Goal: Information Seeking & Learning: Learn about a topic

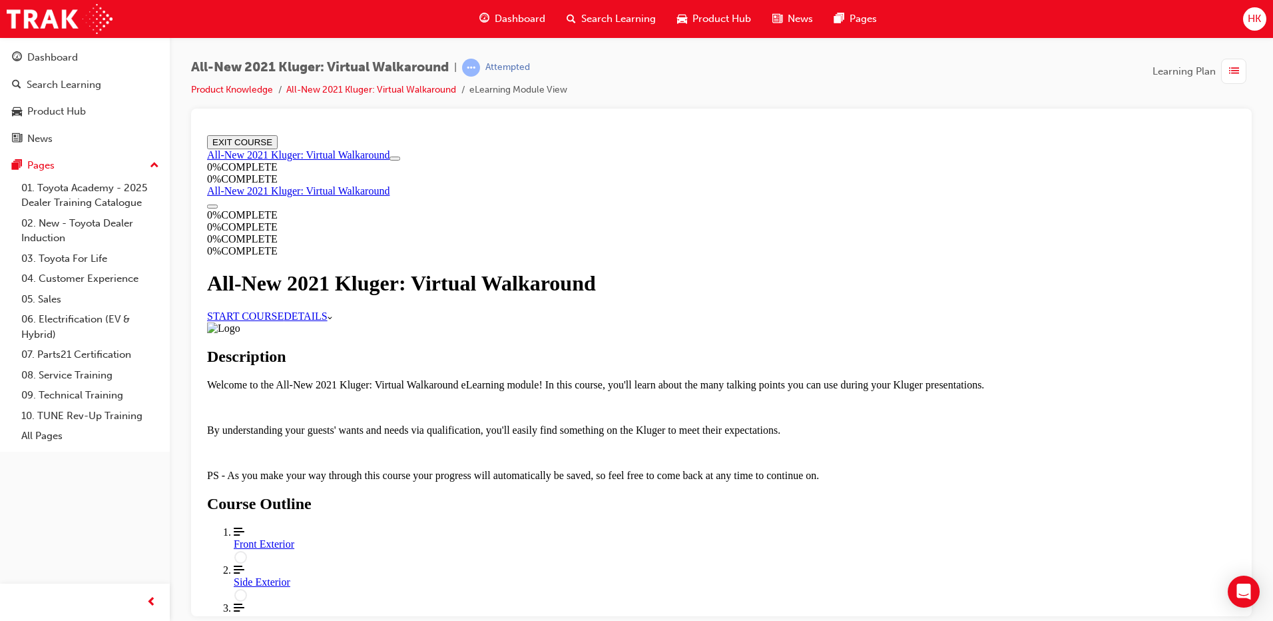
scroll to position [102, 0]
click at [284, 310] on link "START COURSE" at bounding box center [245, 315] width 77 height 11
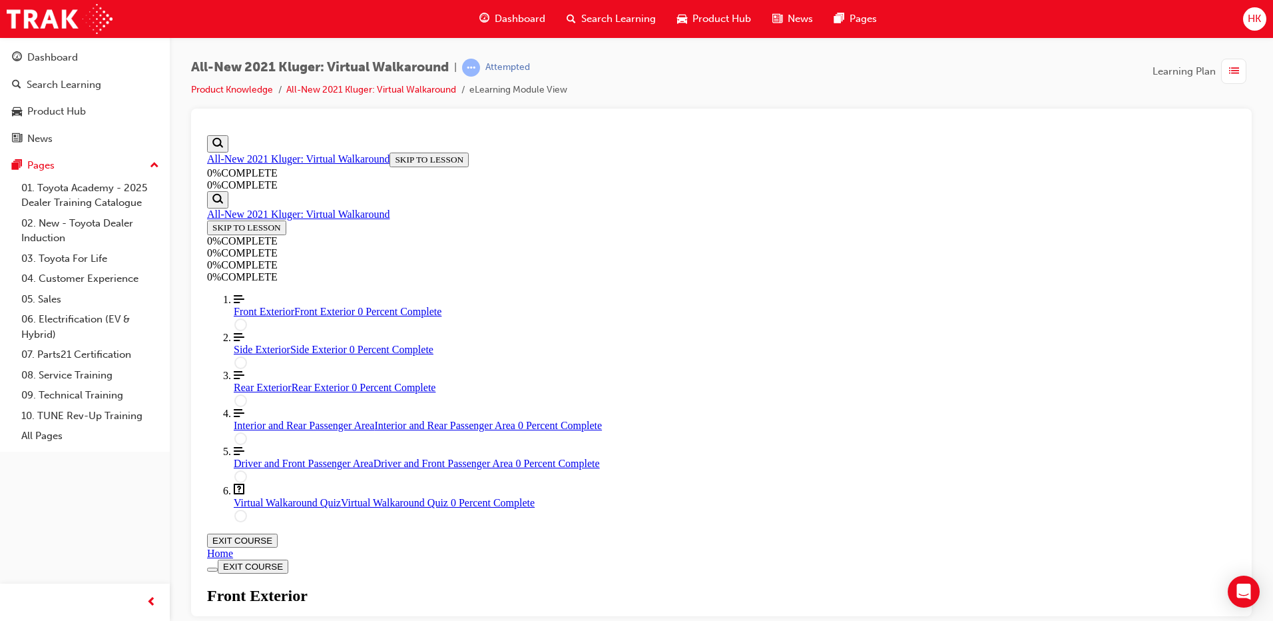
scroll to position [179, 0]
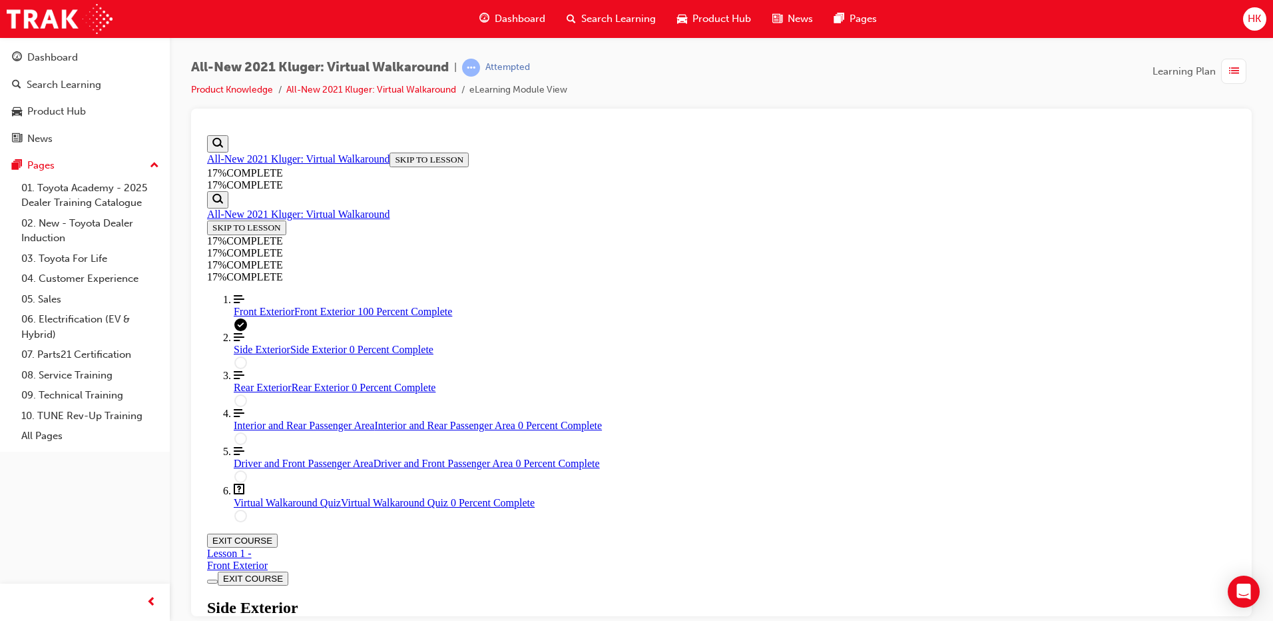
scroll to position [246, 0]
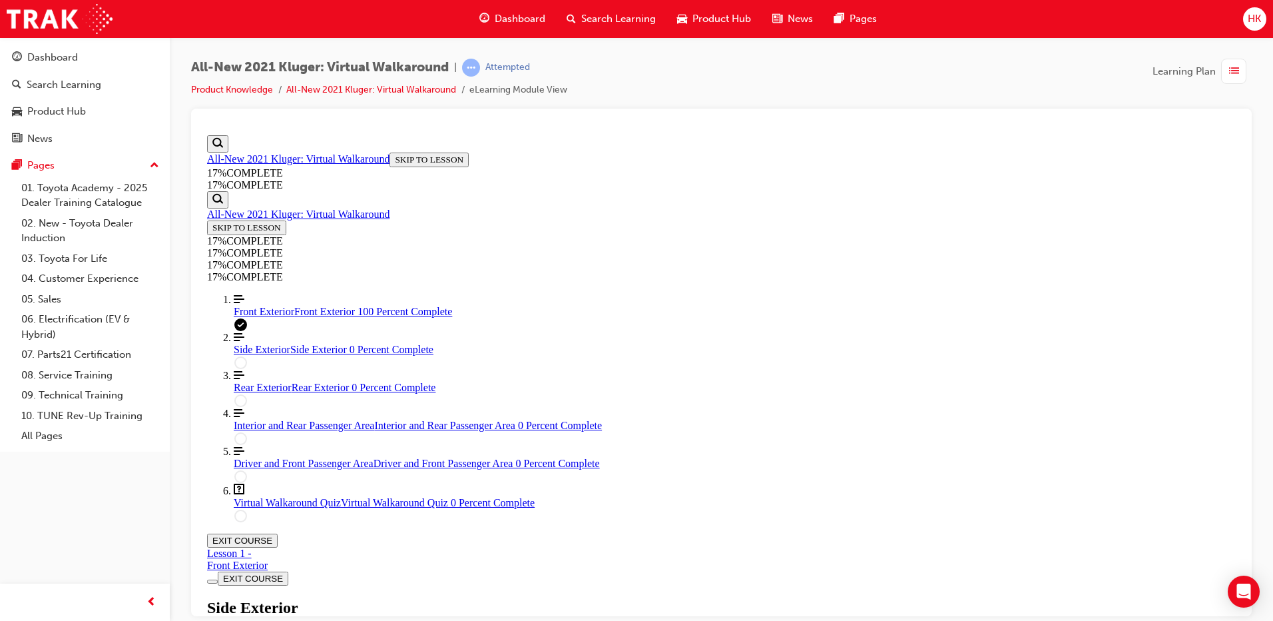
scroll to position [33, 0]
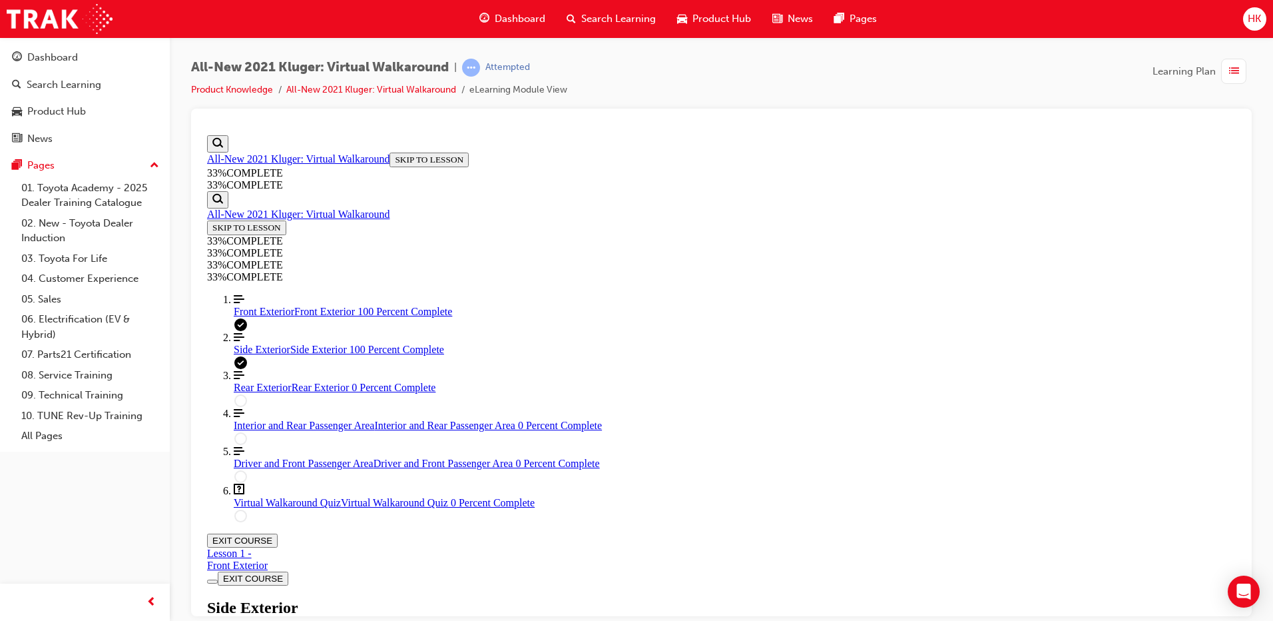
scroll to position [846, 0]
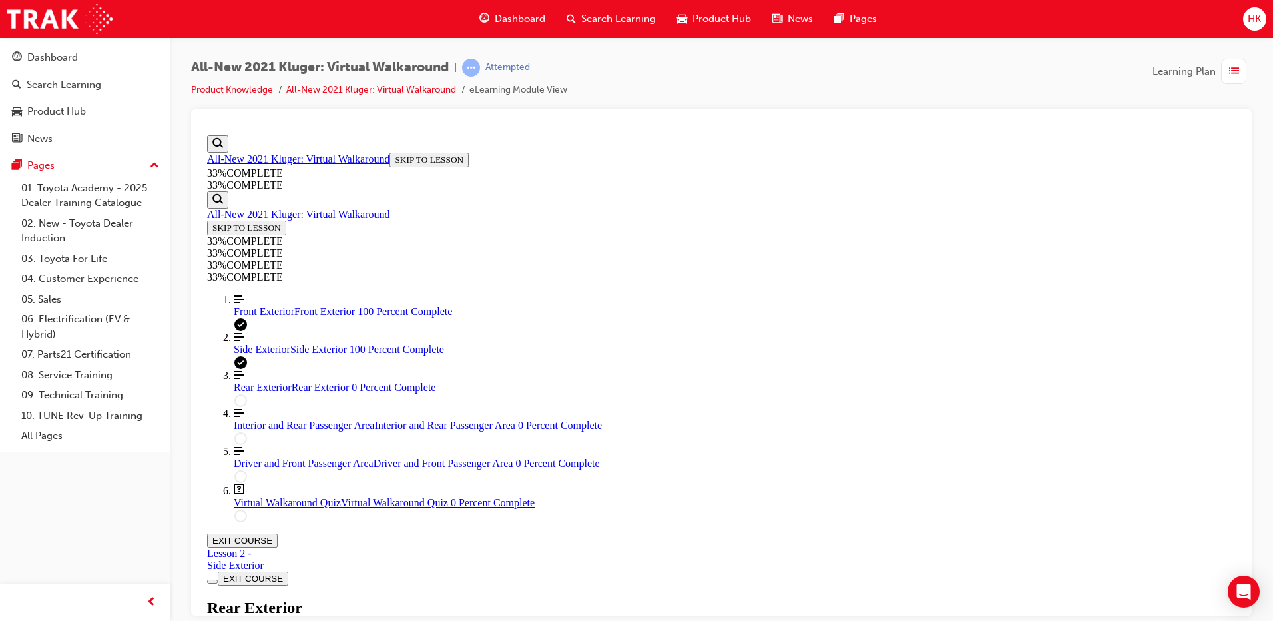
scroll to position [59, 0]
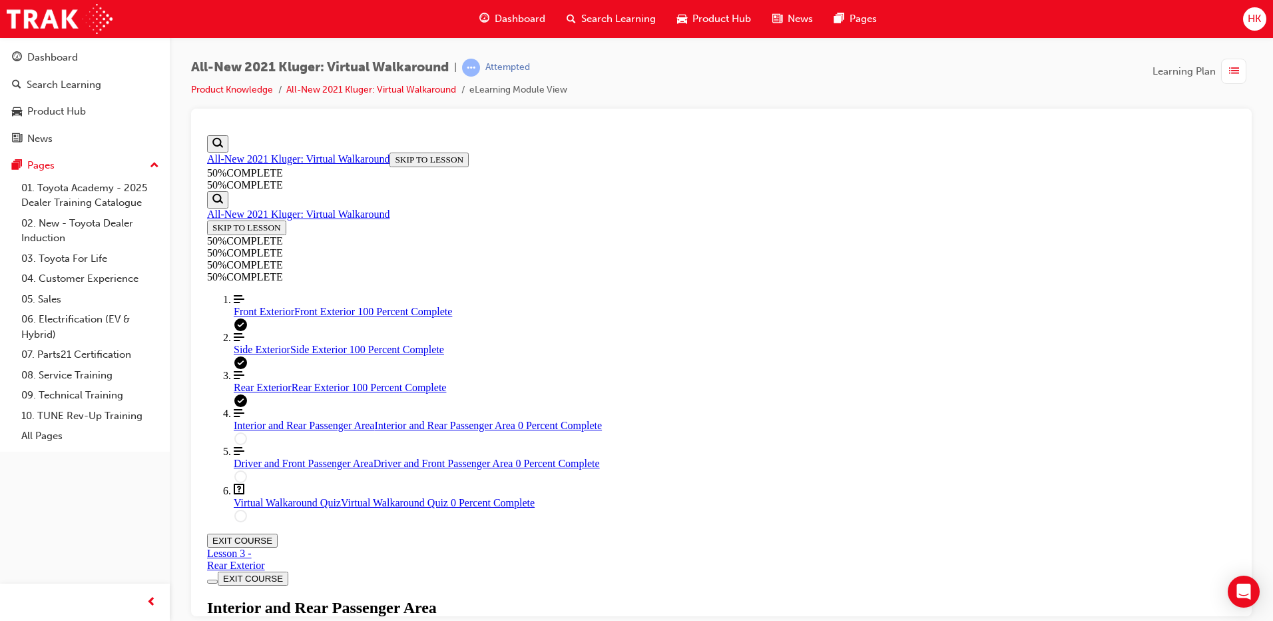
scroll to position [197, 0]
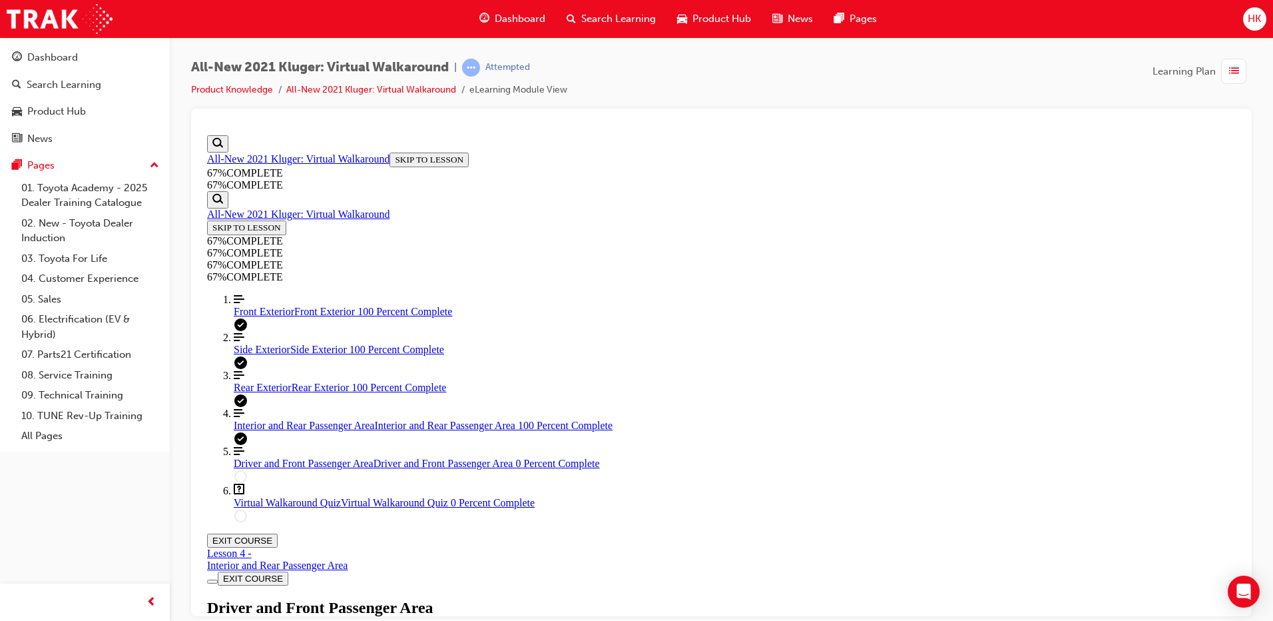
scroll to position [115, 0]
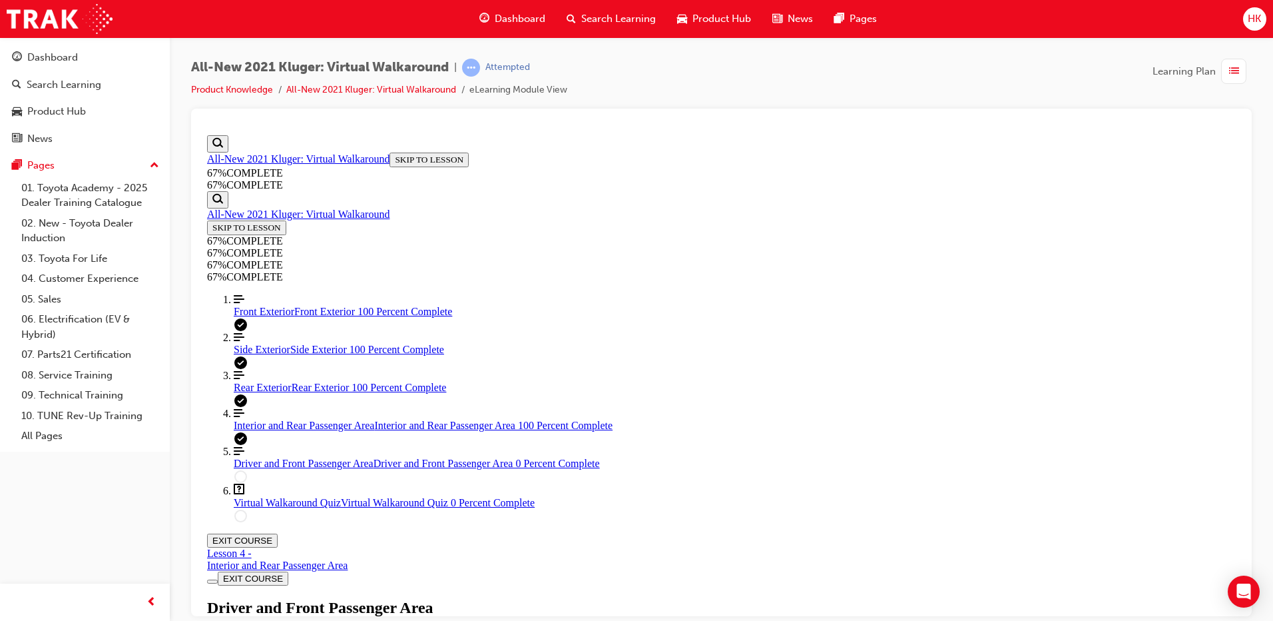
scroll to position [330, 0]
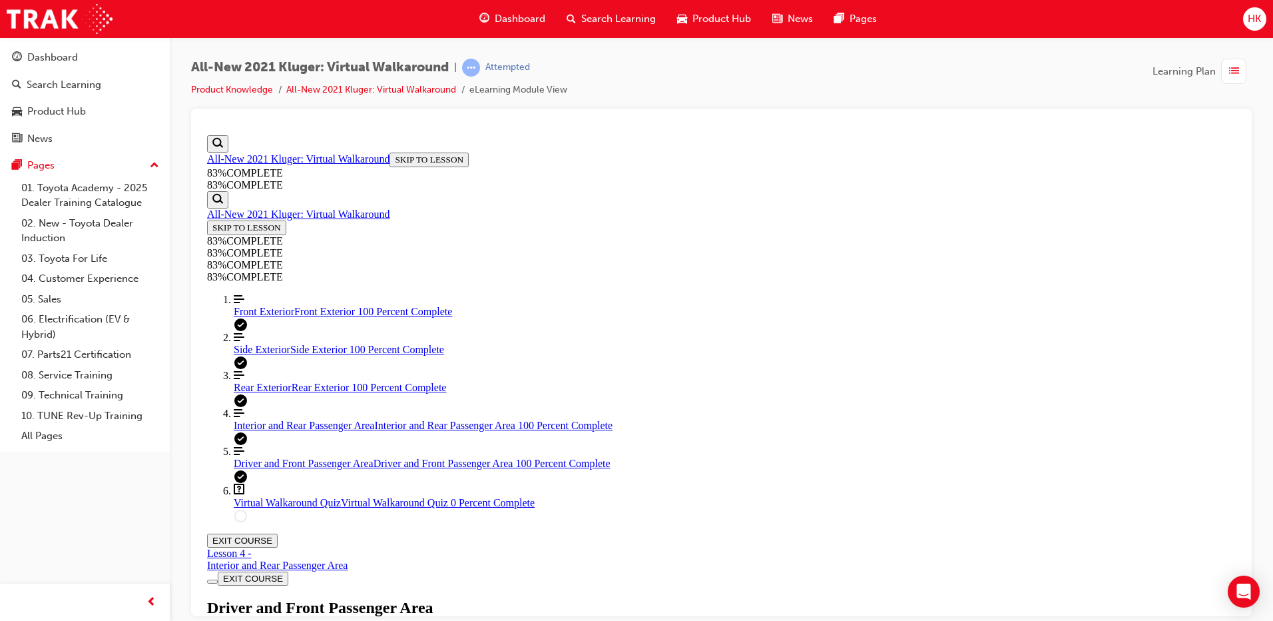
scroll to position [756, 0]
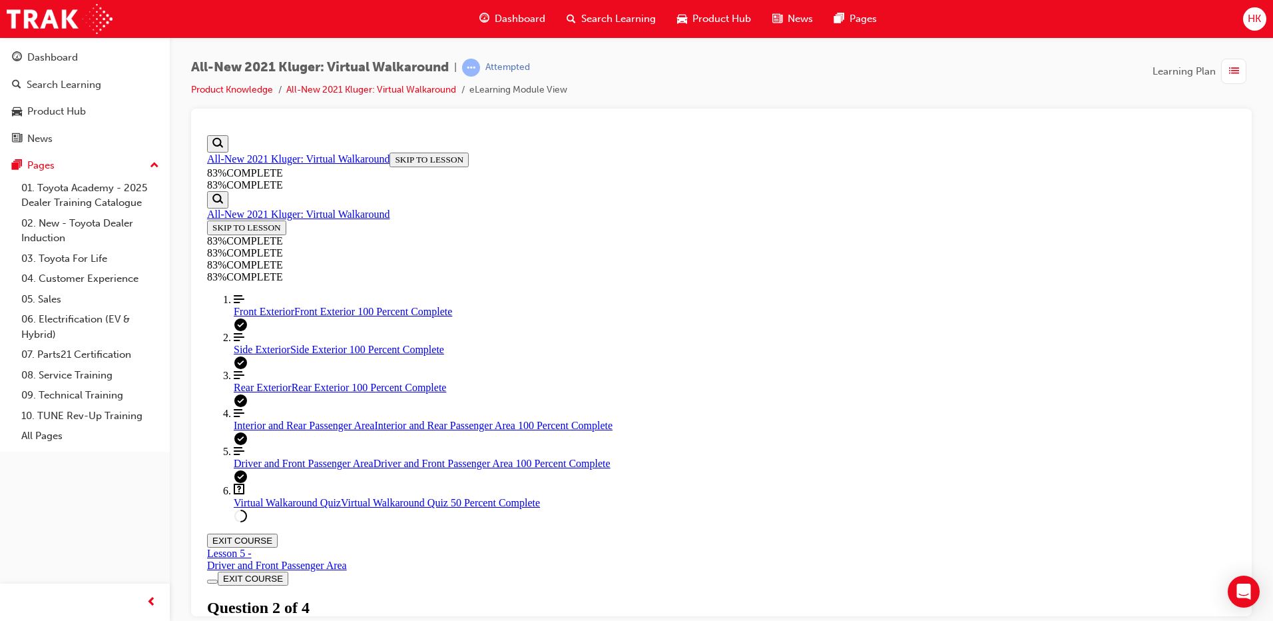
drag, startPoint x: 608, startPoint y: 428, endPoint x: 651, endPoint y: 460, distance: 54.2
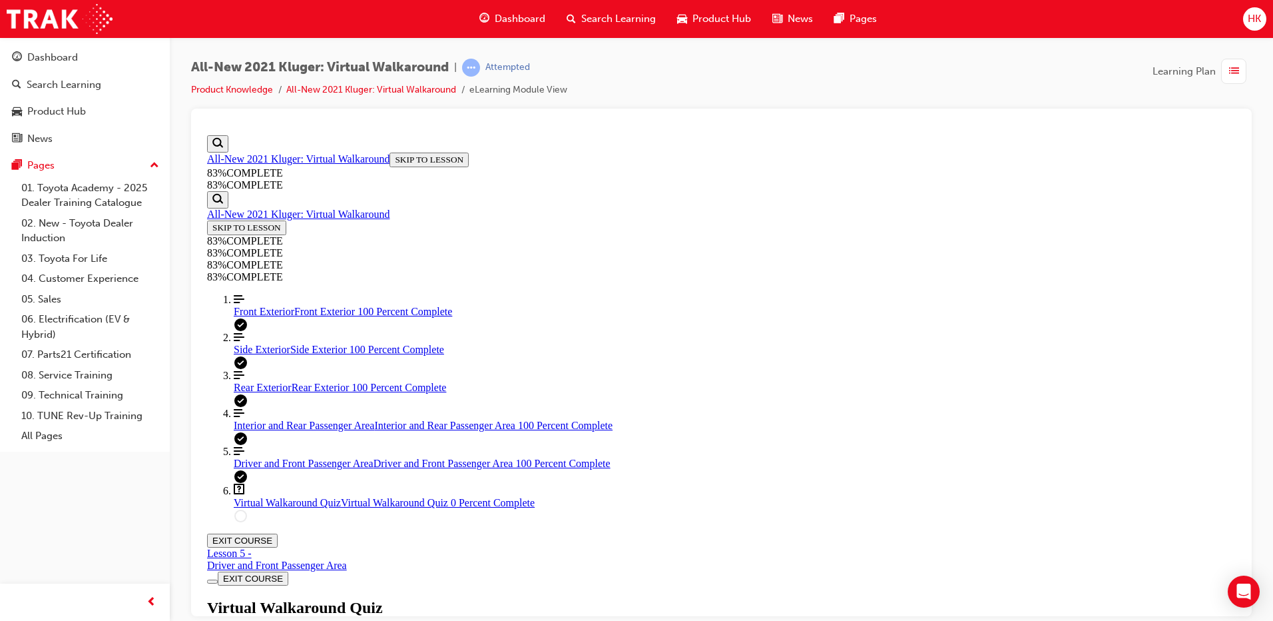
scroll to position [160, 0]
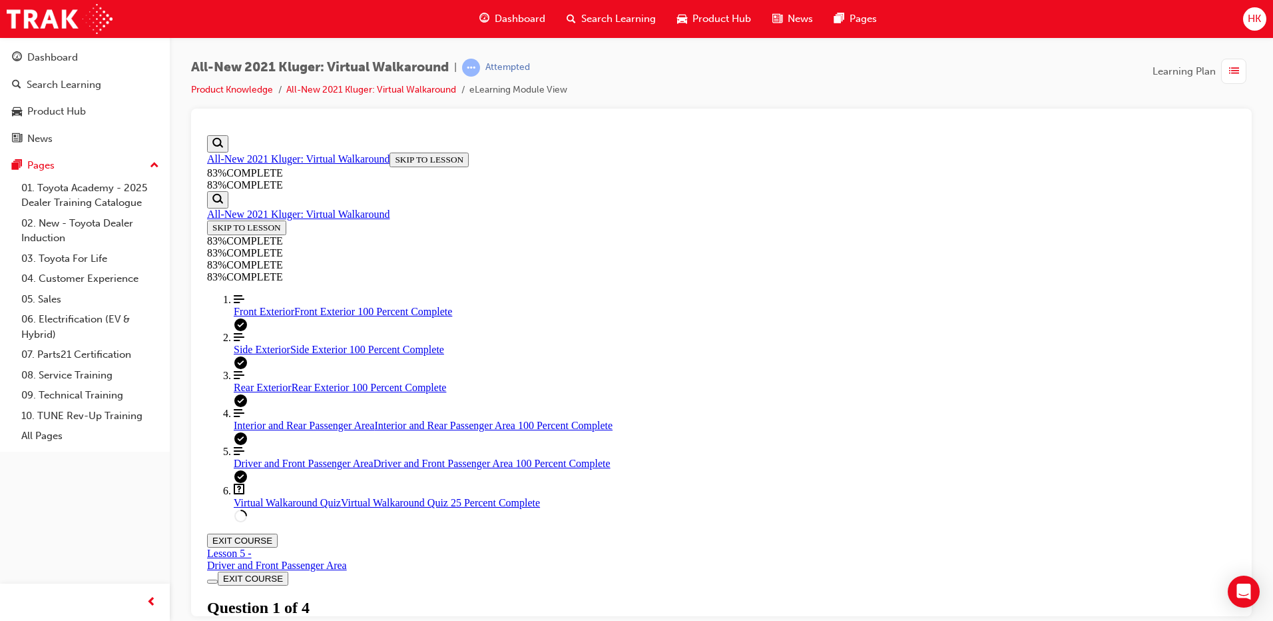
drag, startPoint x: 607, startPoint y: 350, endPoint x: 650, endPoint y: 380, distance: 52.3
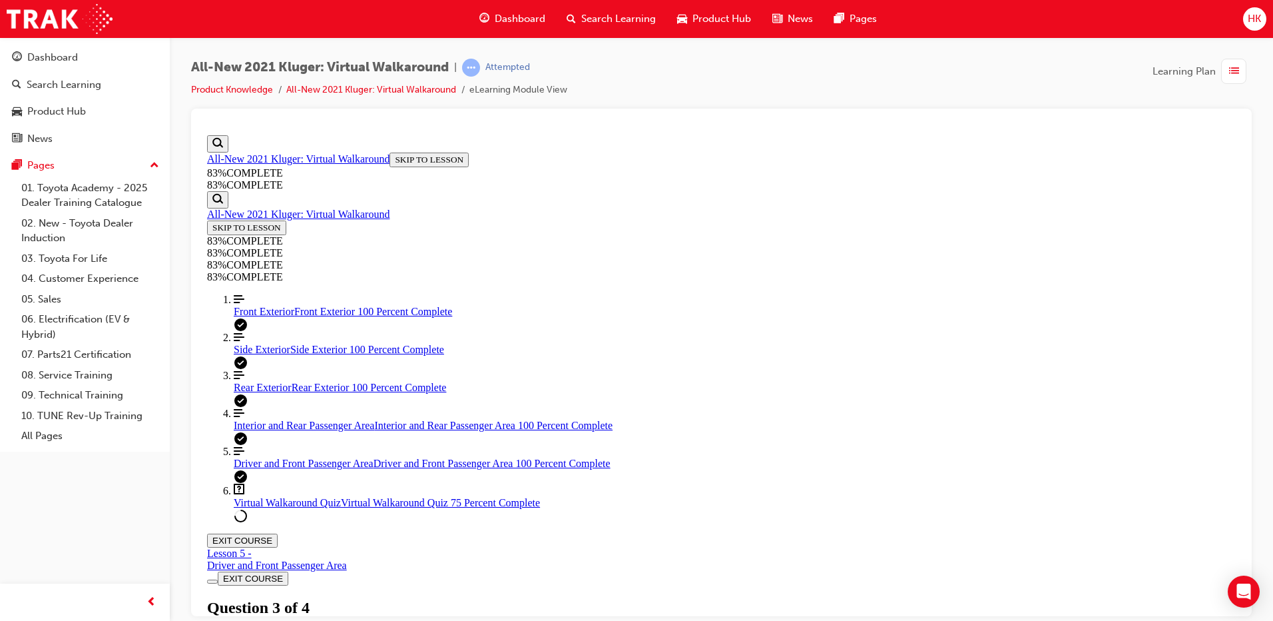
scroll to position [182, 0]
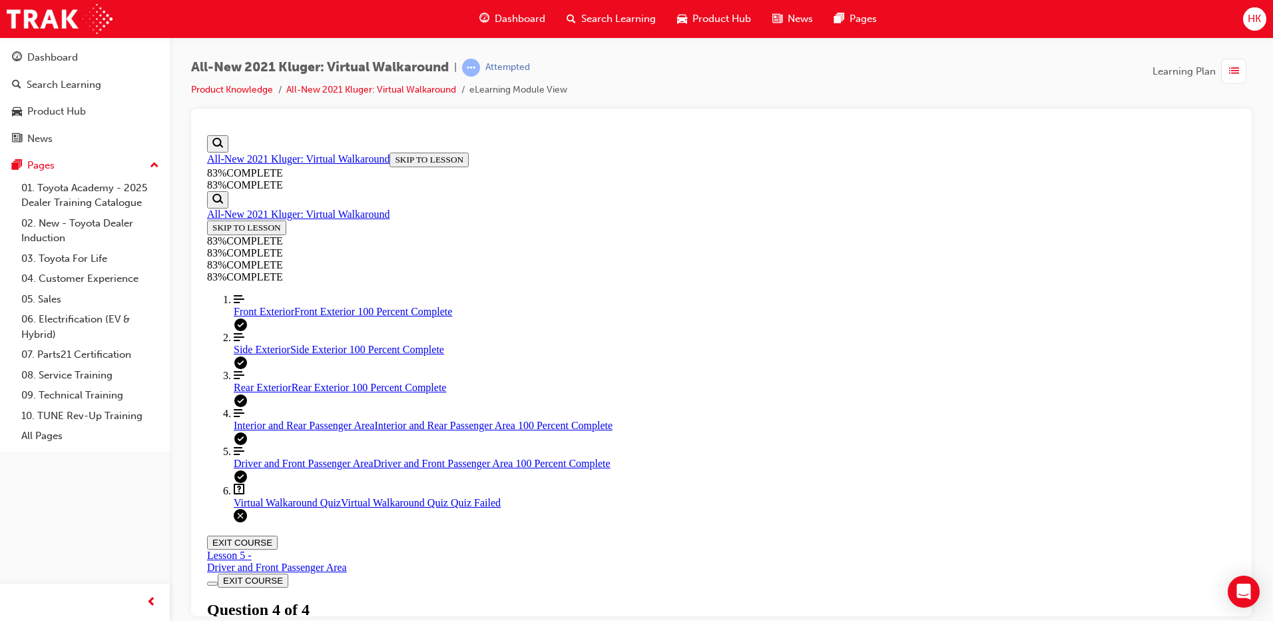
scroll to position [202, 0]
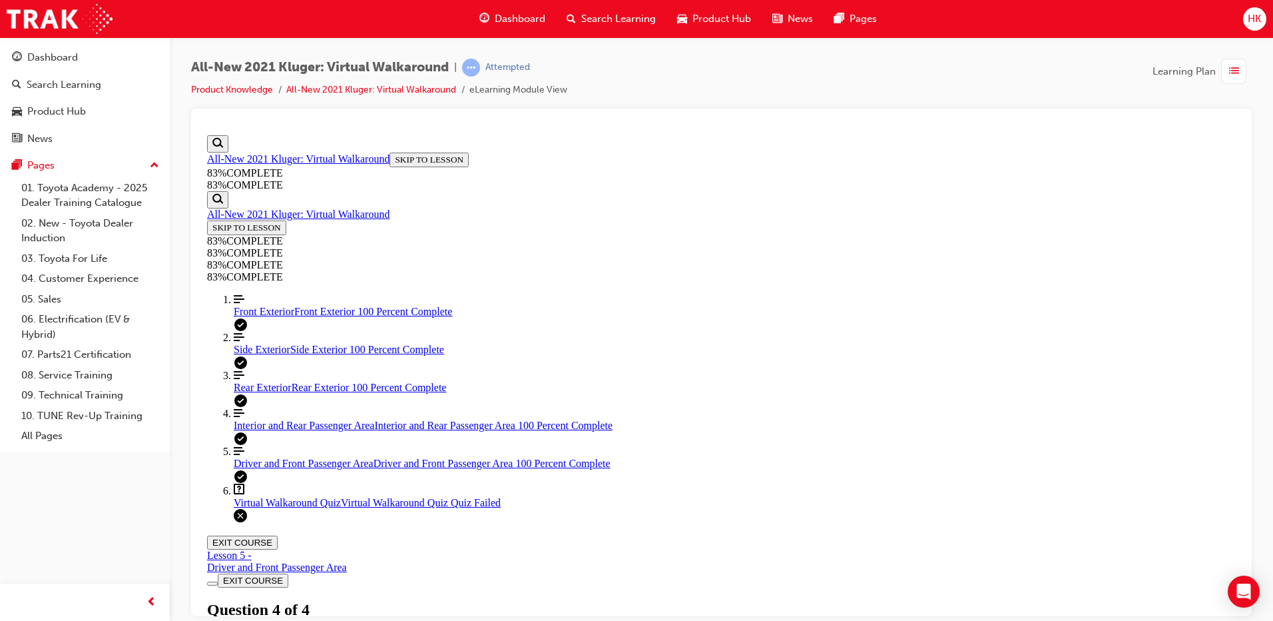
scroll to position [202, 0]
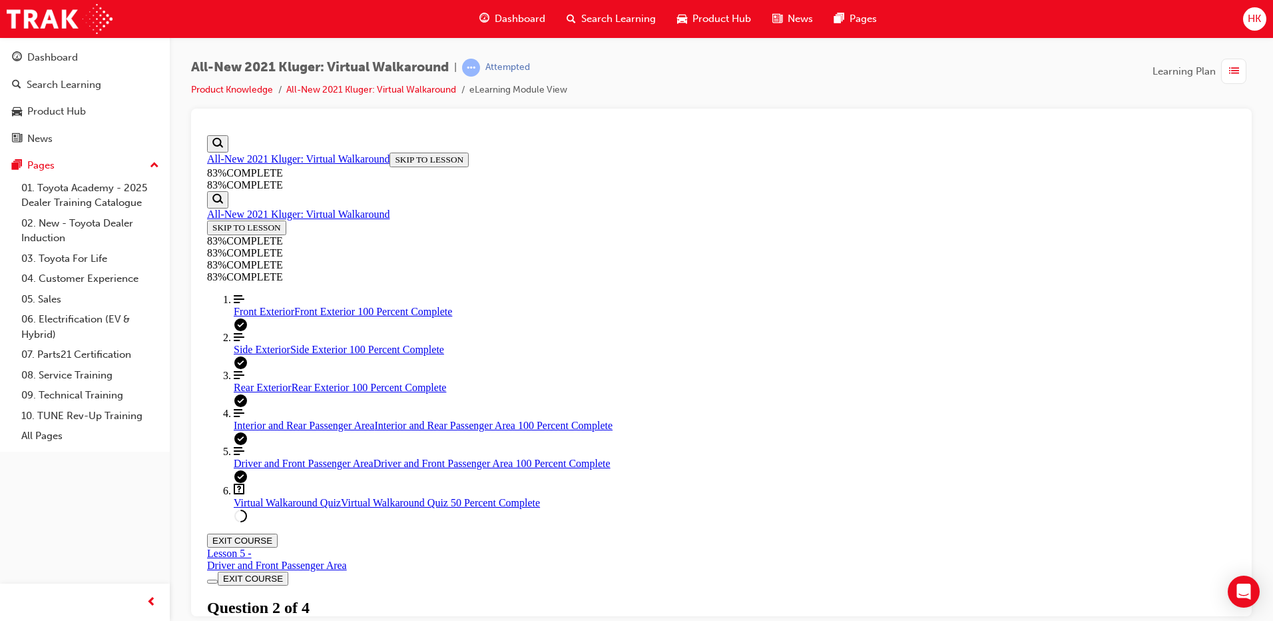
scroll to position [196, 0]
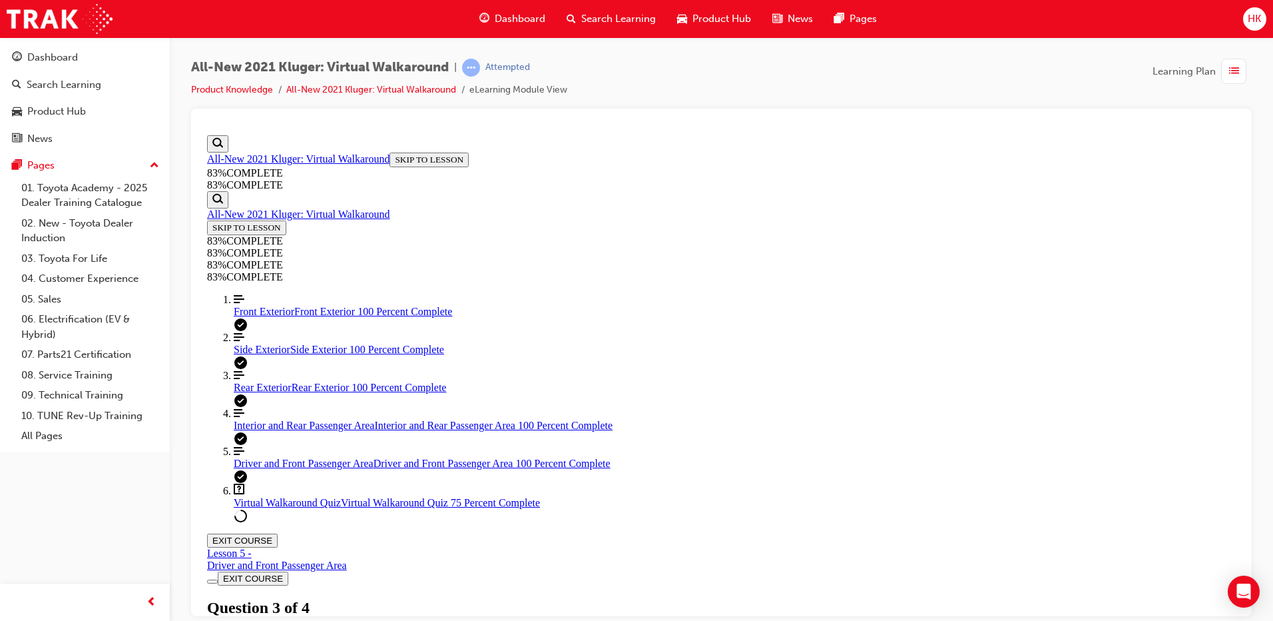
scroll to position [146, 0]
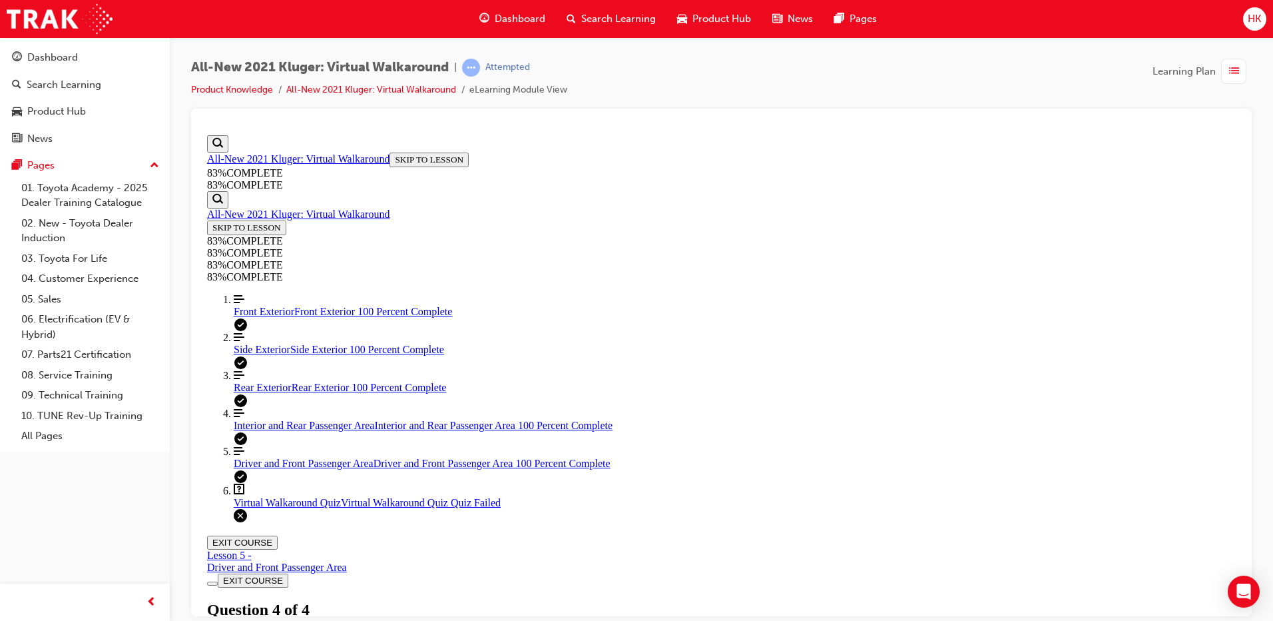
scroll to position [48, 0]
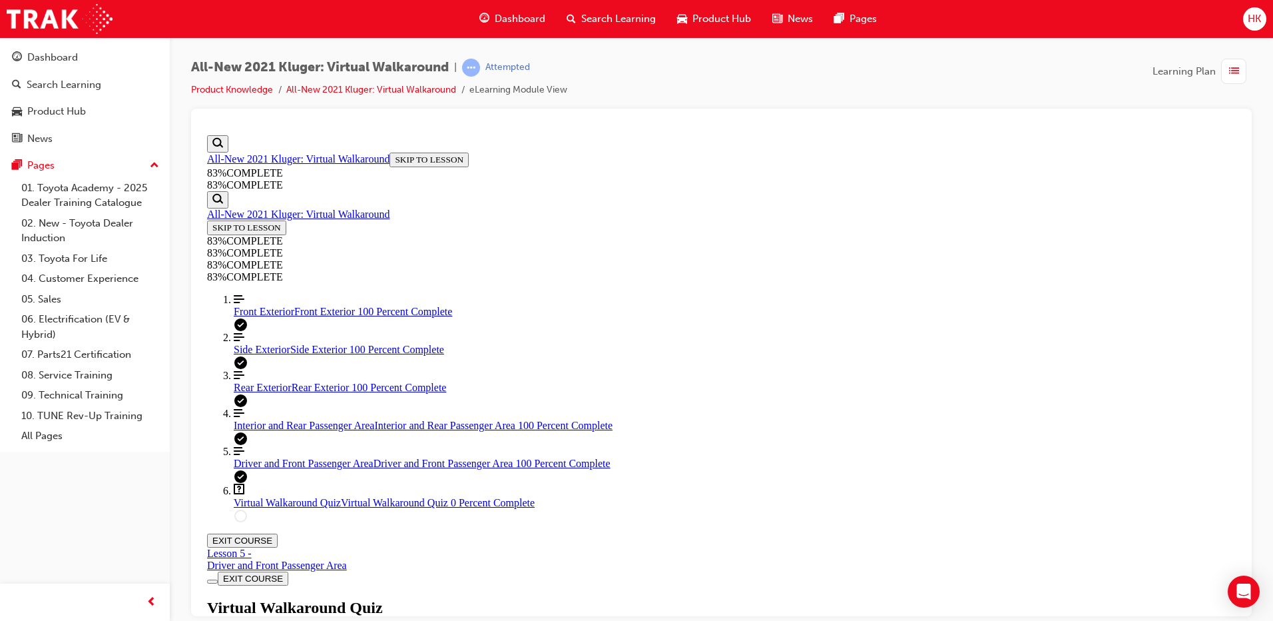
scroll to position [160, 0]
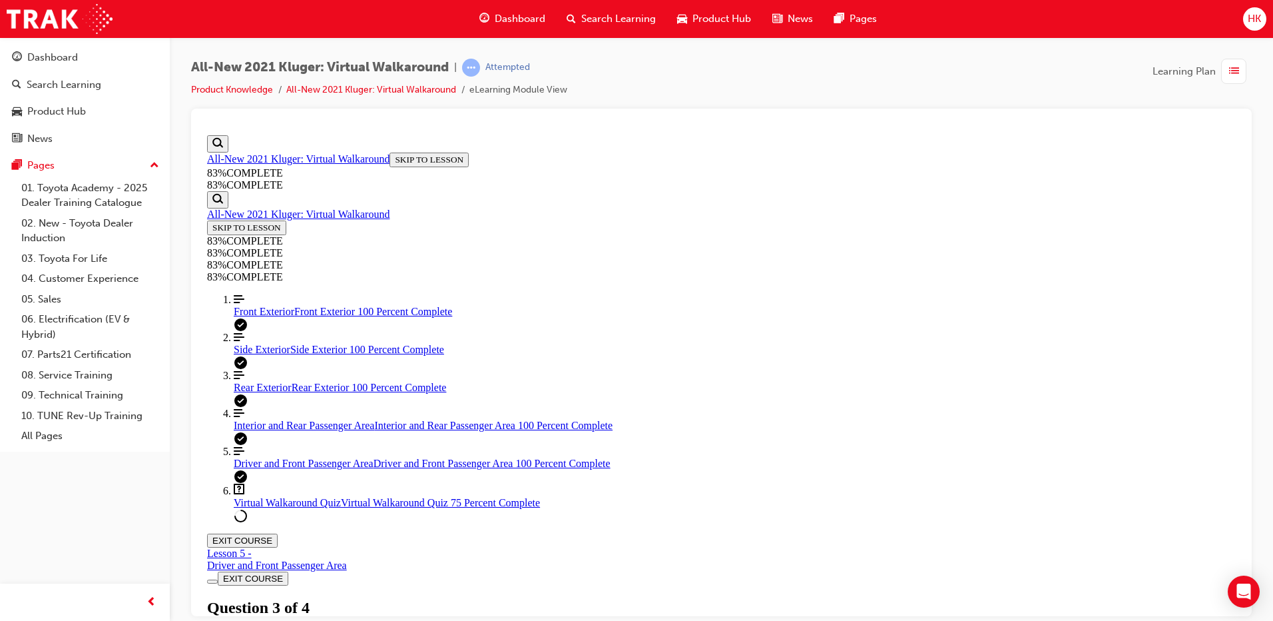
scroll to position [146, 0]
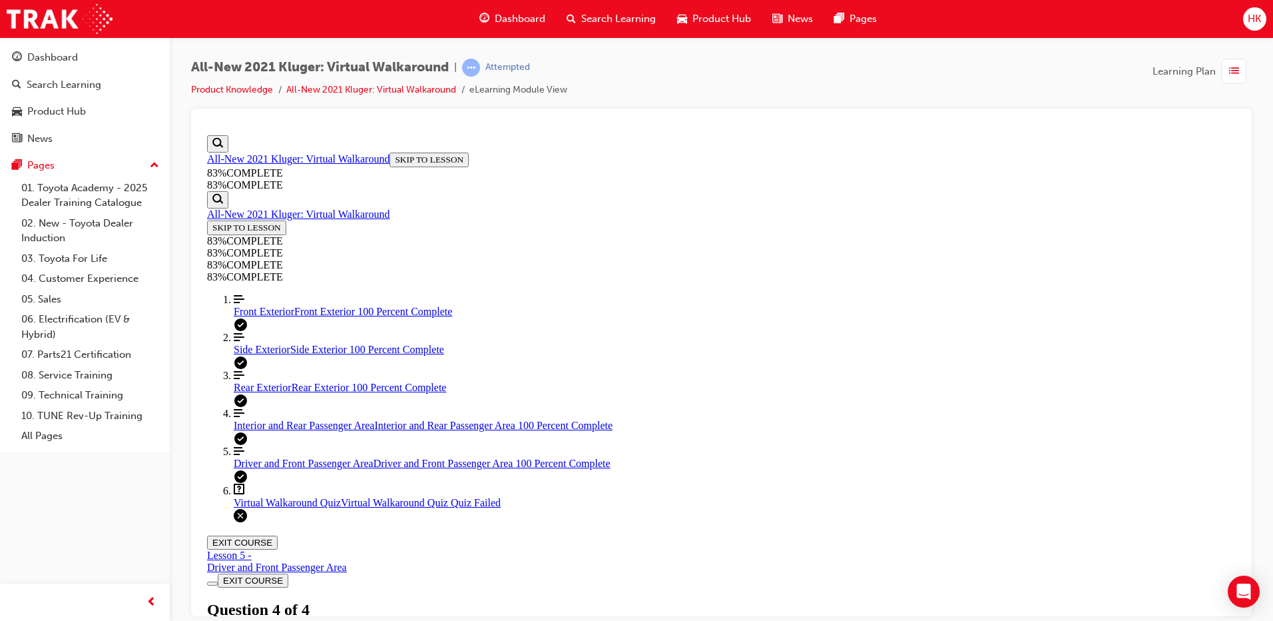
scroll to position [48, 0]
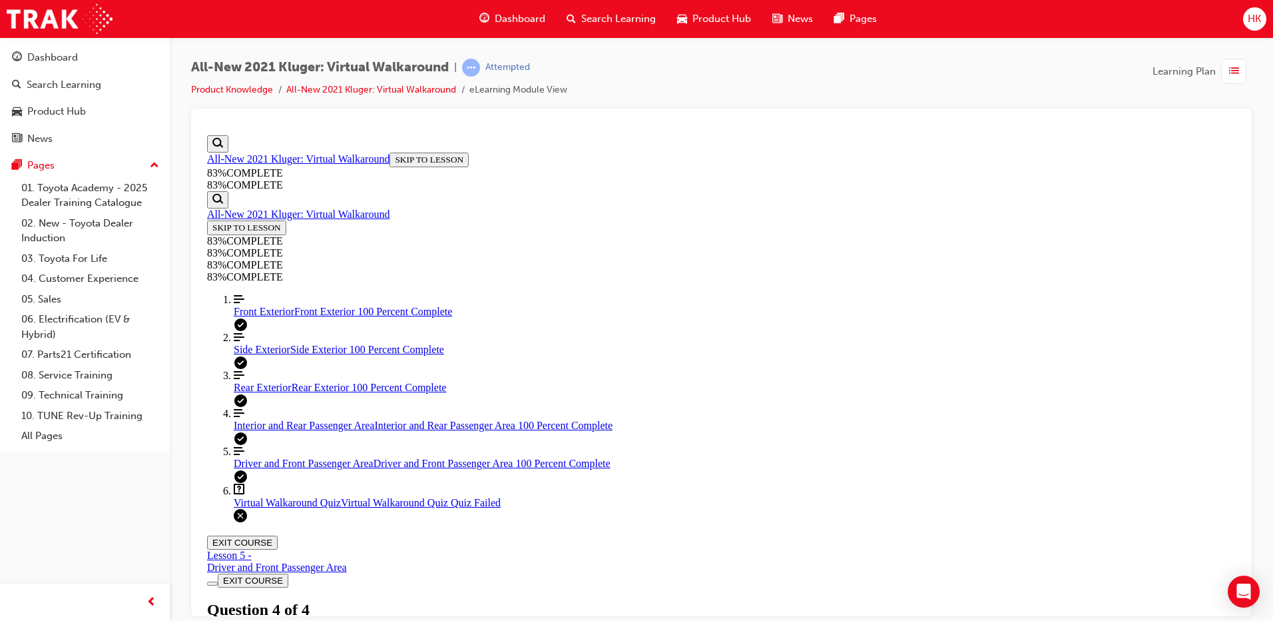
scroll to position [202, 0]
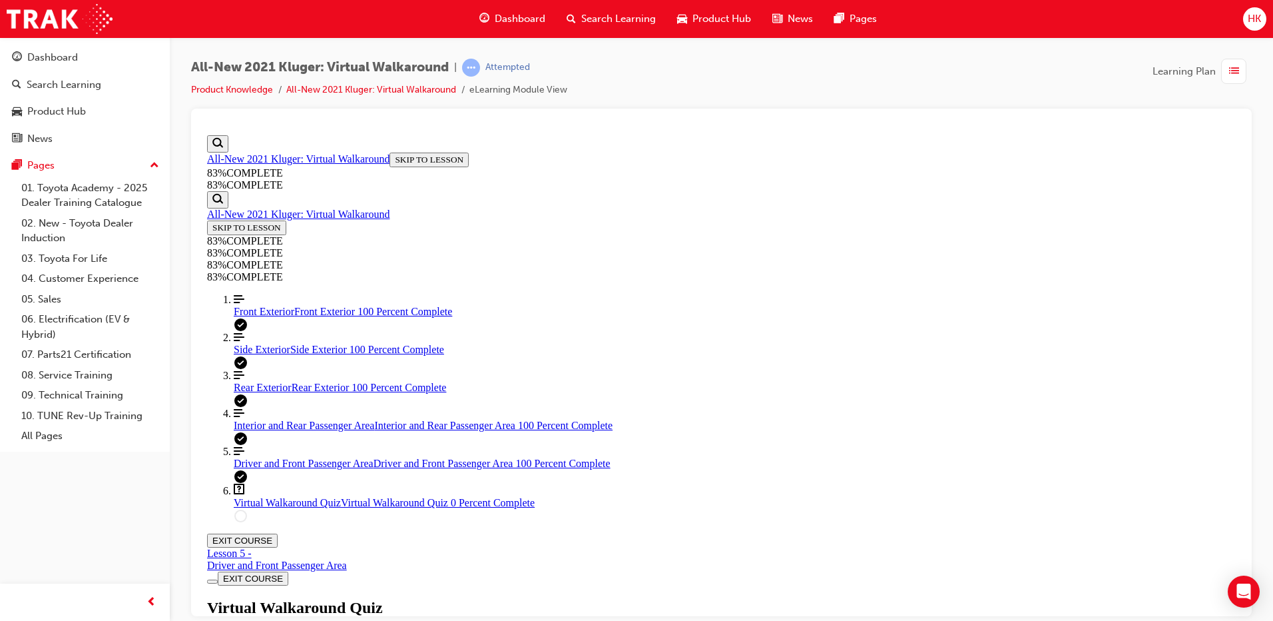
scroll to position [48, 0]
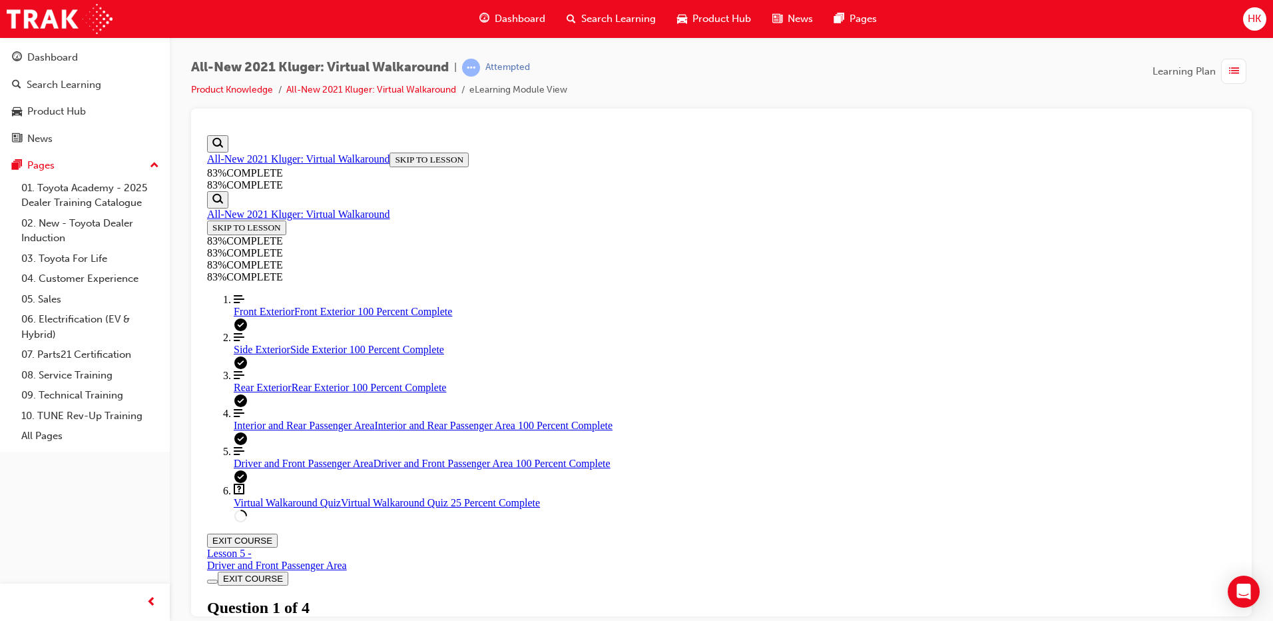
scroll to position [196, 0]
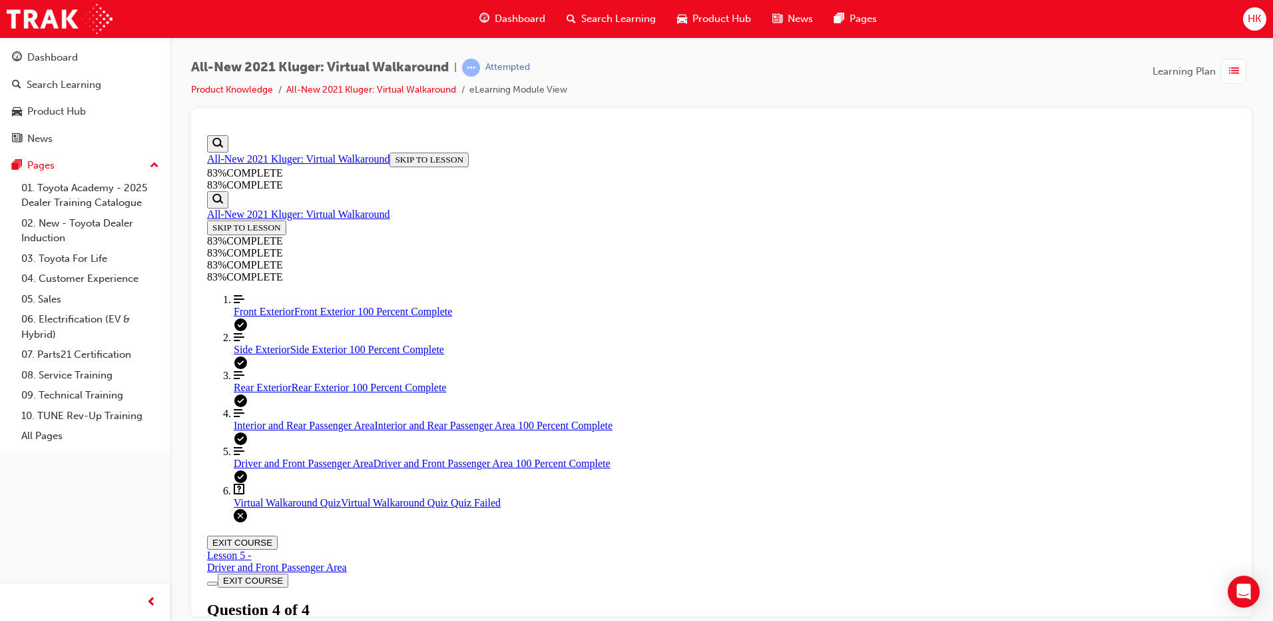
scroll to position [202, 0]
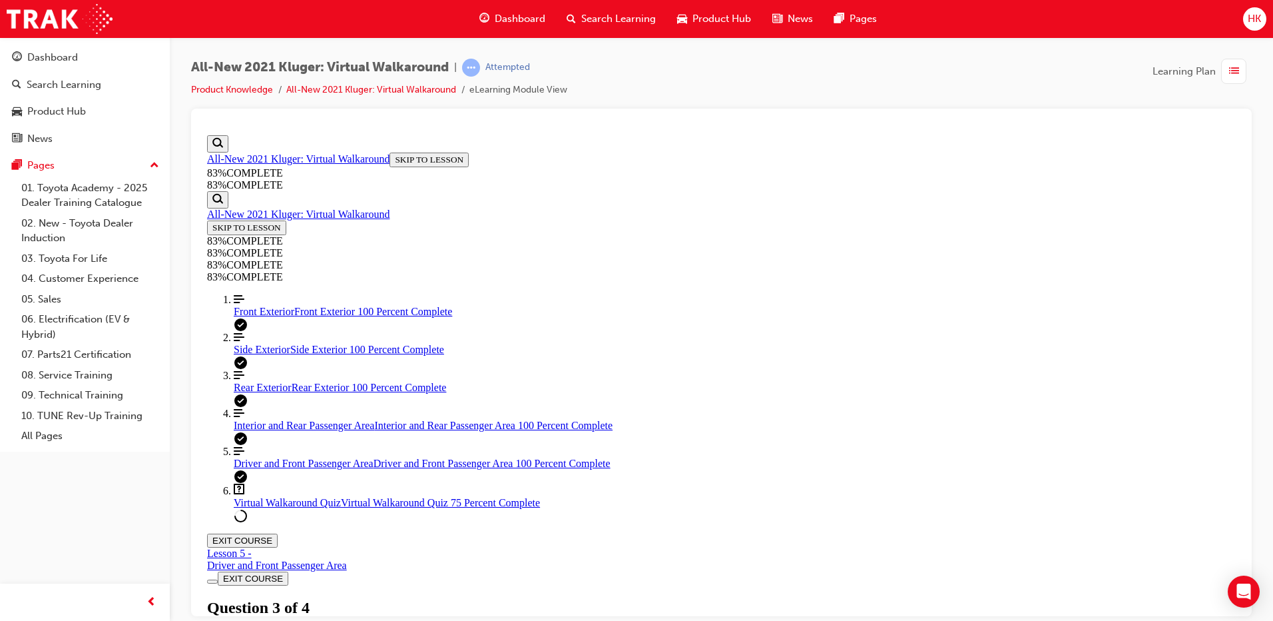
scroll to position [160, 0]
click at [299, 164] on link "All-New 2021 Kluger: Virtual Walkaround" at bounding box center [298, 157] width 182 height 11
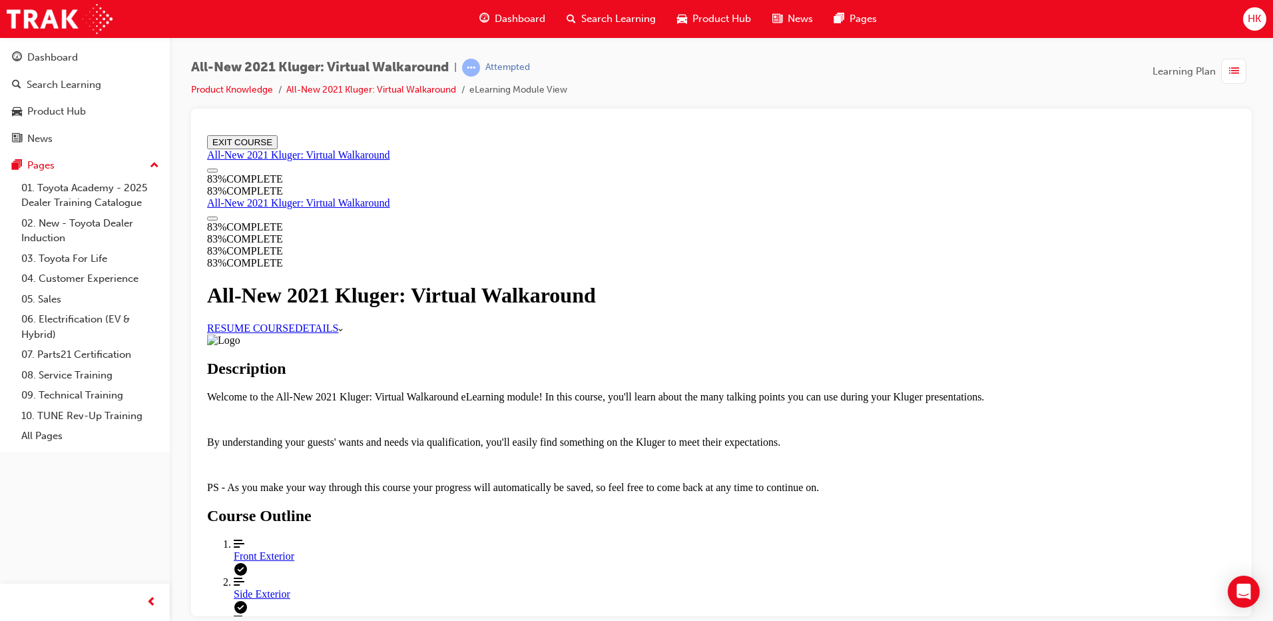
click at [295, 332] on link "RESUME COURSE" at bounding box center [251, 327] width 88 height 11
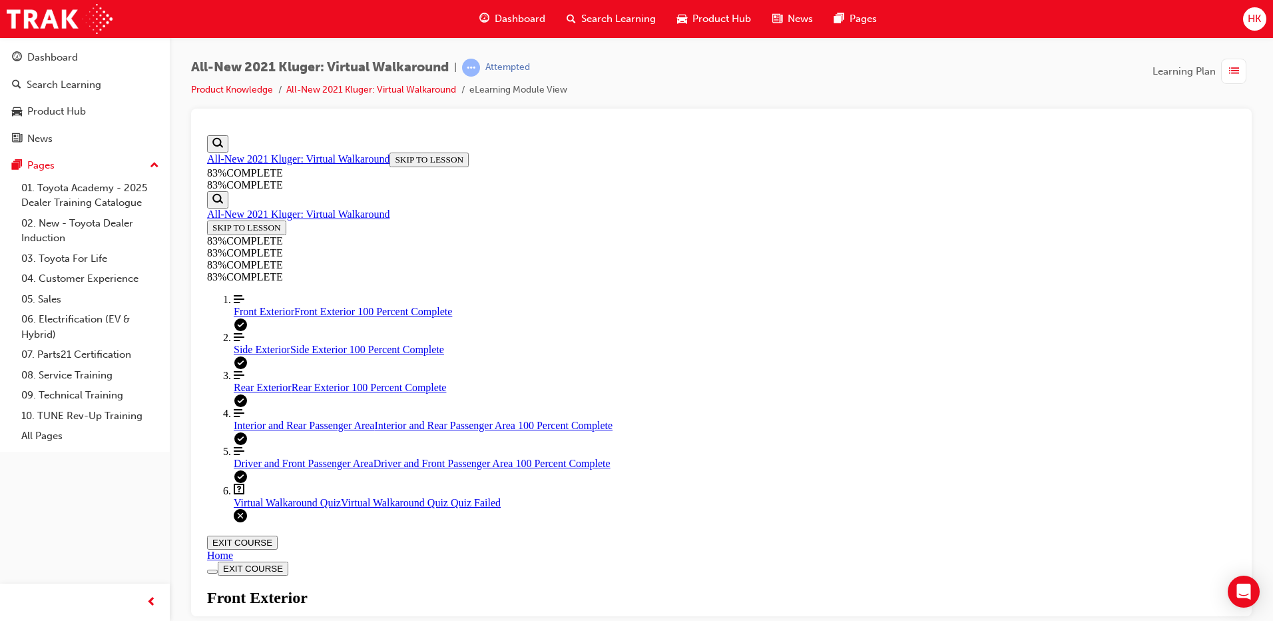
scroll to position [634, 0]
click at [288, 507] on span "Virtual Walkaround Quiz" at bounding box center [287, 501] width 107 height 11
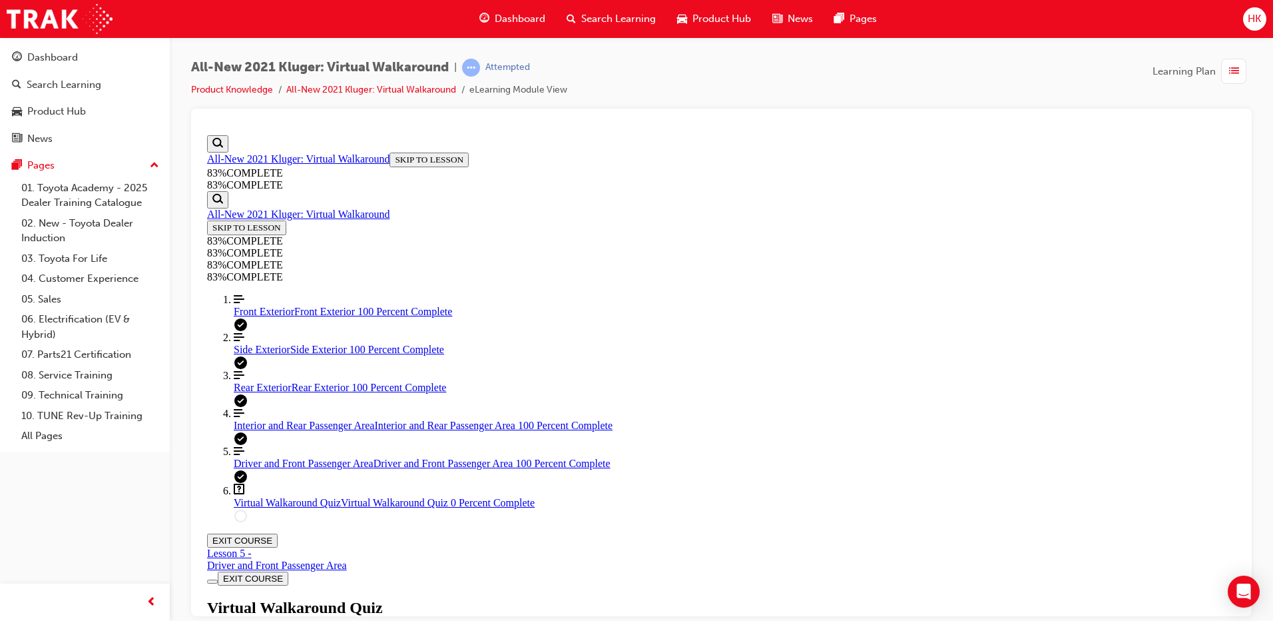
scroll to position [182, 0]
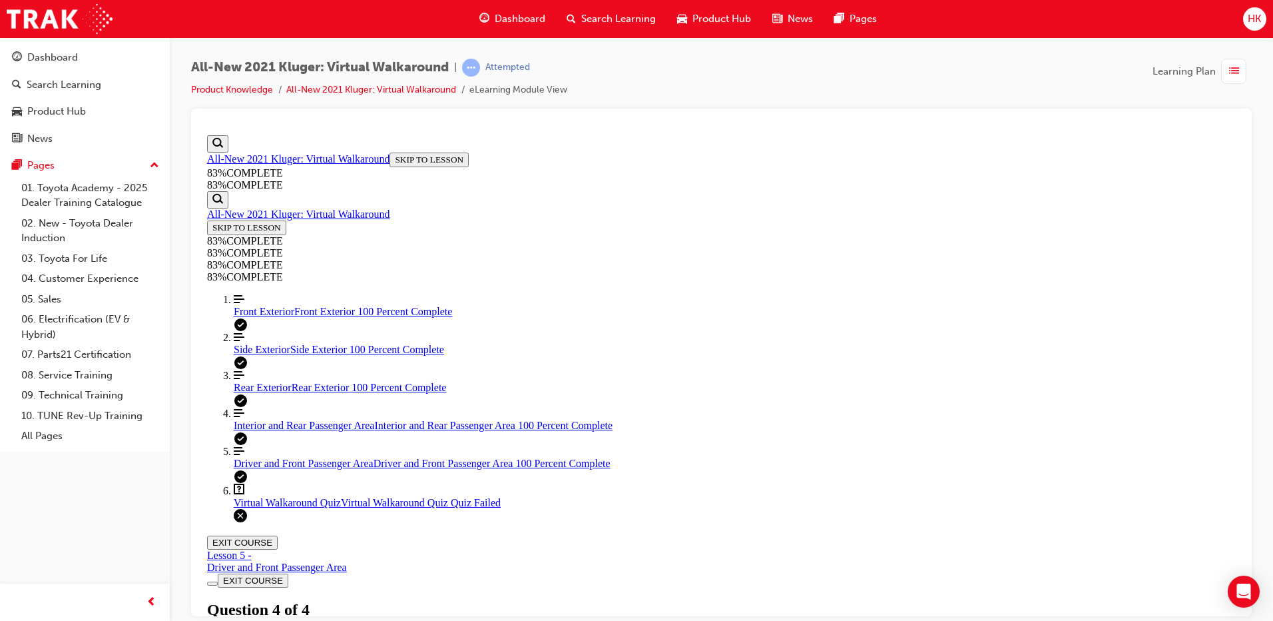
scroll to position [48, 0]
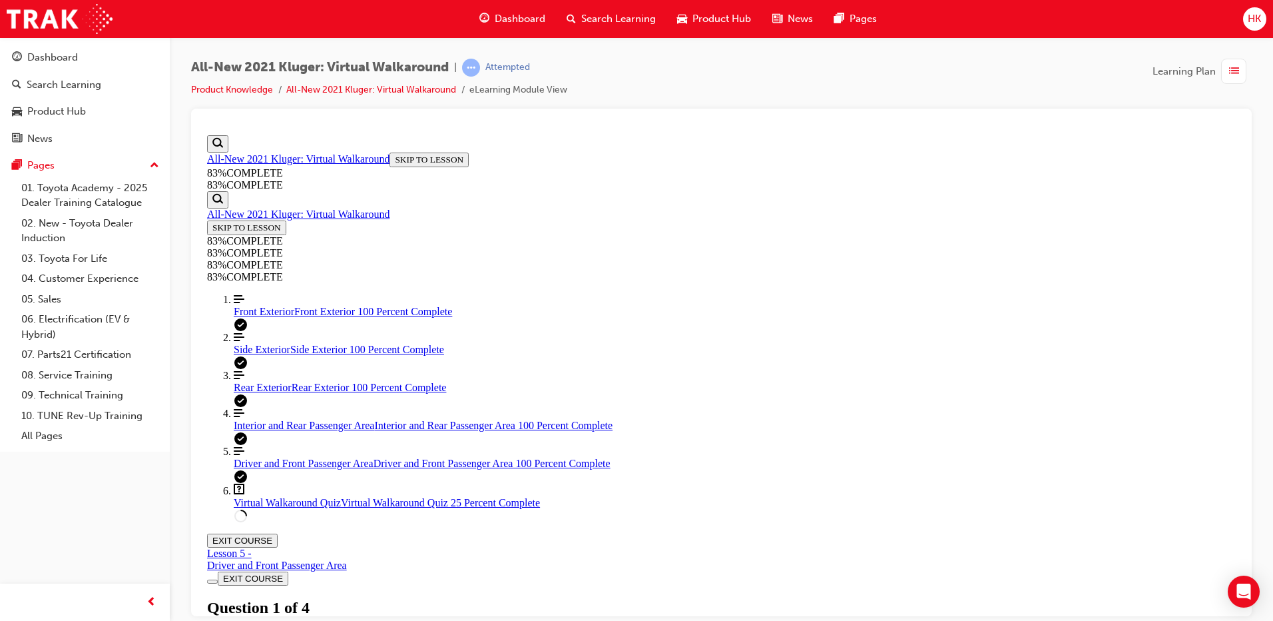
scroll to position [160, 0]
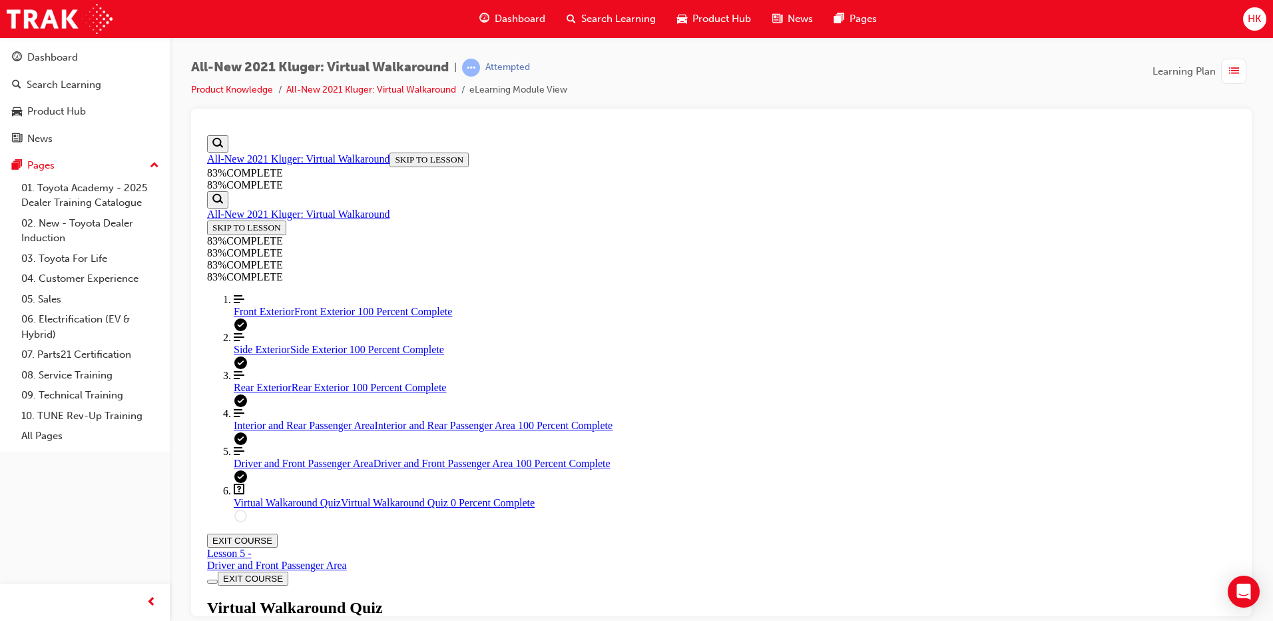
scroll to position [49, 0]
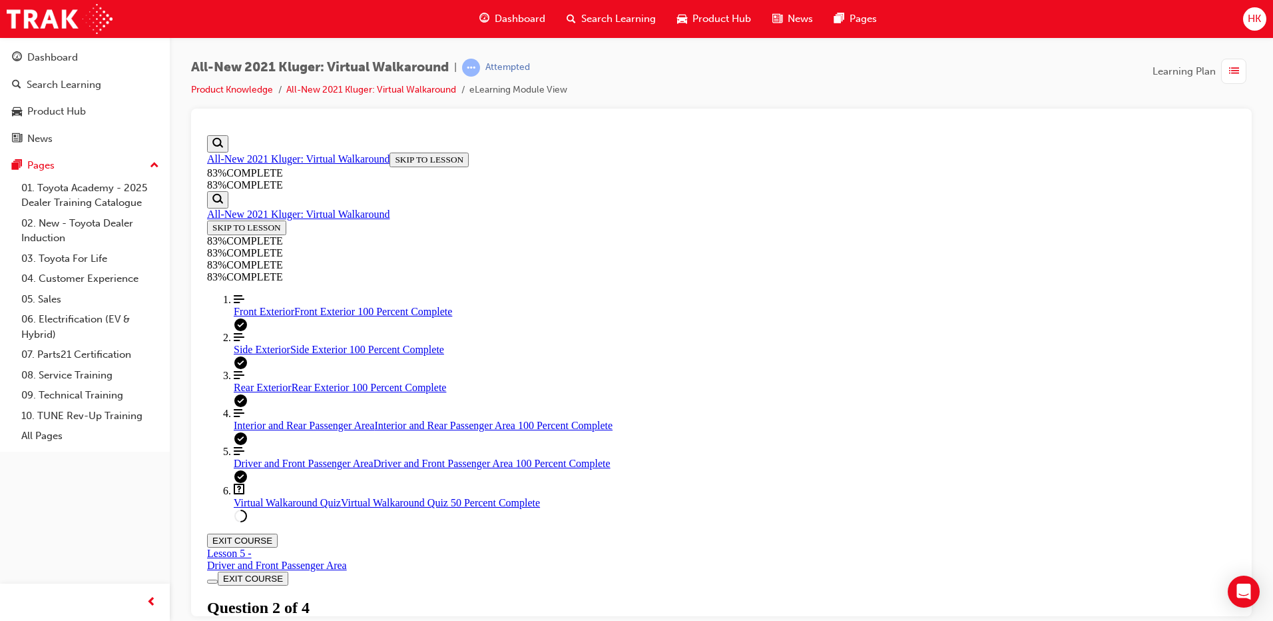
scroll to position [146, 0]
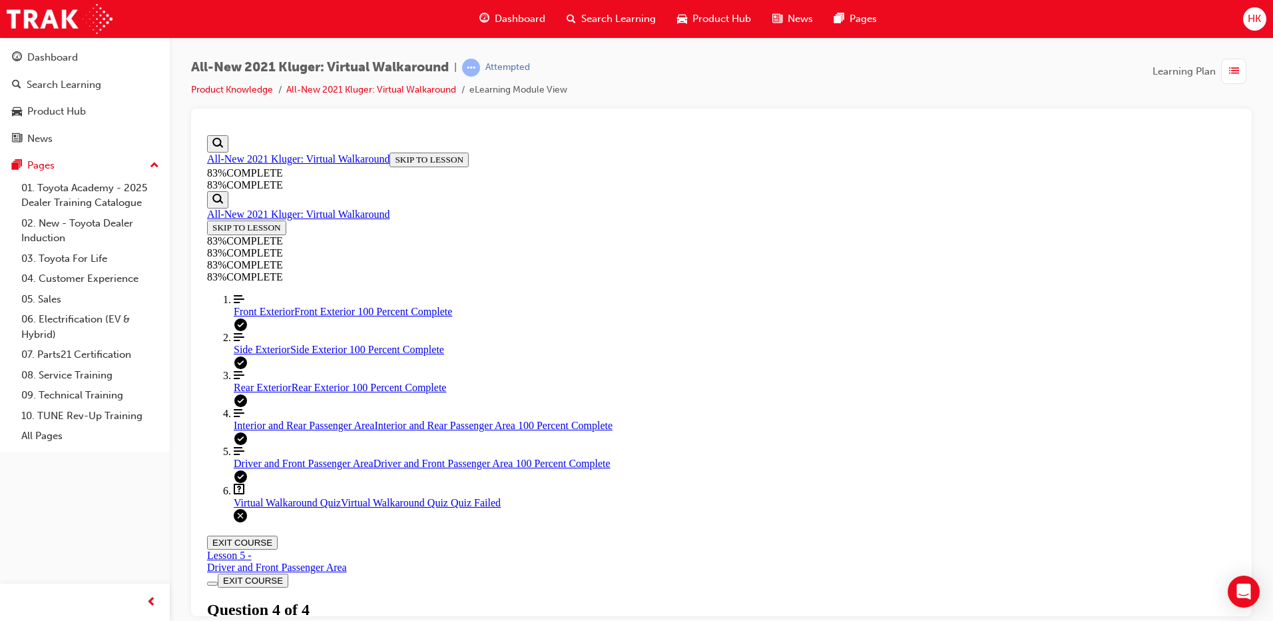
scroll to position [48, 0]
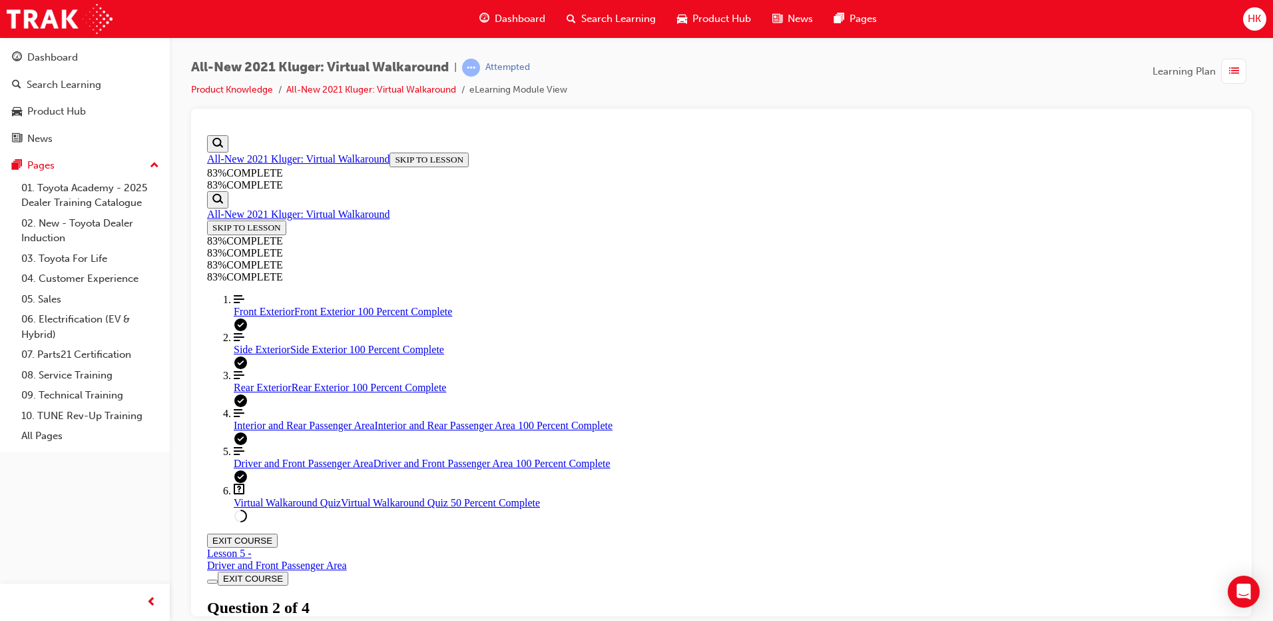
scroll to position [160, 0]
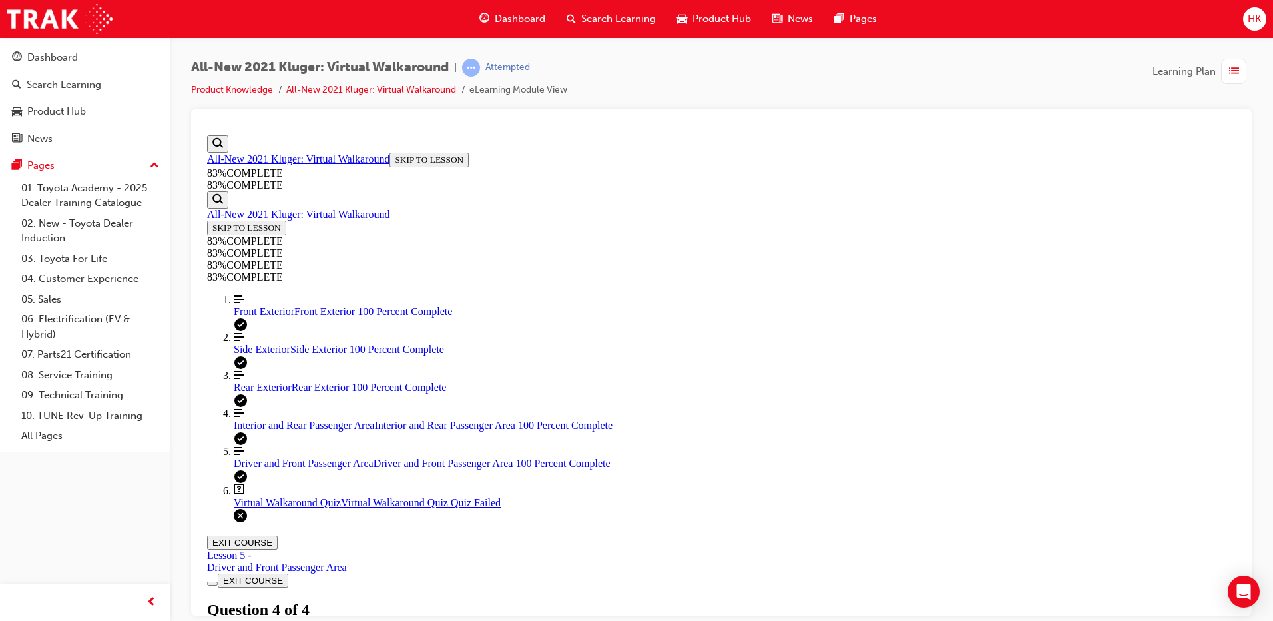
scroll to position [49, 0]
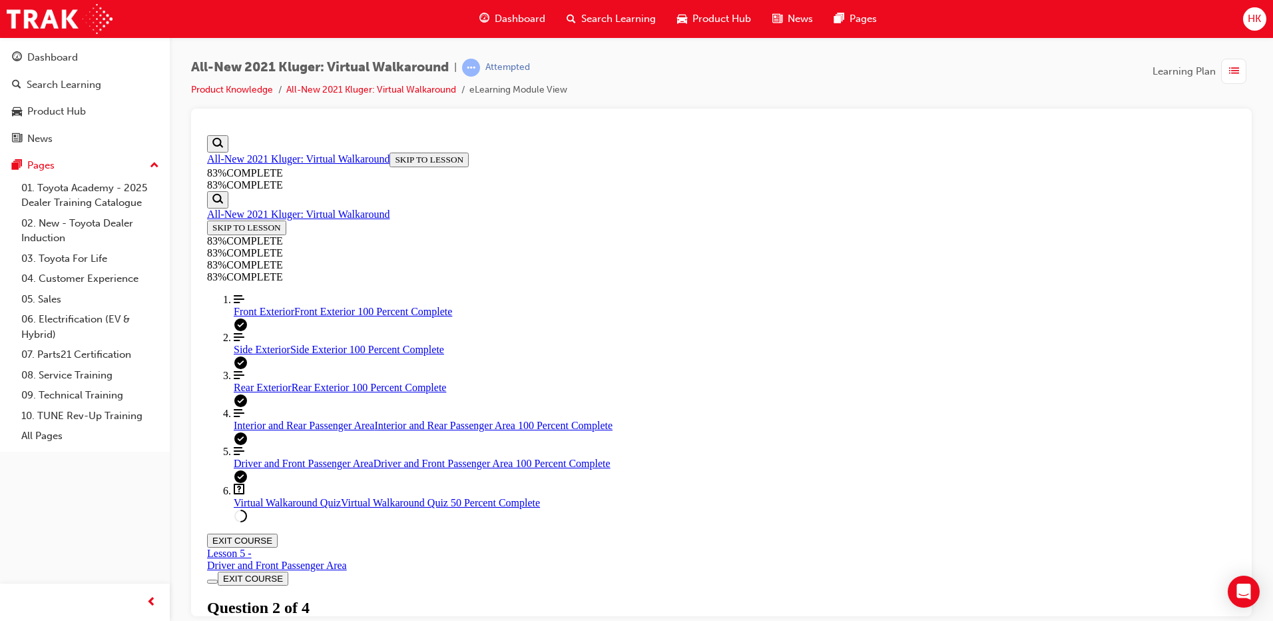
scroll to position [49, 0]
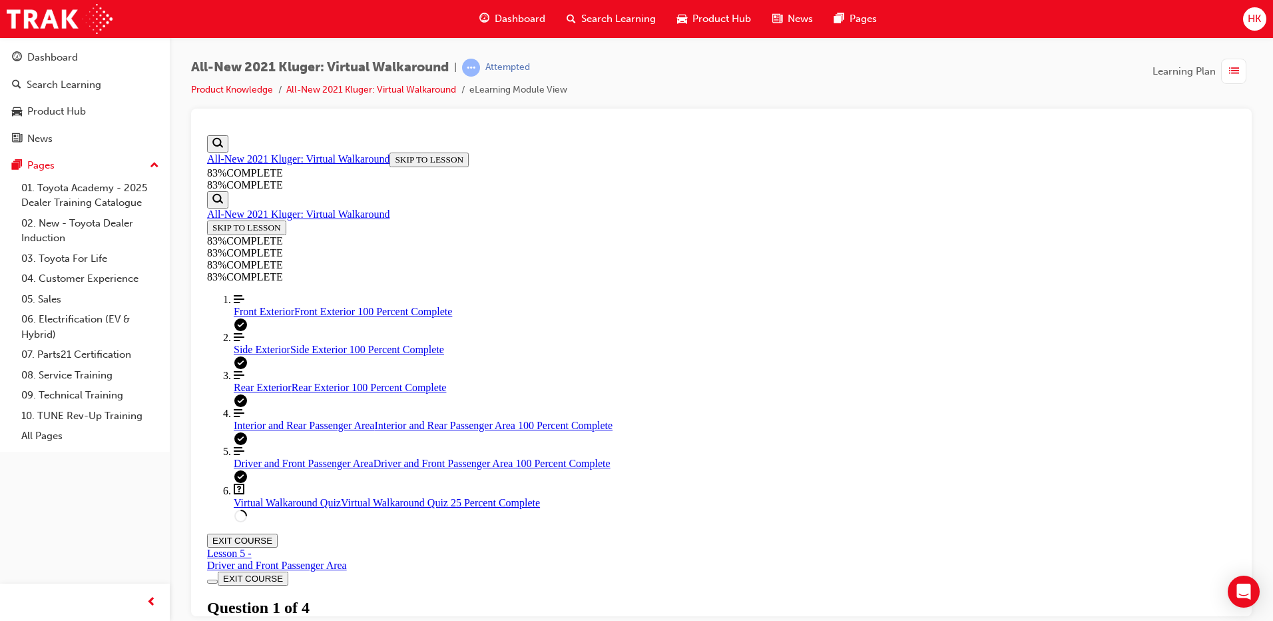
drag, startPoint x: 904, startPoint y: 282, endPoint x: 585, endPoint y: 256, distance: 320.7
drag, startPoint x: 585, startPoint y: 256, endPoint x: 651, endPoint y: 272, distance: 68.5
drag, startPoint x: 786, startPoint y: 282, endPoint x: 583, endPoint y: 264, distance: 203.8
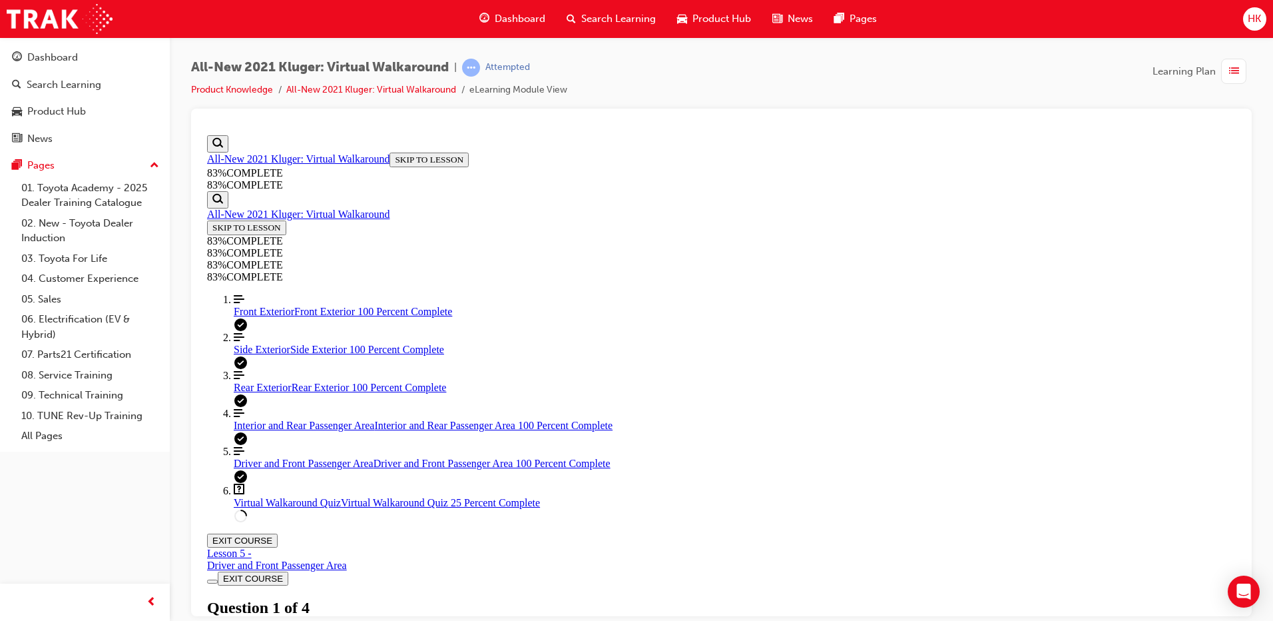
drag, startPoint x: 583, startPoint y: 264, endPoint x: 596, endPoint y: 263, distance: 13.4
copy p "When delivering a Kluger Hybrid, what important information should be shared re…"
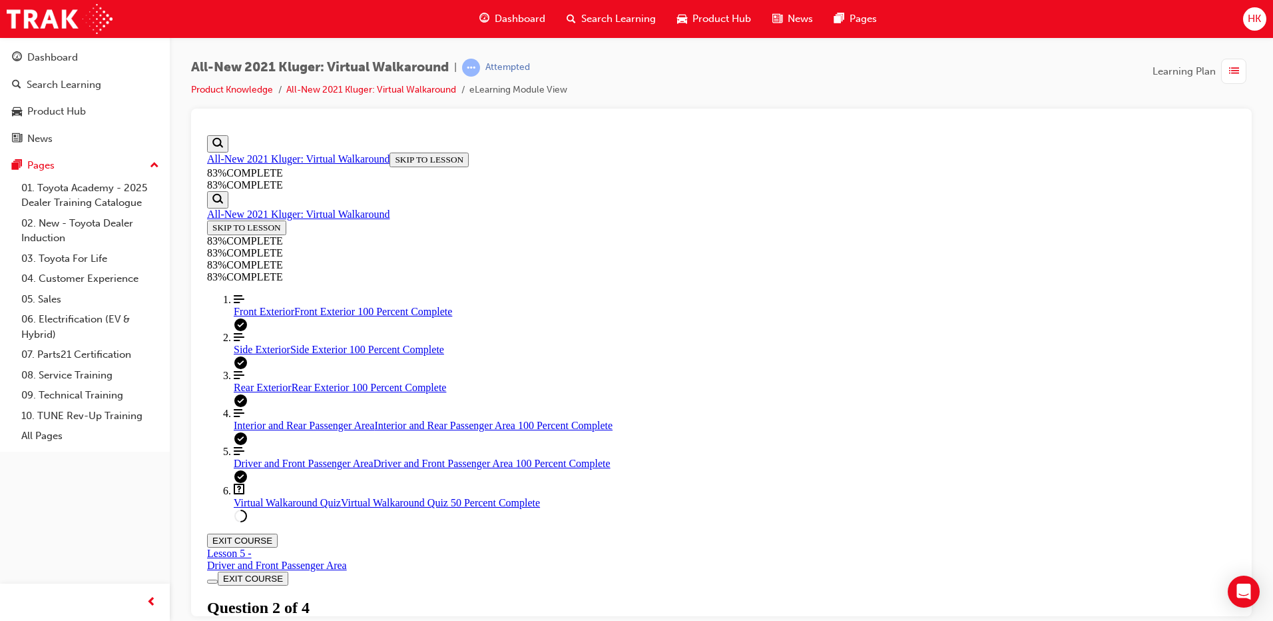
scroll to position [49, 0]
drag, startPoint x: 647, startPoint y: 353, endPoint x: 585, endPoint y: 325, distance: 68.0
drag, startPoint x: 585, startPoint y: 325, endPoint x: 597, endPoint y: 330, distance: 13.5
copy p "When demonstrating the operation of the 3rd row seats, folding the headrests in…"
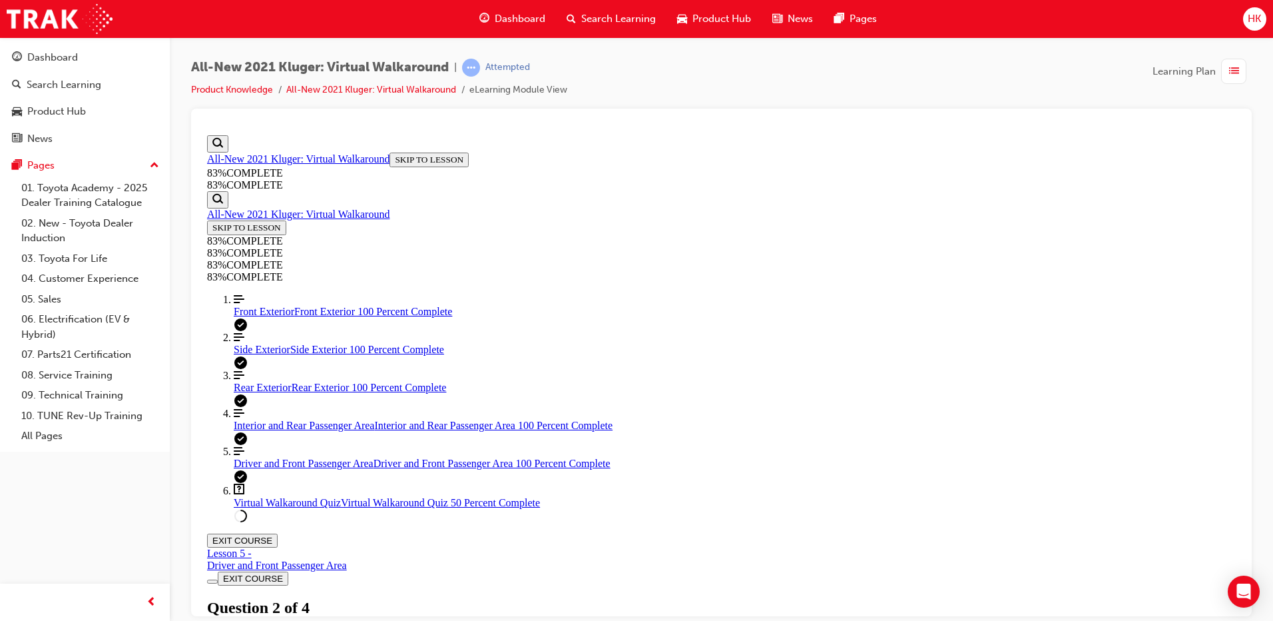
drag, startPoint x: 832, startPoint y: 260, endPoint x: 749, endPoint y: 288, distance: 87.6
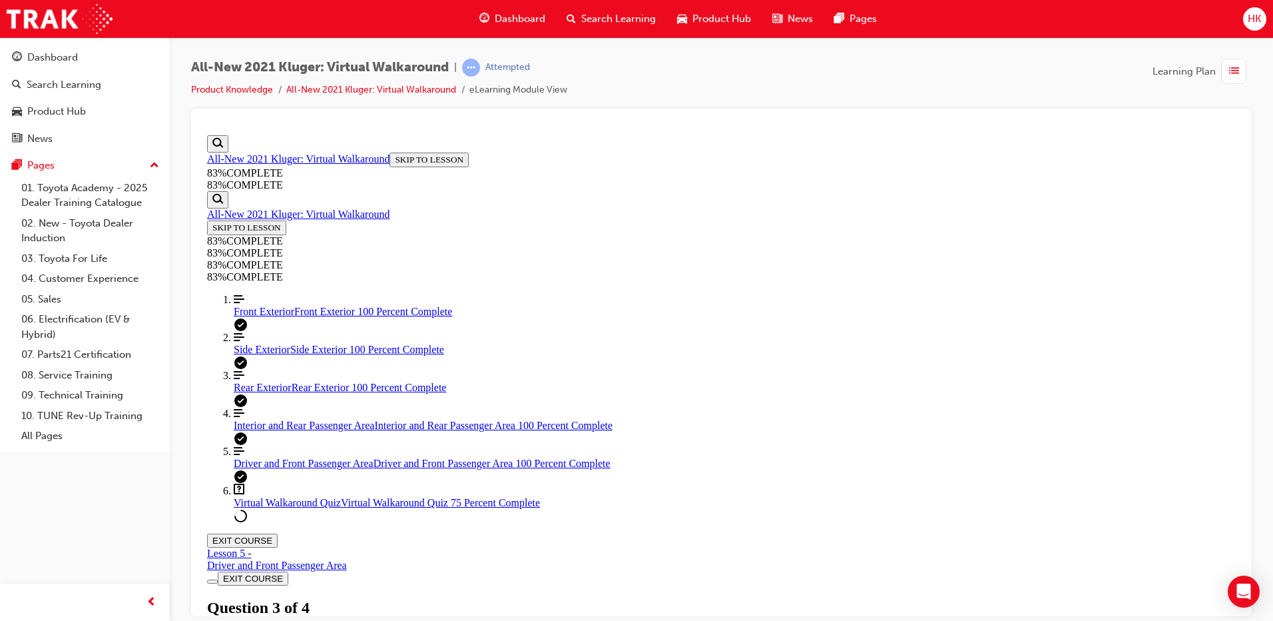
drag, startPoint x: 749, startPoint y: 288, endPoint x: 735, endPoint y: 281, distance: 15.5
copy p "what design considerations have been made to the Kluger to help with"
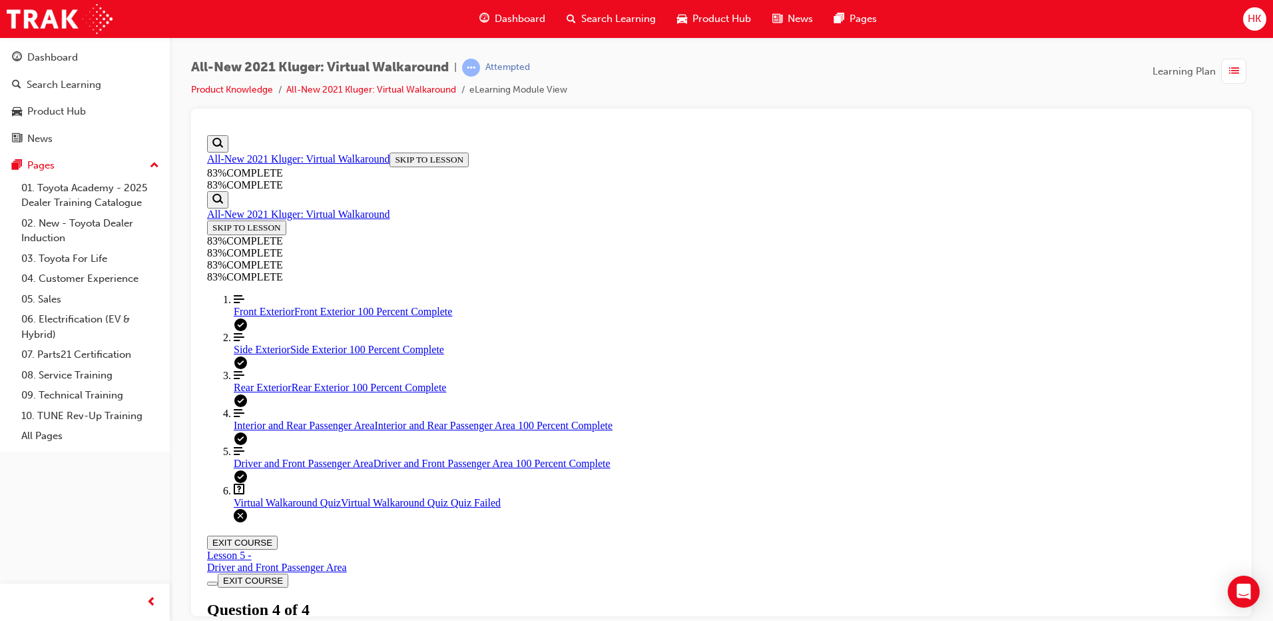
scroll to position [202, 0]
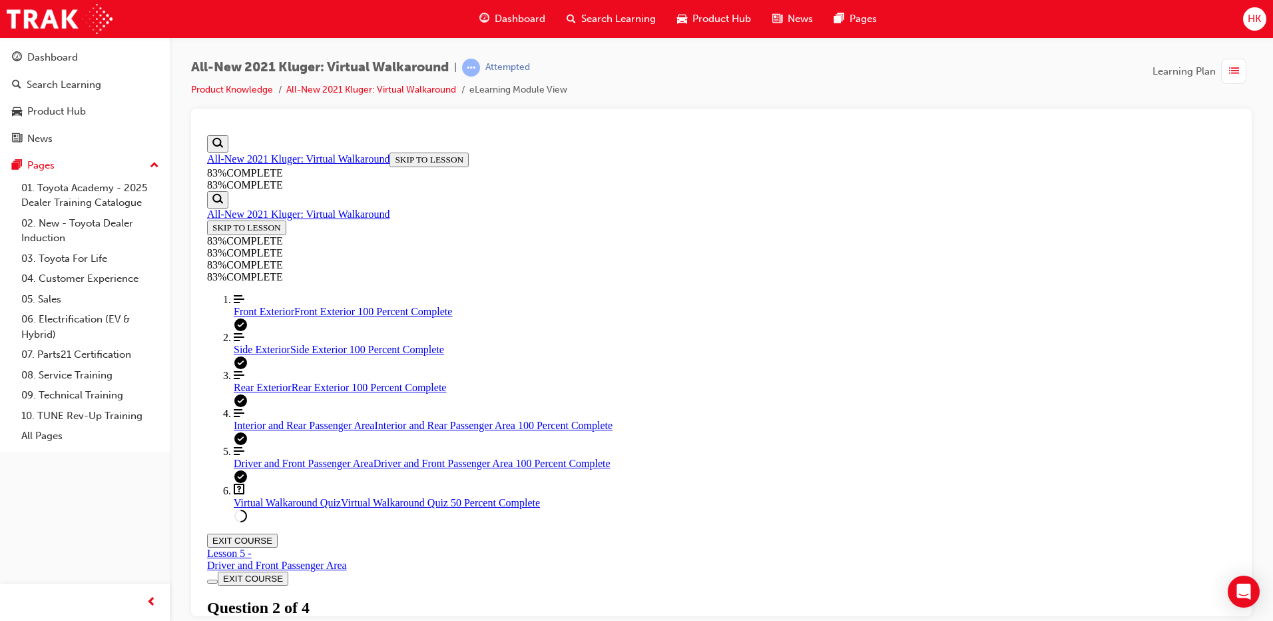
scroll to position [146, 0]
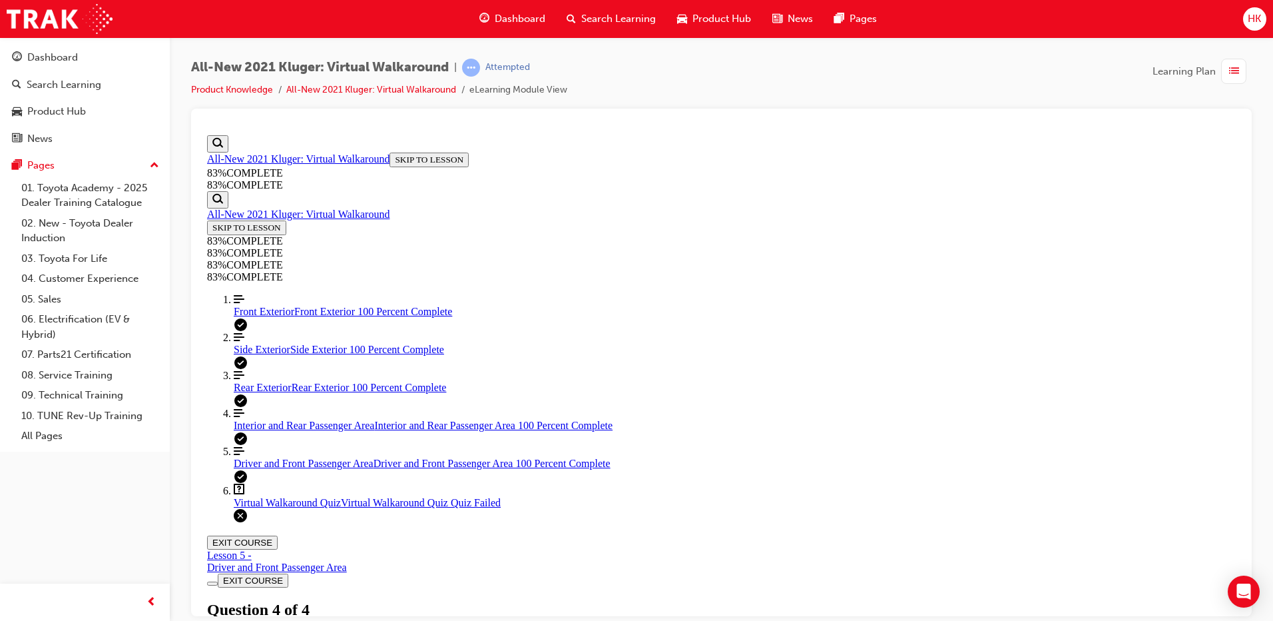
scroll to position [48, 0]
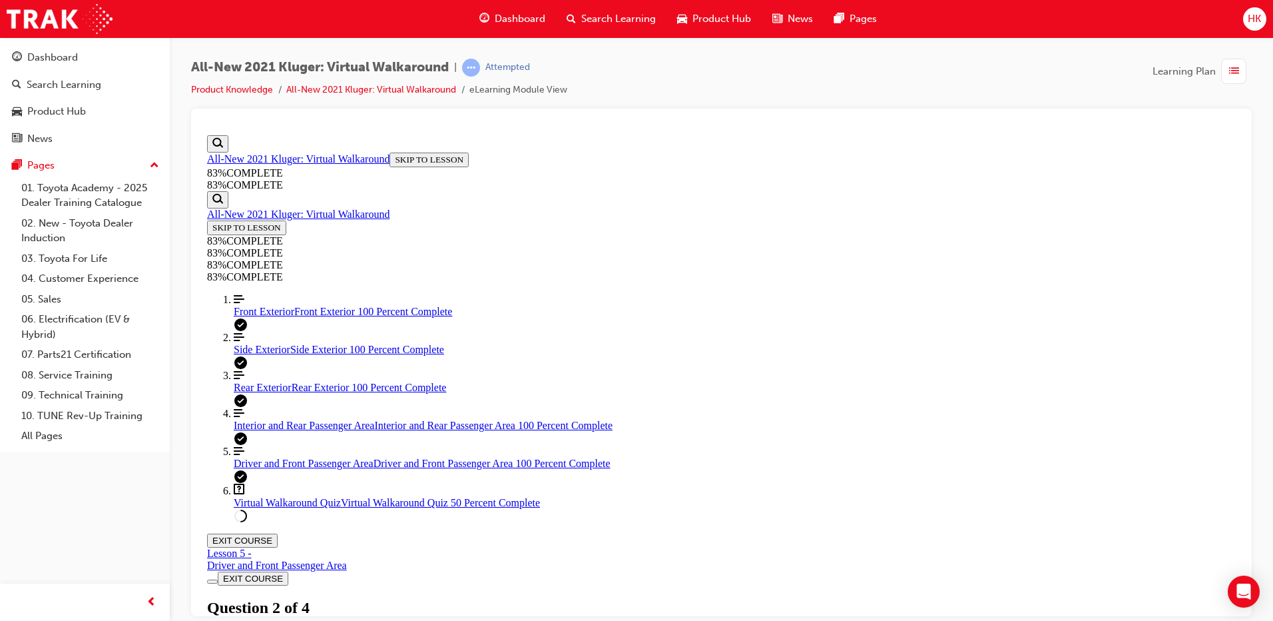
scroll to position [49, 0]
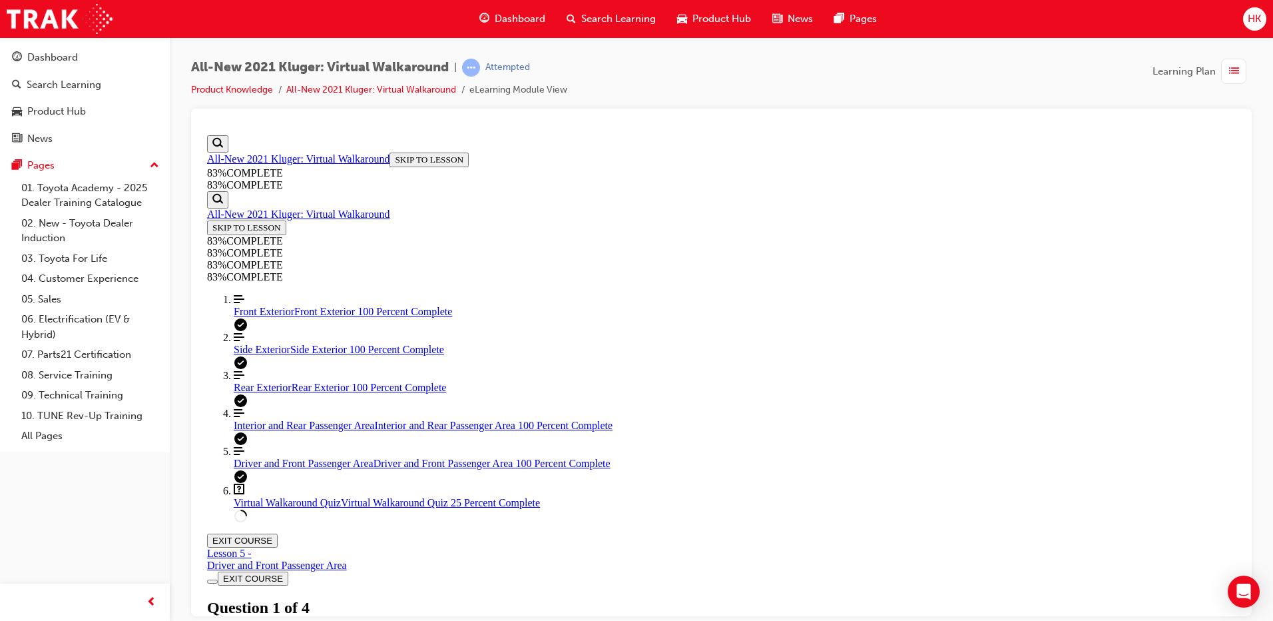
scroll to position [196, 0]
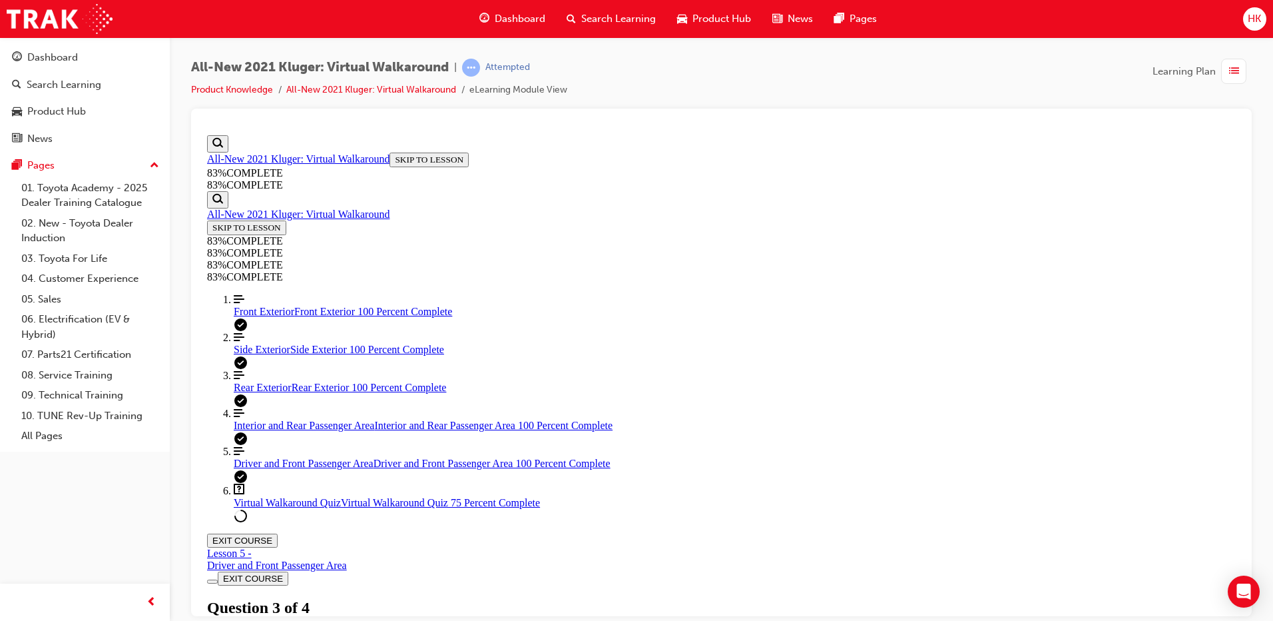
scroll to position [49, 0]
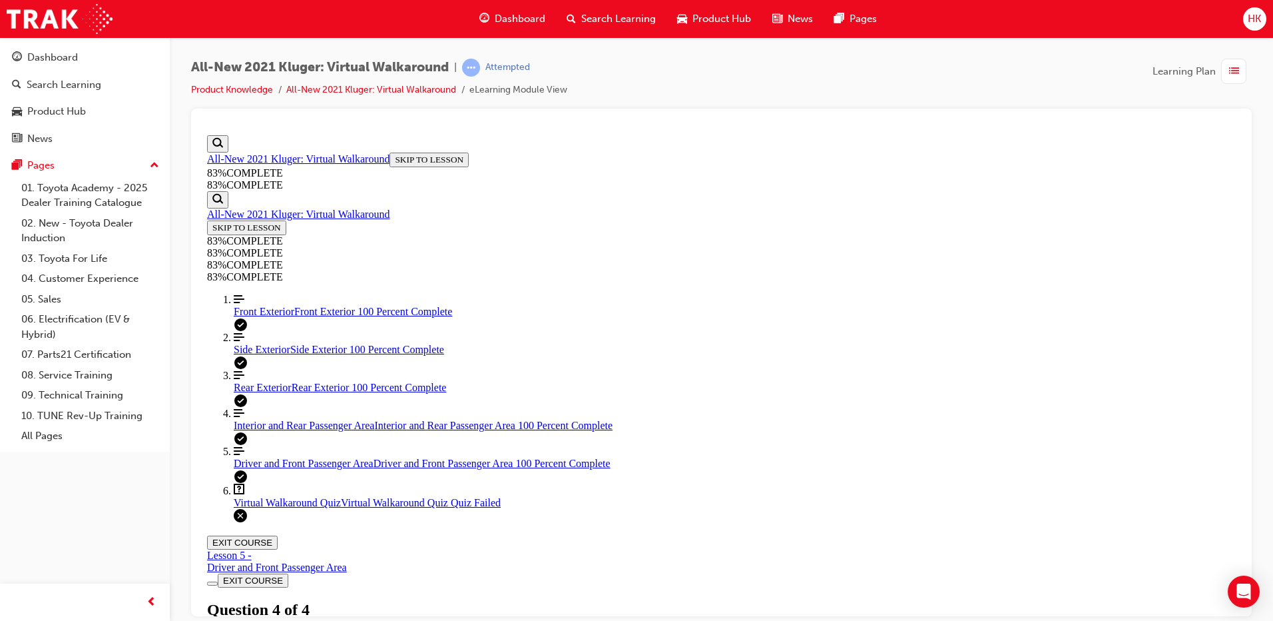
click at [278, 535] on button "EXIT COURSE" at bounding box center [242, 542] width 71 height 14
click at [55, 61] on div "Dashboard" at bounding box center [52, 57] width 51 height 15
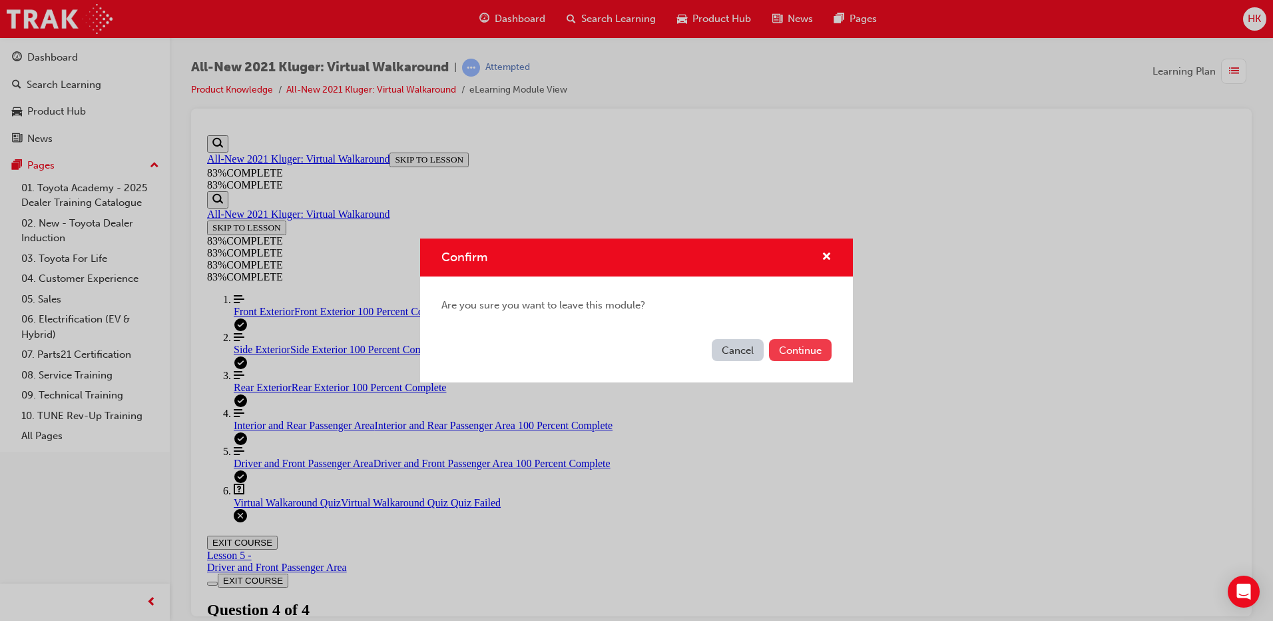
click at [790, 346] on button "Continue" at bounding box center [800, 350] width 63 height 22
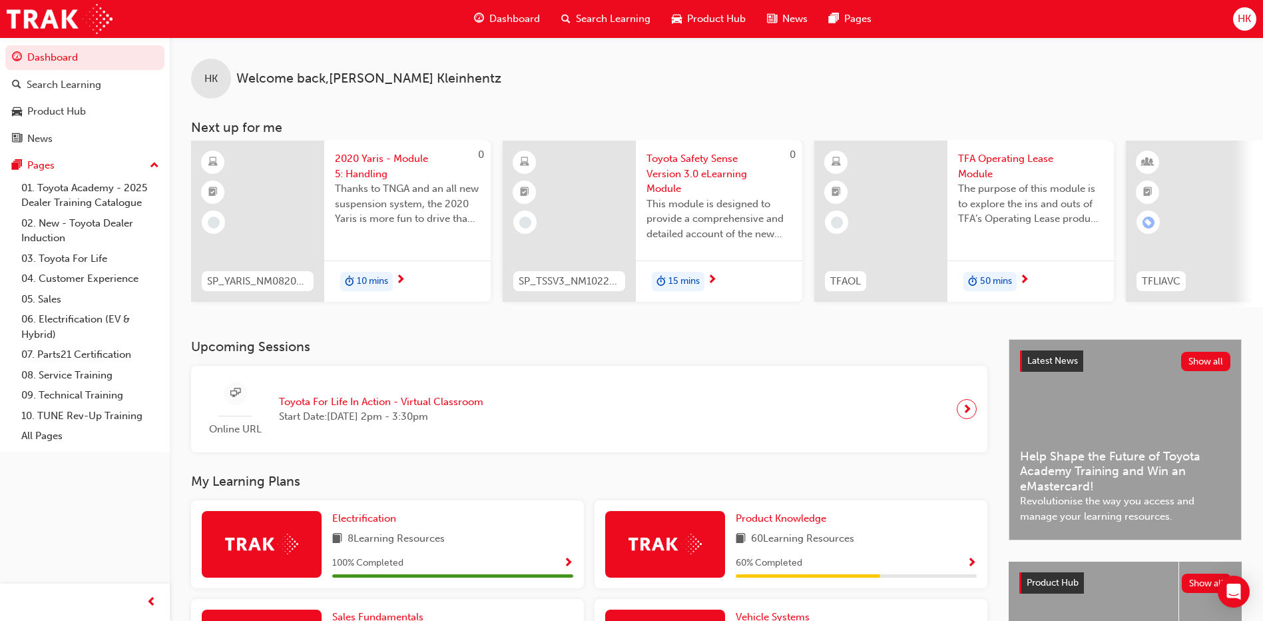
click at [1242, 22] on span "HK" at bounding box center [1244, 18] width 13 height 15
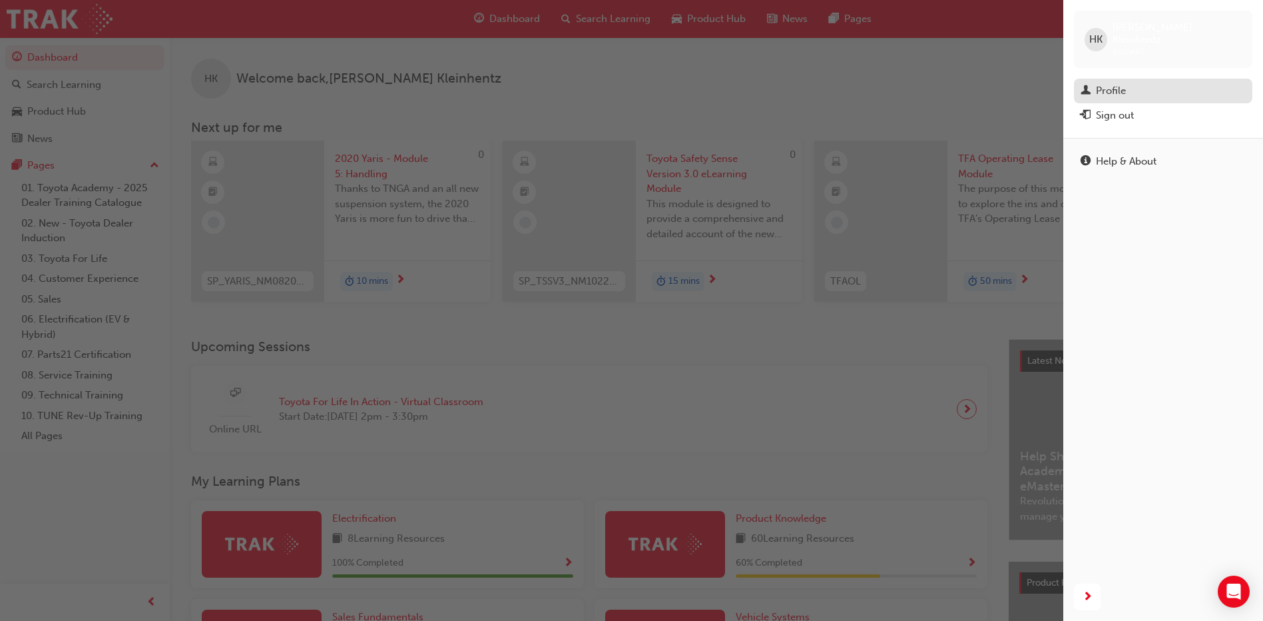
click at [1119, 83] on div "Profile" at bounding box center [1111, 90] width 30 height 15
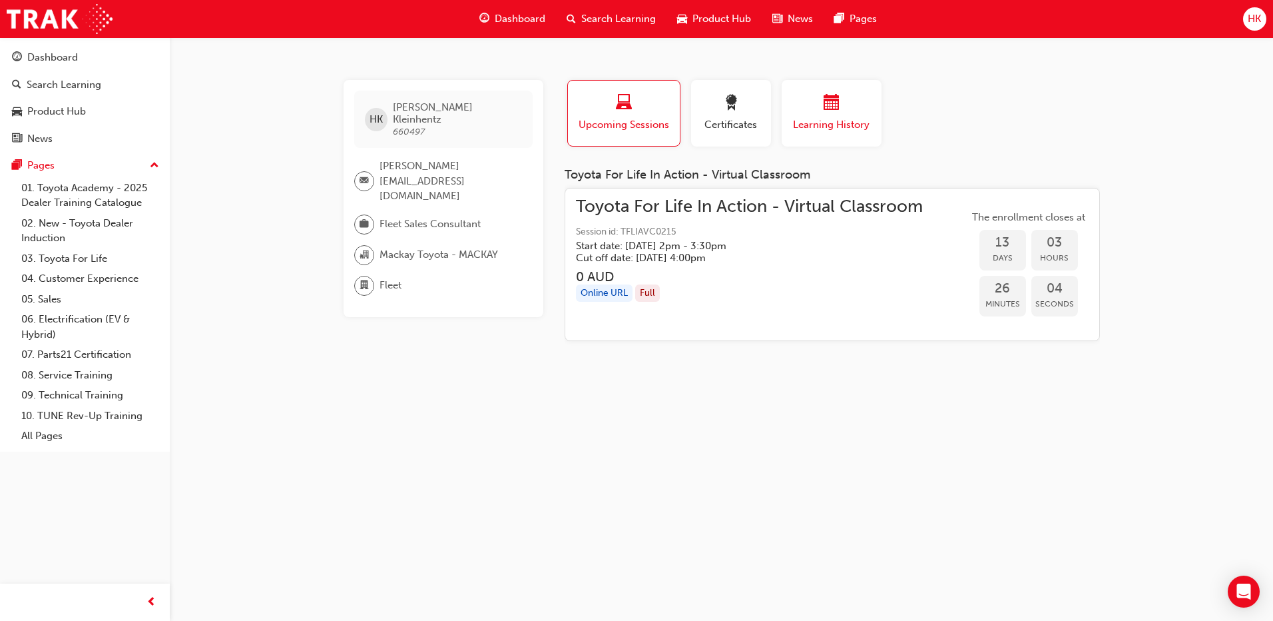
click at [881, 111] on button "Learning History" at bounding box center [832, 113] width 100 height 67
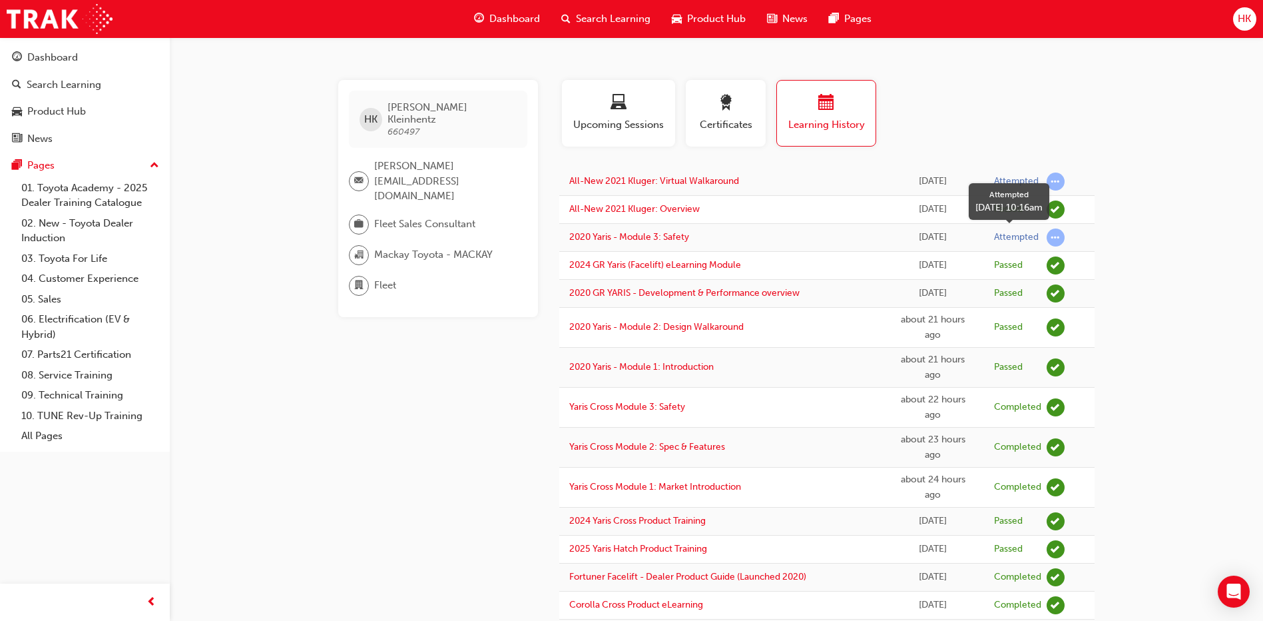
click at [1057, 238] on span "learningRecordVerb_ATTEMPT-icon" at bounding box center [1056, 237] width 18 height 18
click at [643, 181] on link "All-New 2021 Kluger: Virtual Walkaround" at bounding box center [654, 180] width 170 height 11
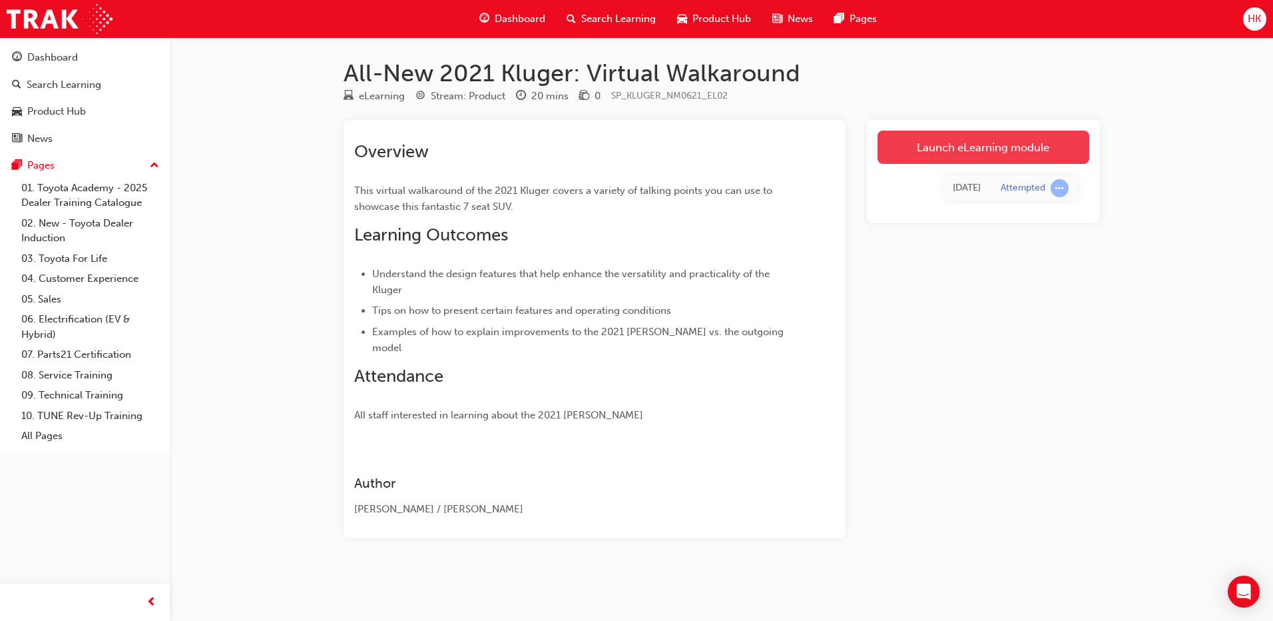
click at [1018, 146] on link "Launch eLearning module" at bounding box center [984, 147] width 212 height 33
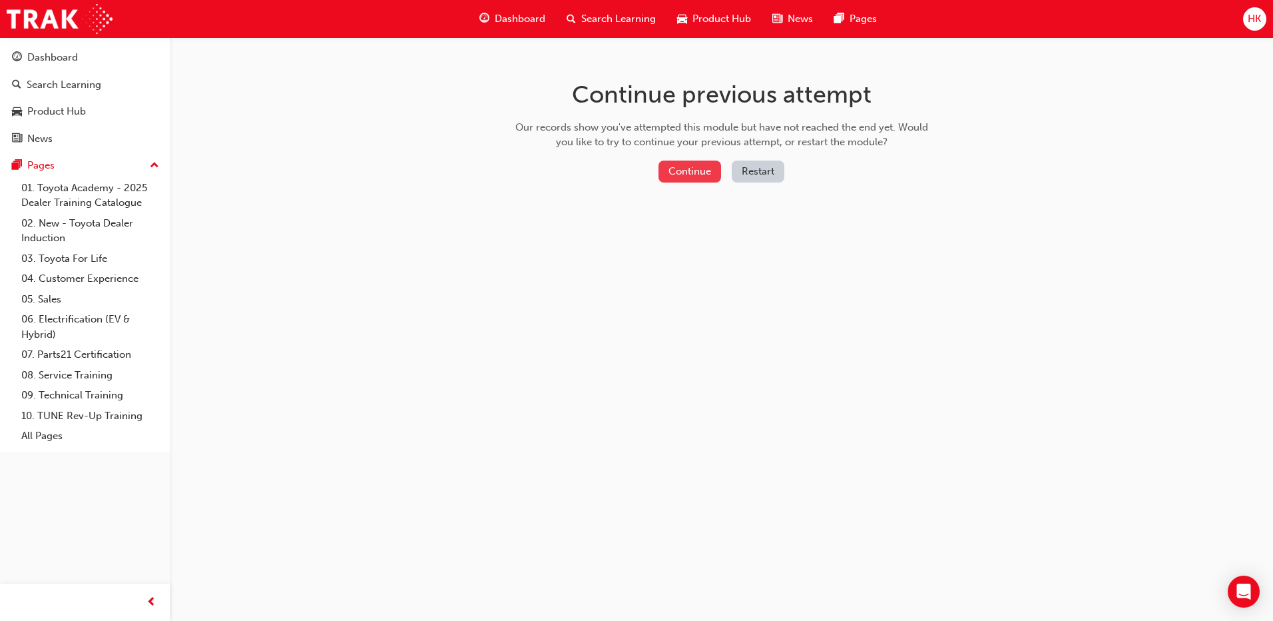
click at [718, 172] on button "Continue" at bounding box center [690, 171] width 63 height 22
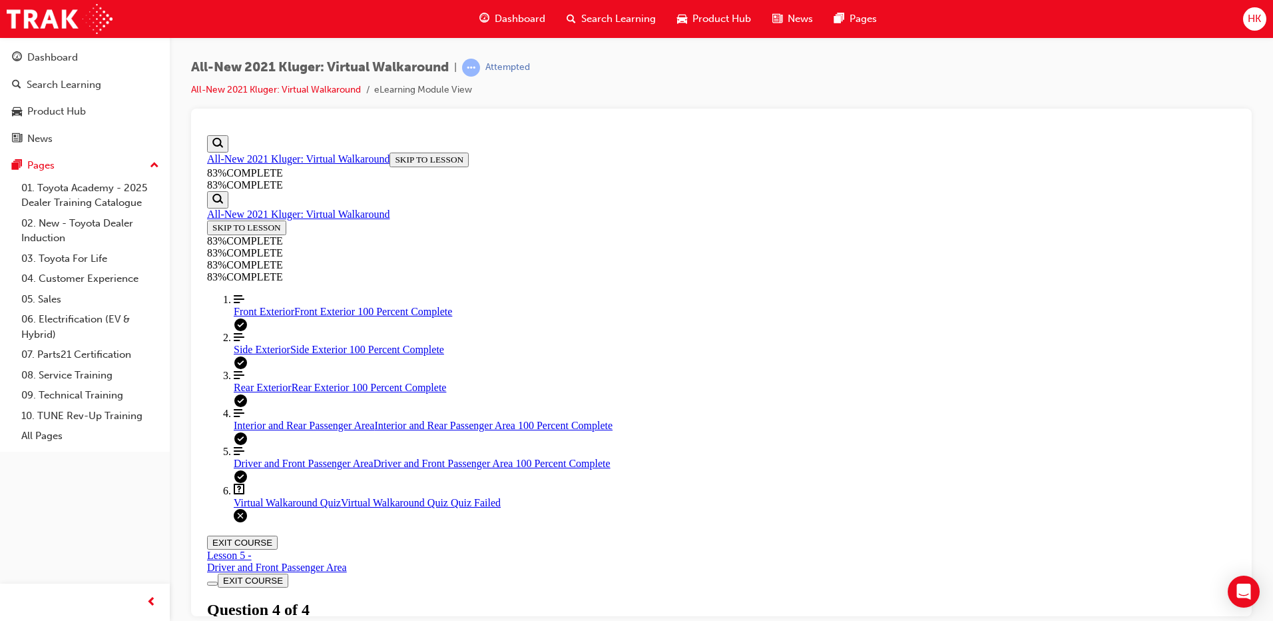
scroll to position [202, 0]
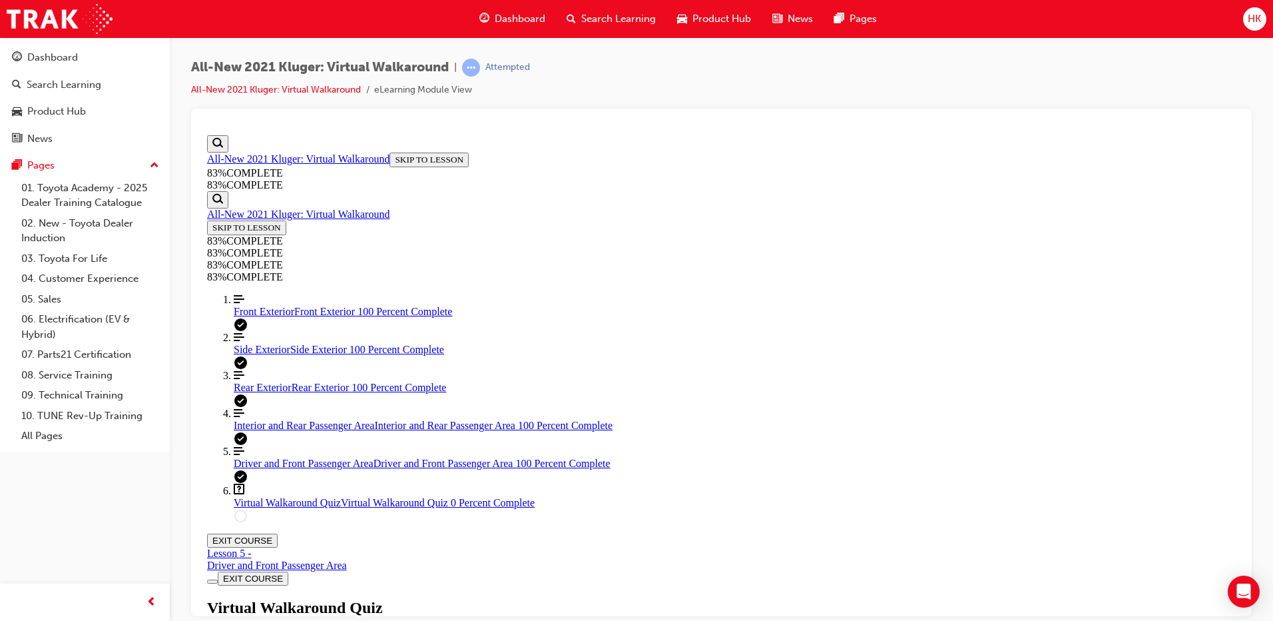
drag, startPoint x: 750, startPoint y: 283, endPoint x: 833, endPoint y: 254, distance: 87.6
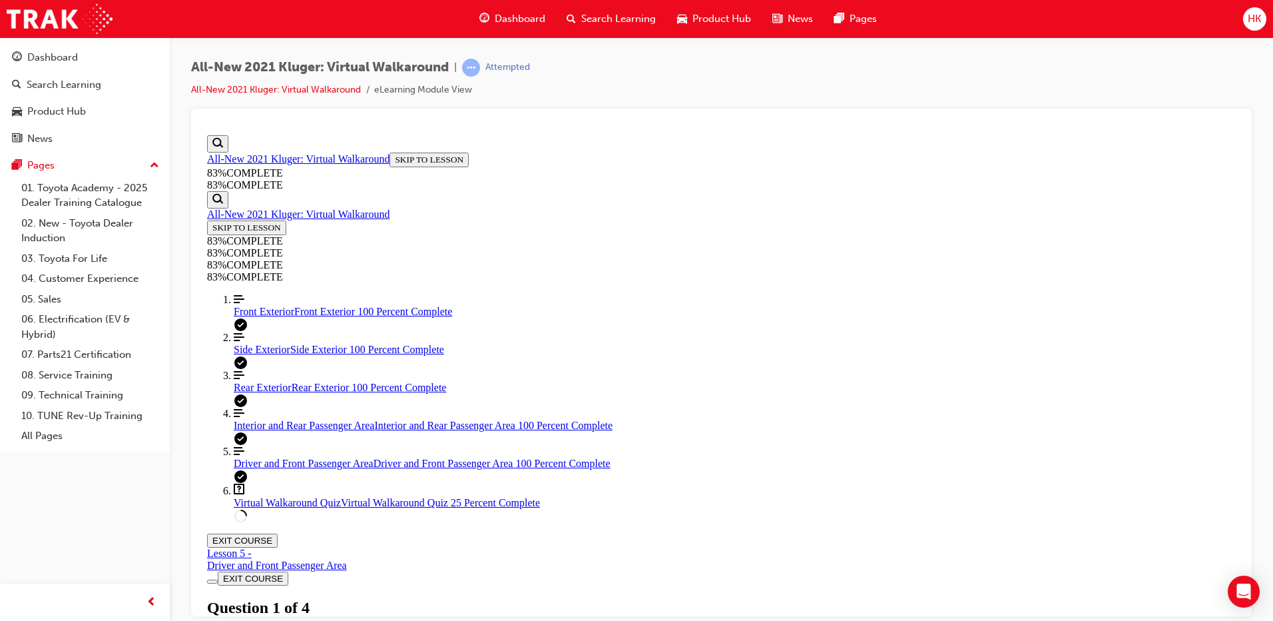
drag, startPoint x: 833, startPoint y: 254, endPoint x: 853, endPoint y: 257, distance: 20.3
copy p "what design considerations have been made to the Kluger to help with"
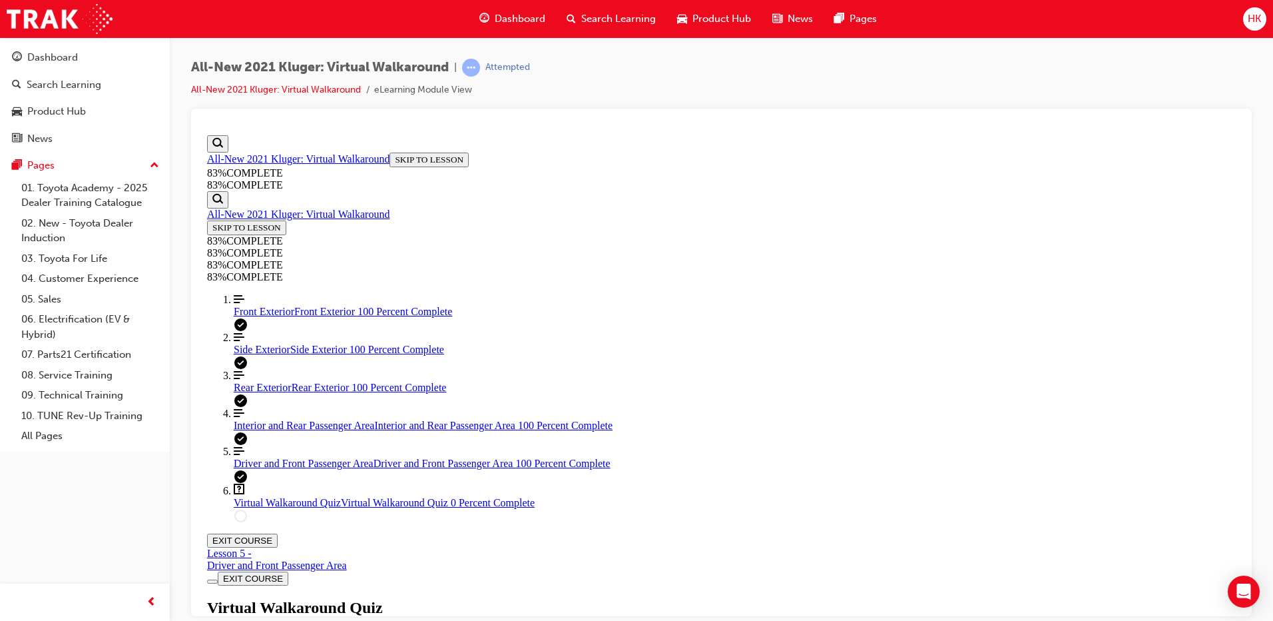
scroll to position [146, 0]
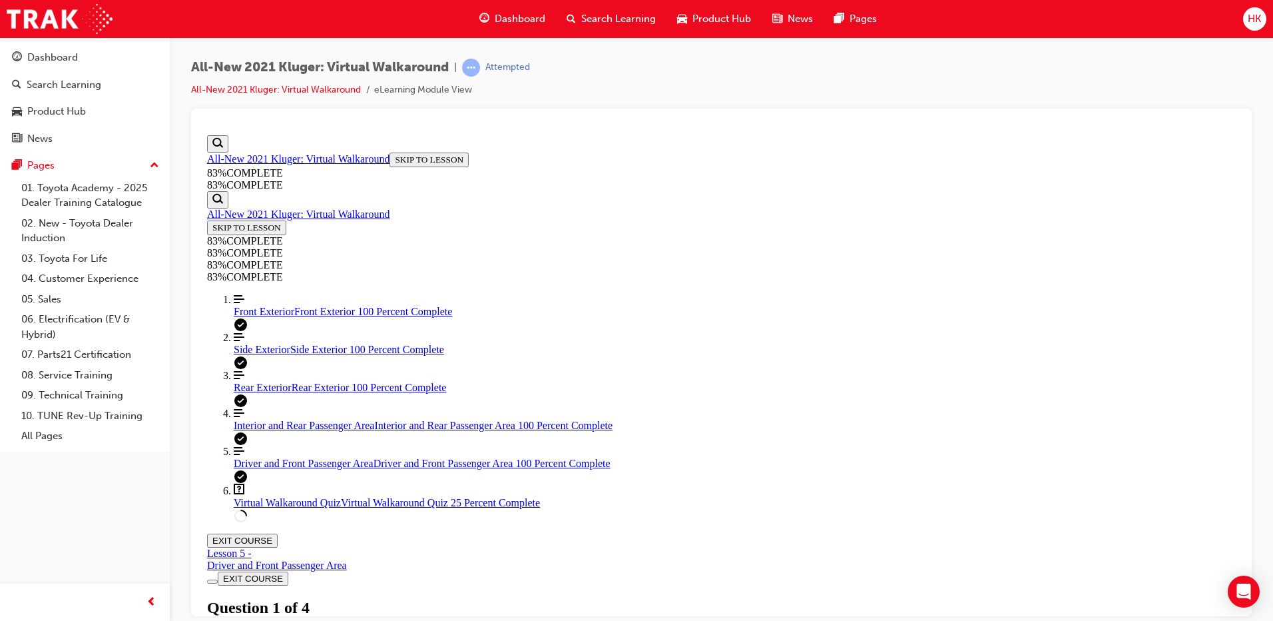
scroll to position [196, 0]
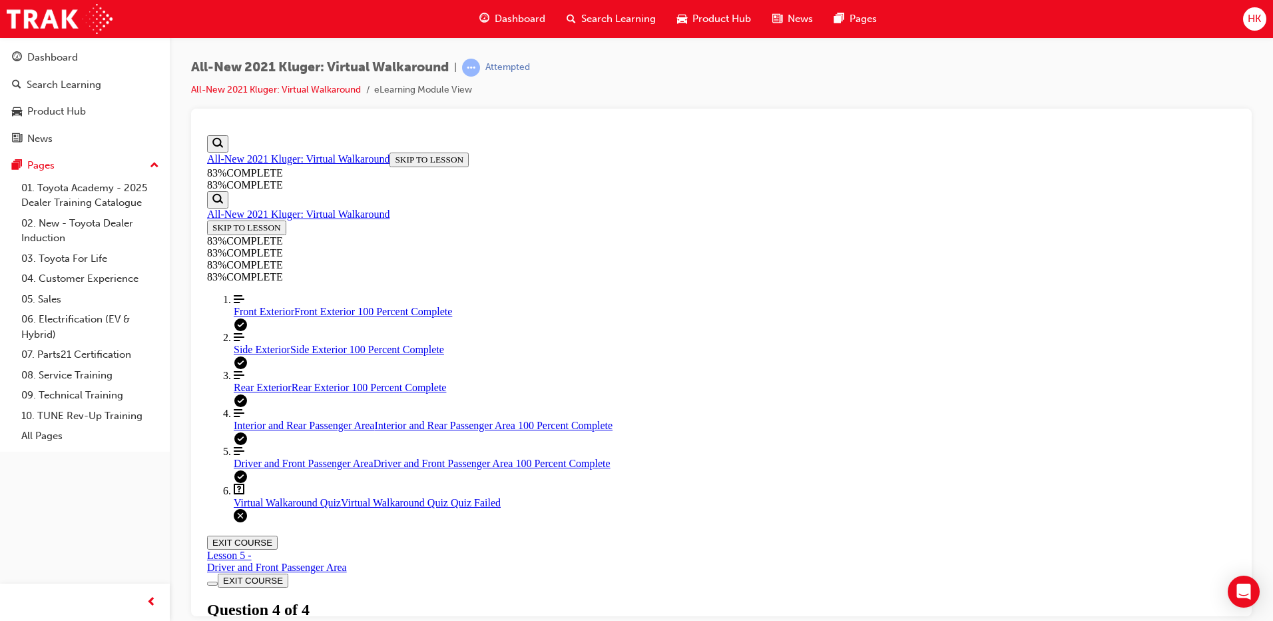
scroll to position [202, 0]
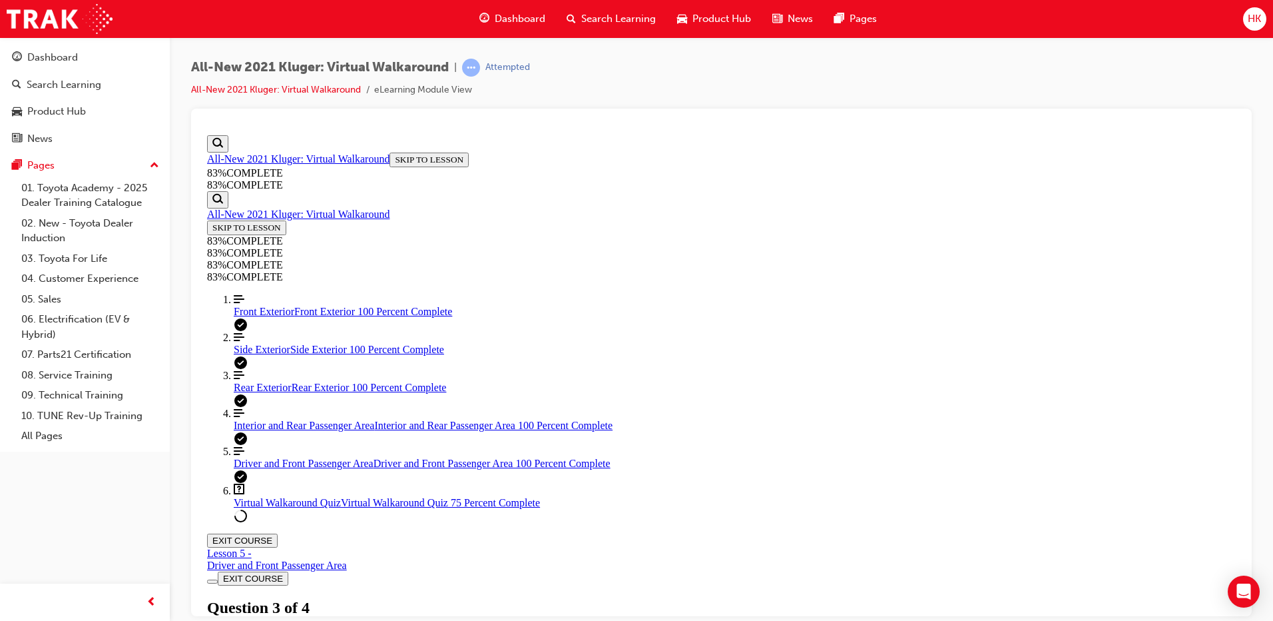
scroll to position [196, 0]
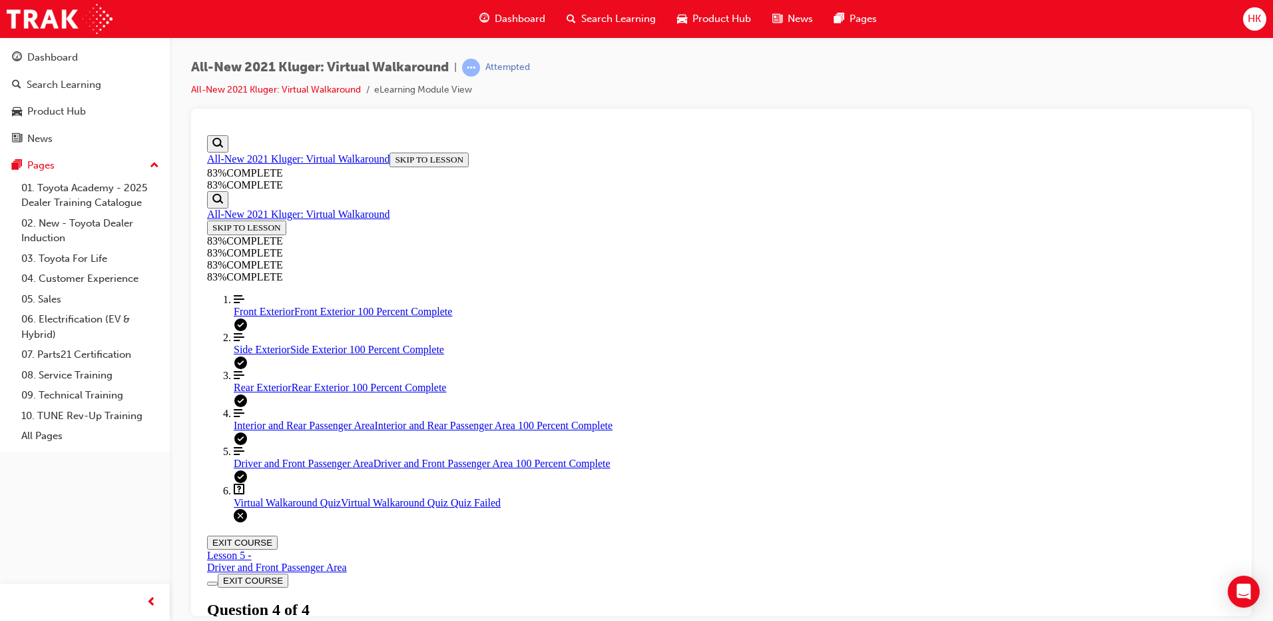
scroll to position [202, 0]
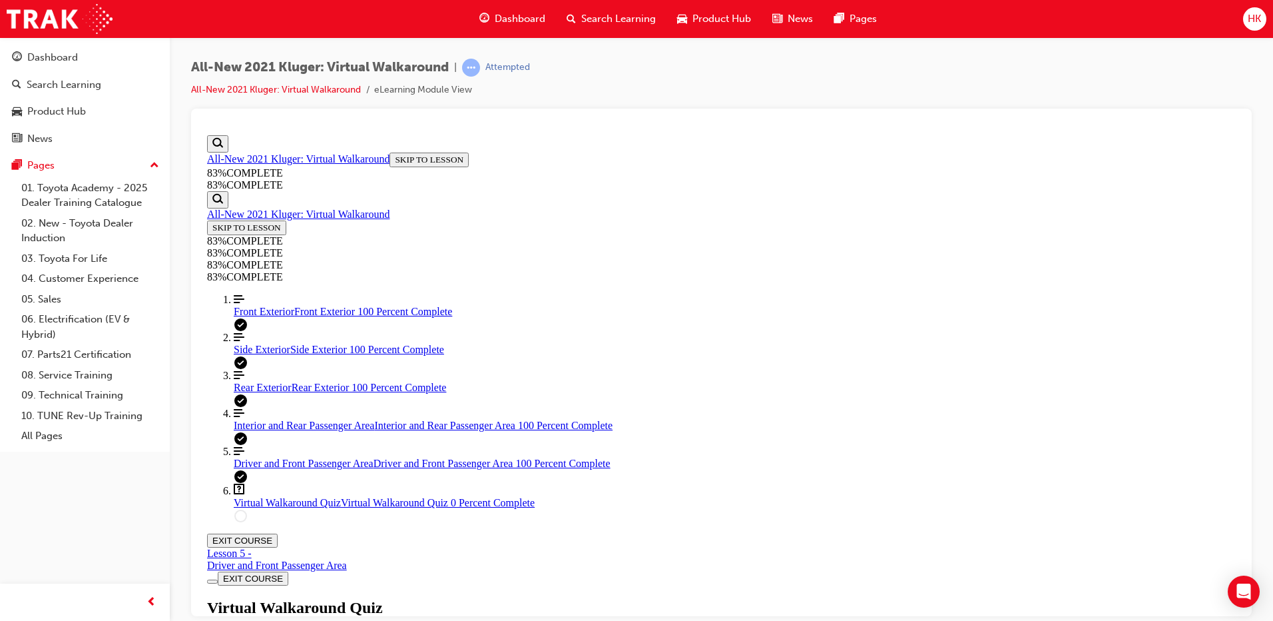
scroll to position [49, 0]
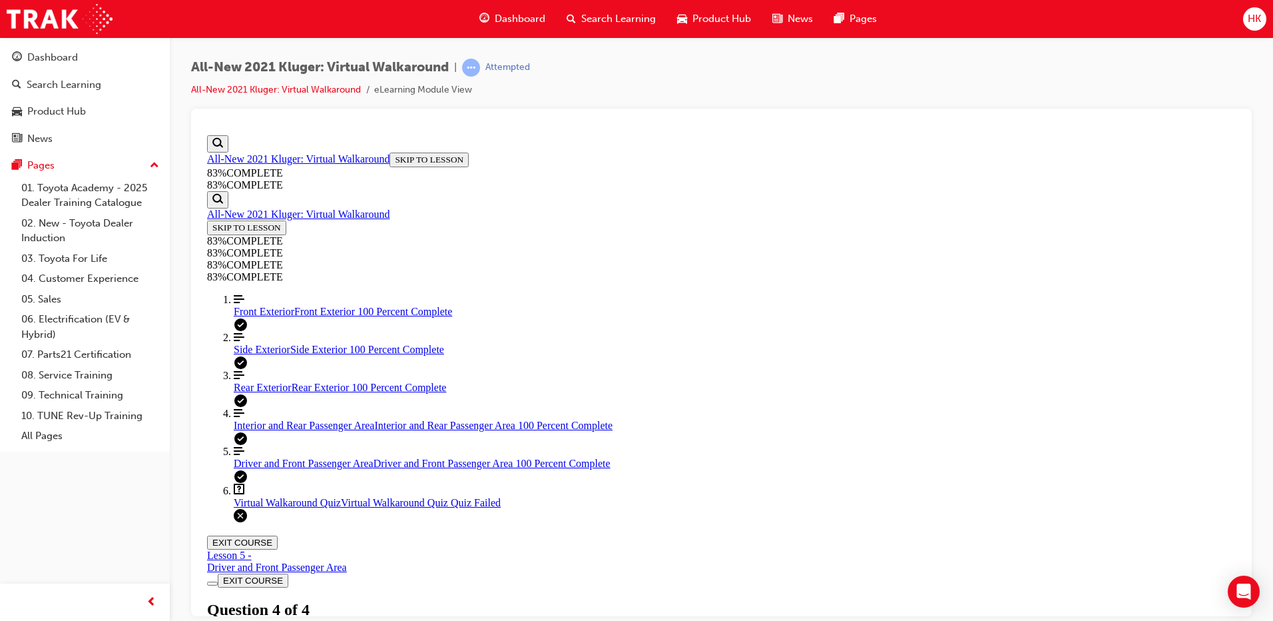
scroll to position [48, 0]
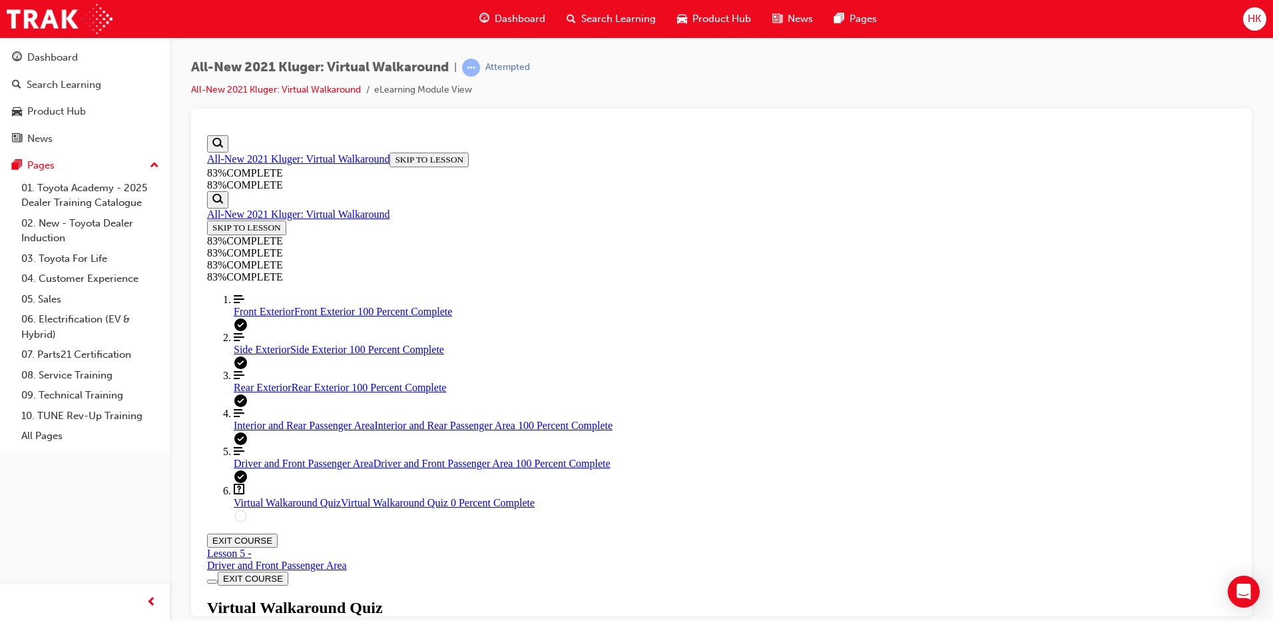
scroll to position [196, 0]
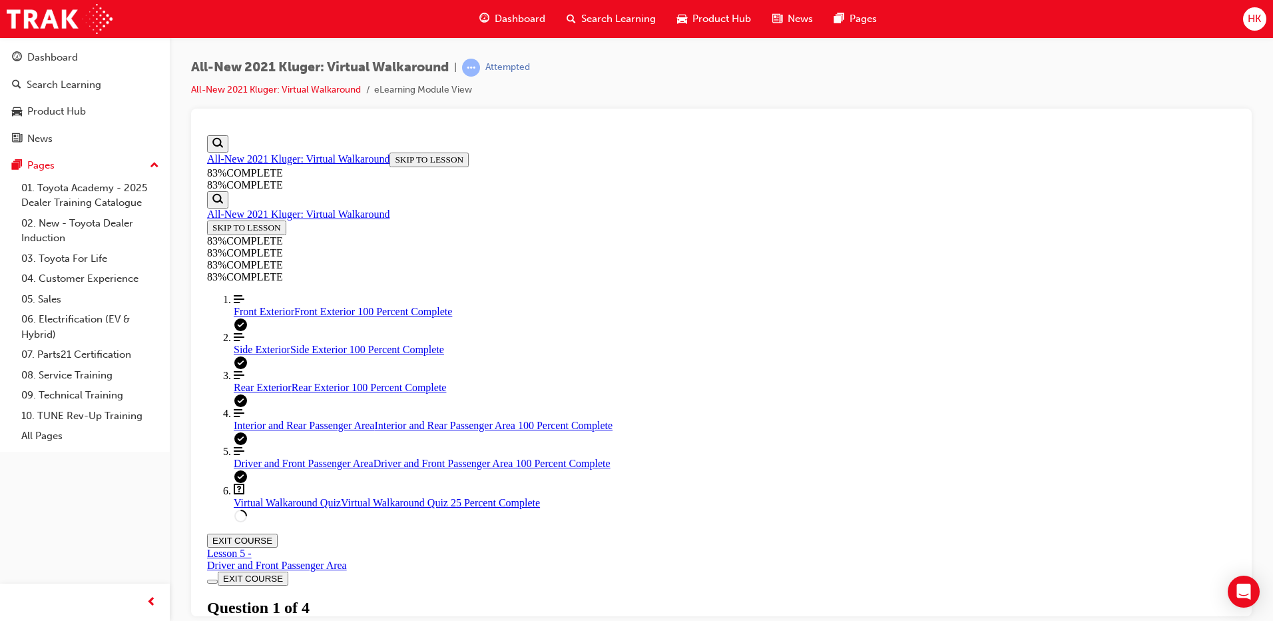
scroll to position [115, 0]
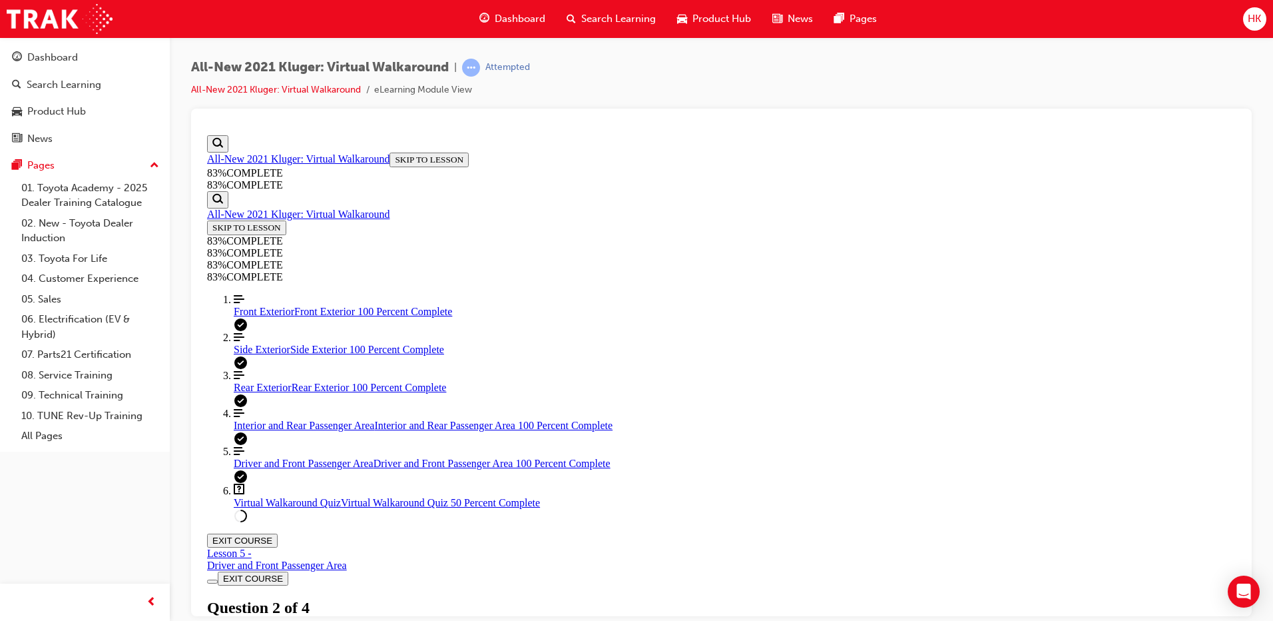
scroll to position [146, 0]
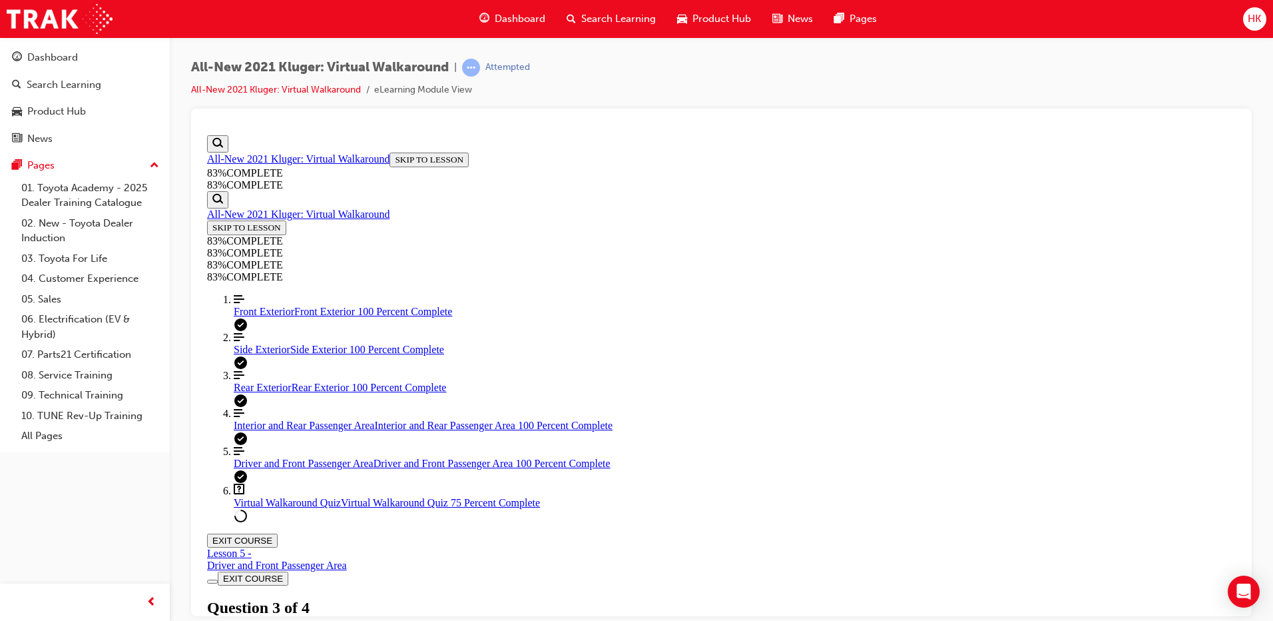
click at [298, 164] on link "All-New 2021 Kluger: Virtual Walkaround" at bounding box center [298, 157] width 182 height 11
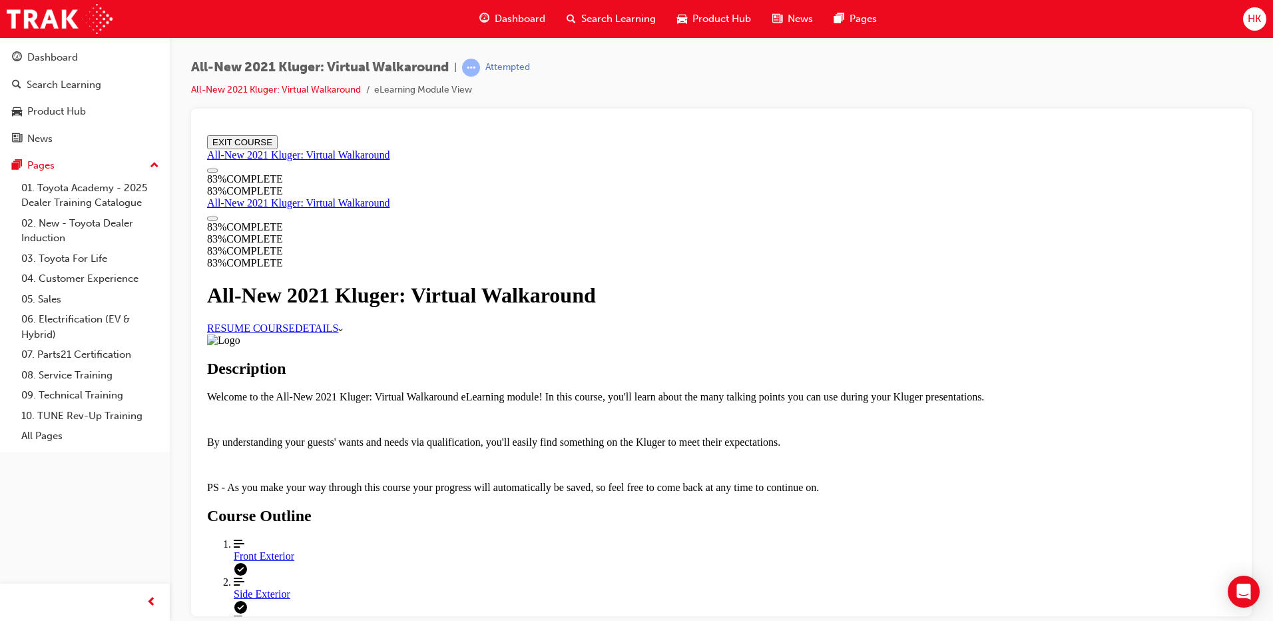
click at [295, 333] on link "RESUME COURSE" at bounding box center [251, 327] width 88 height 11
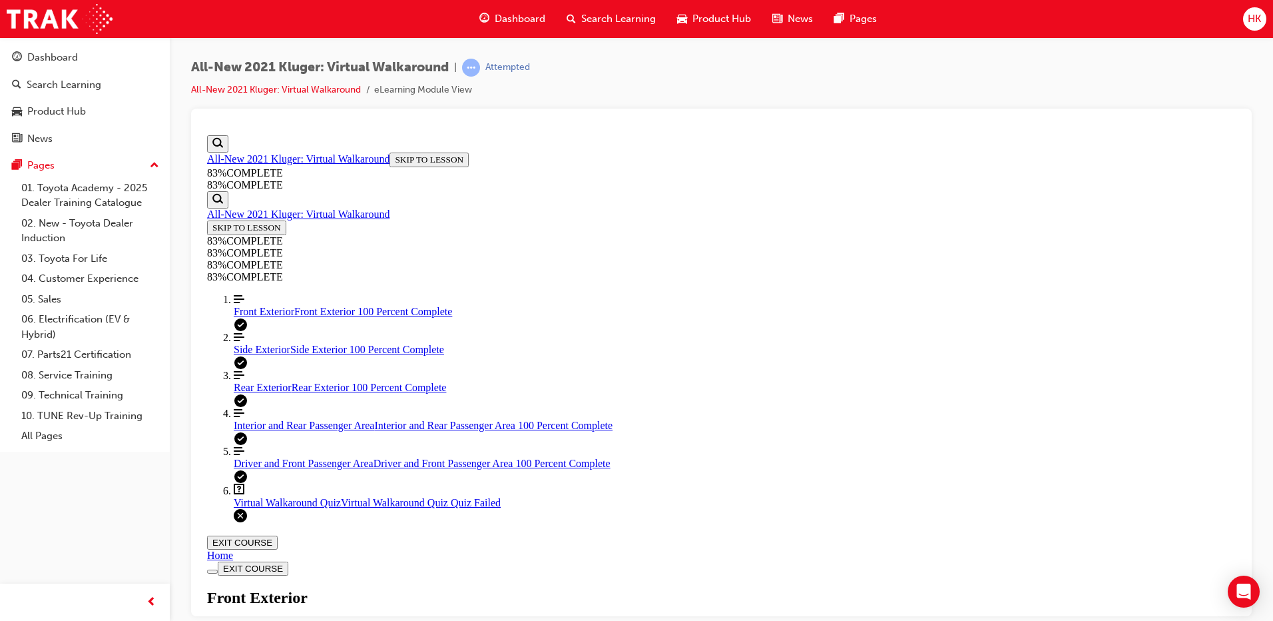
scroll to position [246, 0]
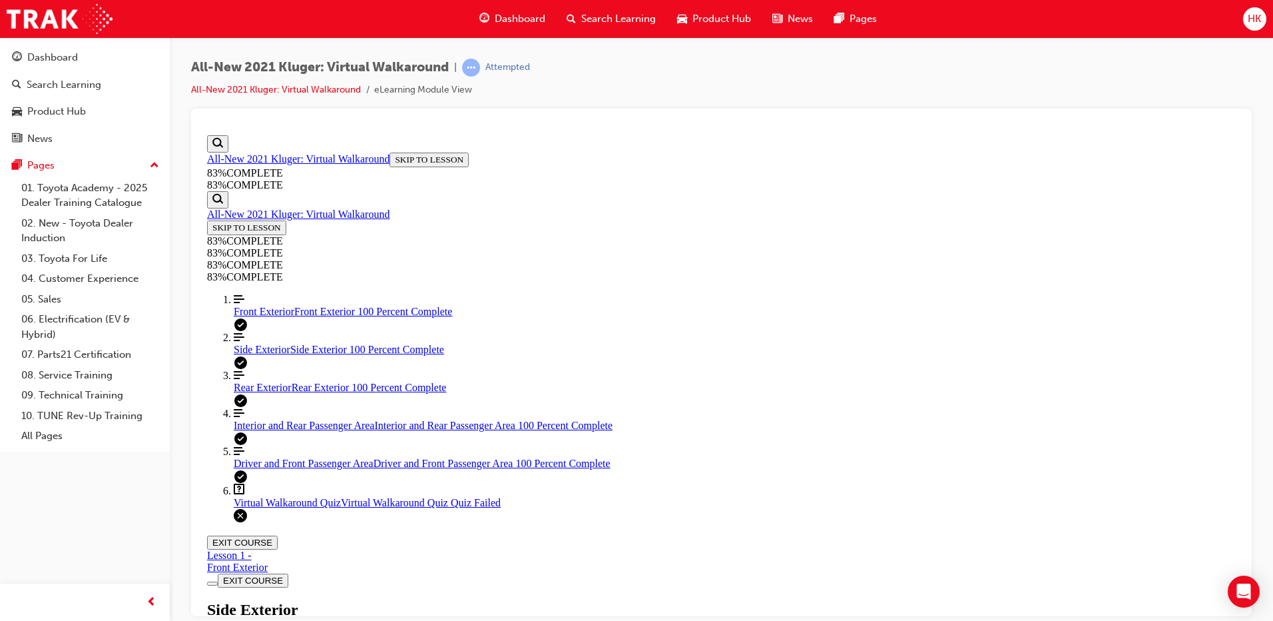
scroll to position [246, 0]
drag, startPoint x: 717, startPoint y: 372, endPoint x: 776, endPoint y: 358, distance: 60.9
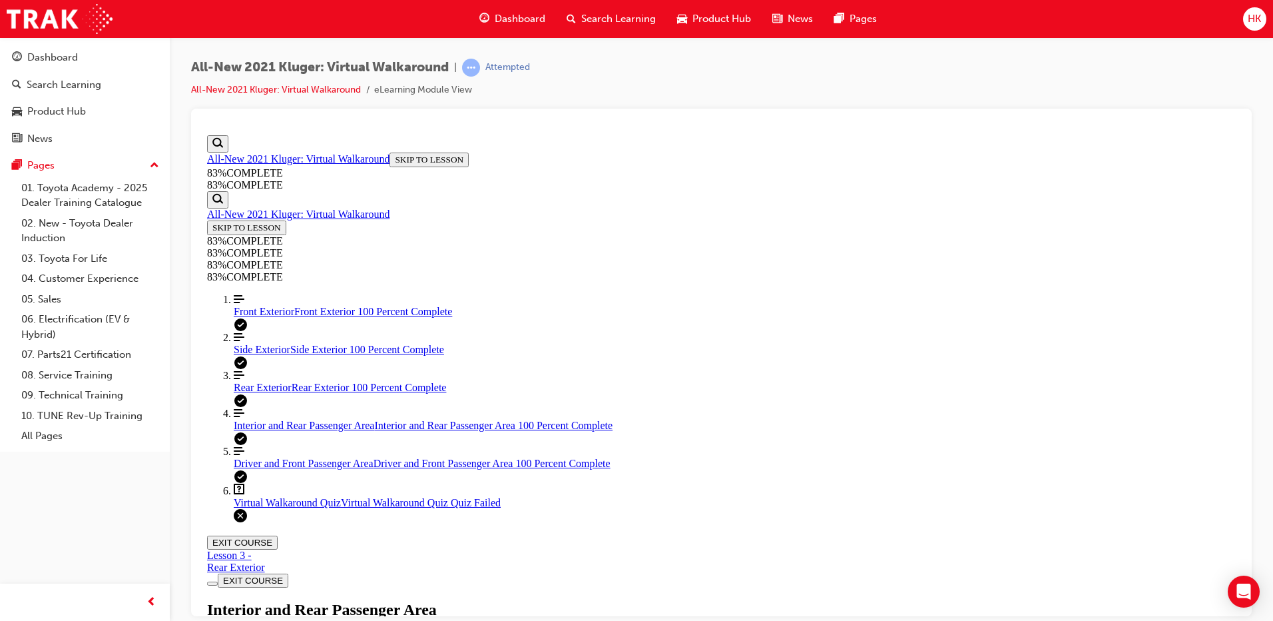
scroll to position [645, 0]
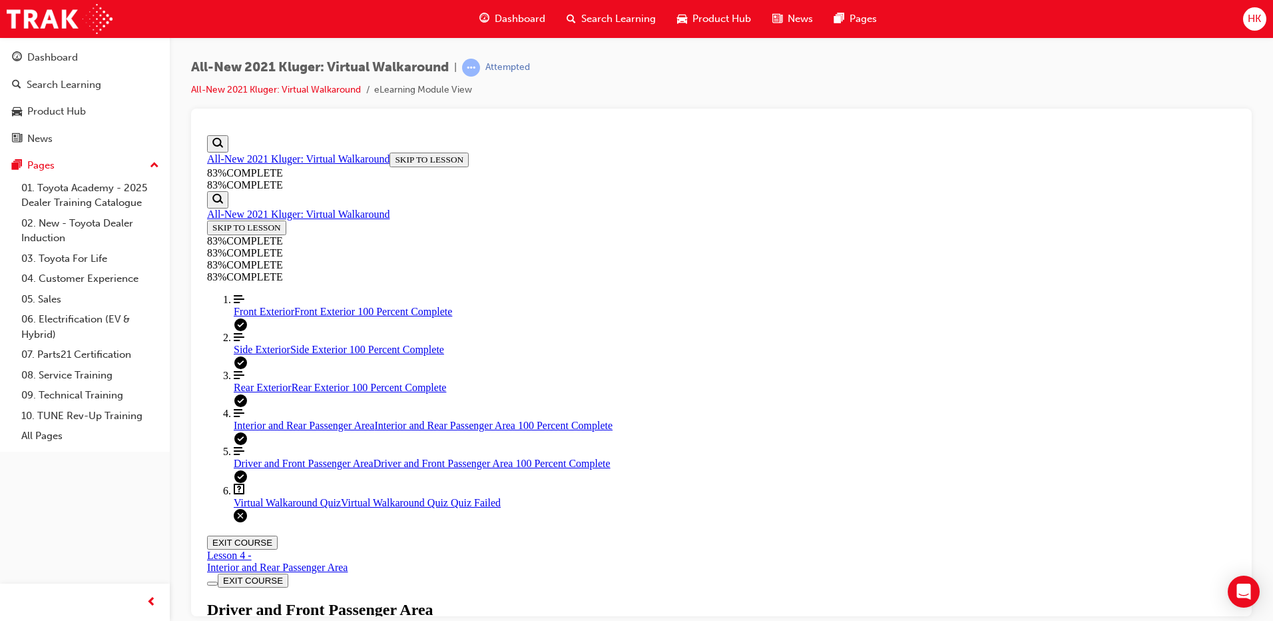
scroll to position [668, 0]
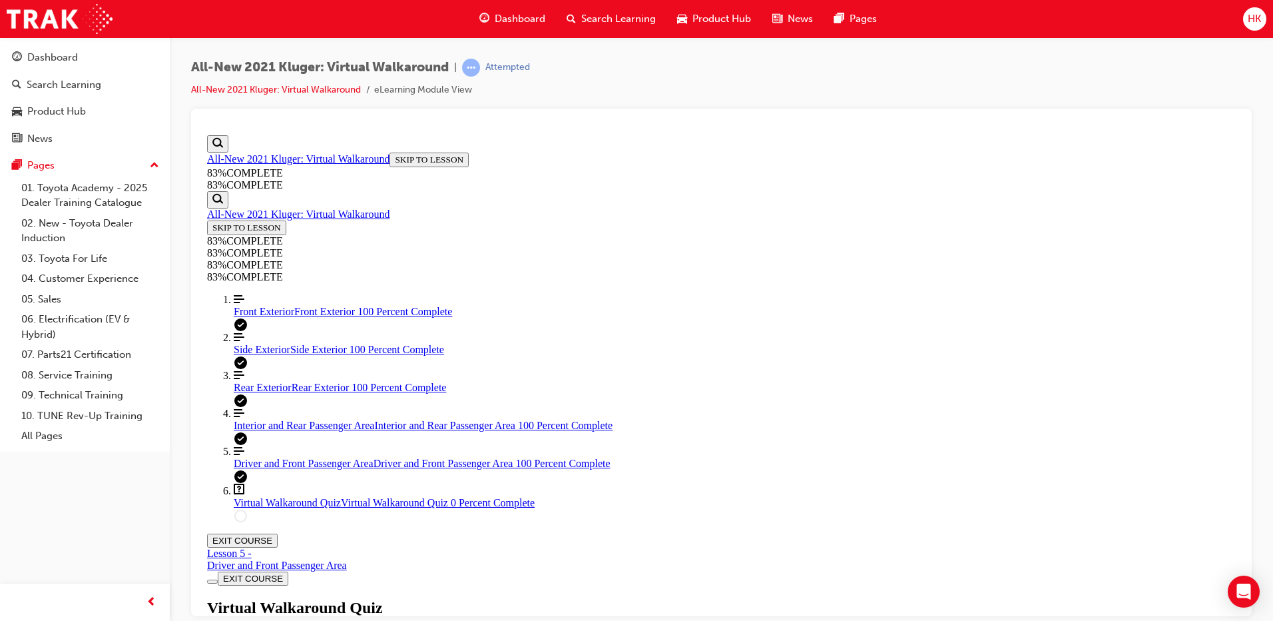
scroll to position [146, 0]
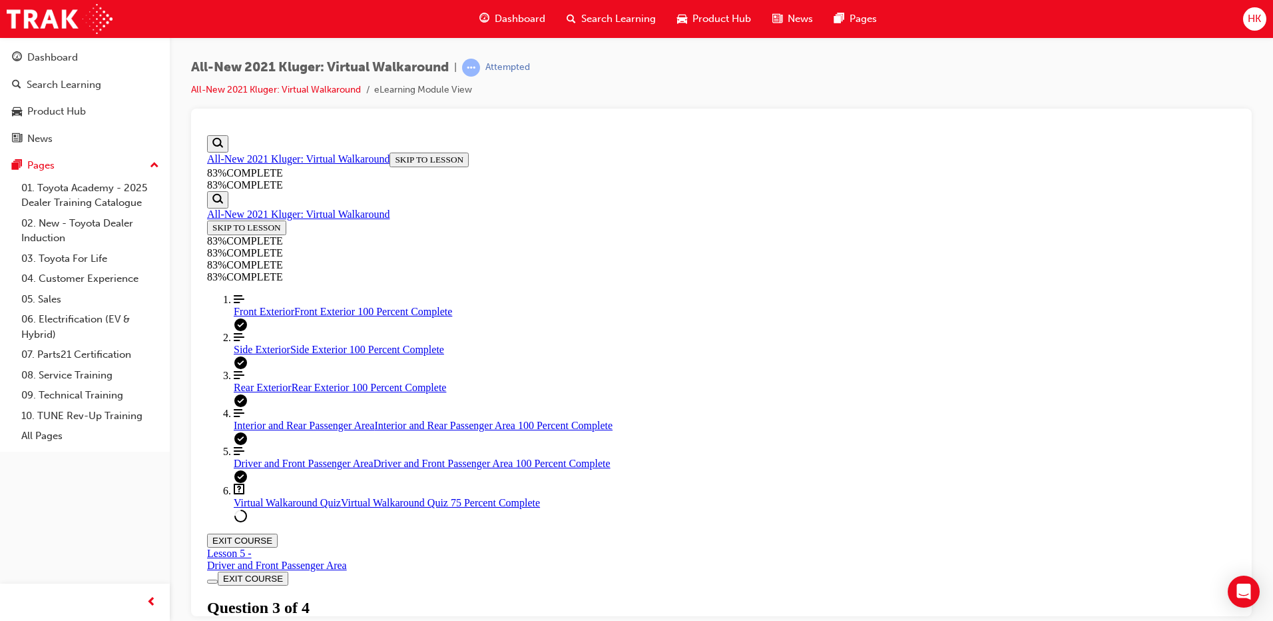
scroll to position [182, 0]
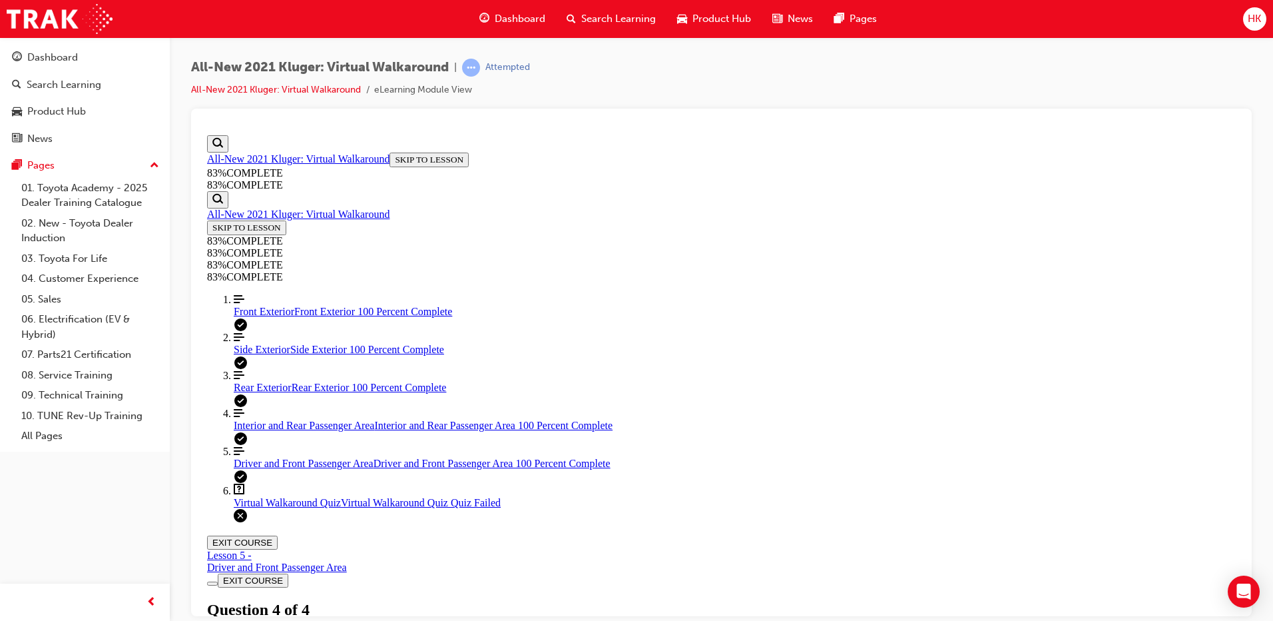
click at [268, 430] on span "Interior and Rear Passenger Area" at bounding box center [304, 424] width 141 height 11
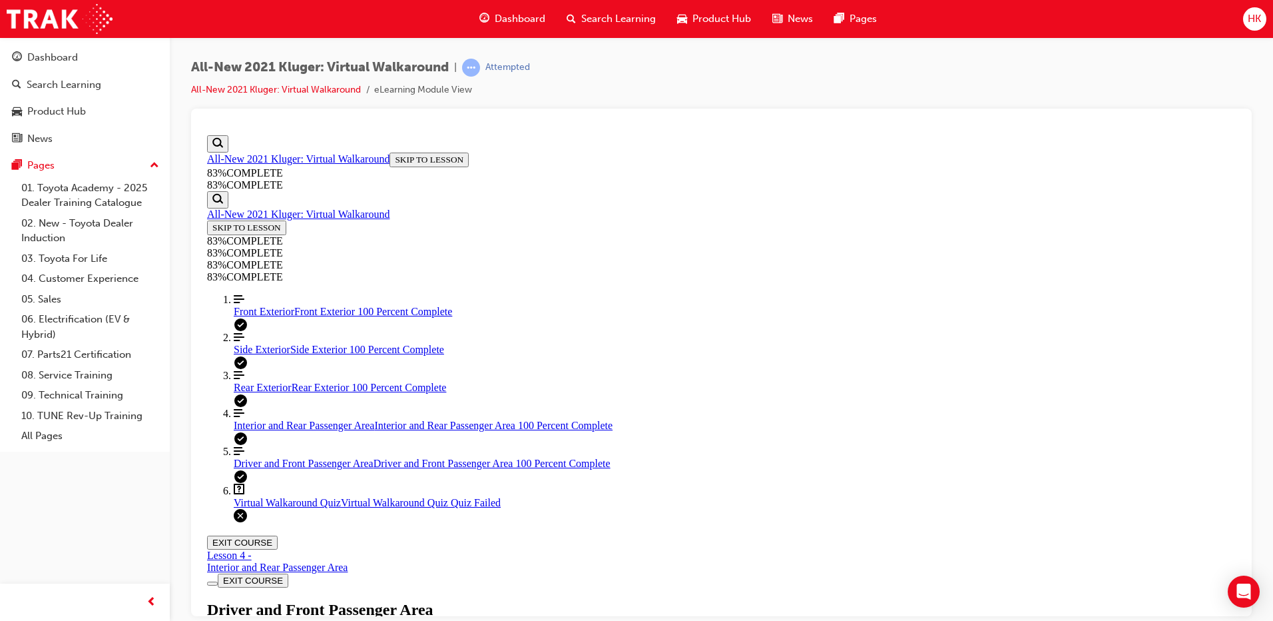
scroll to position [756, 0]
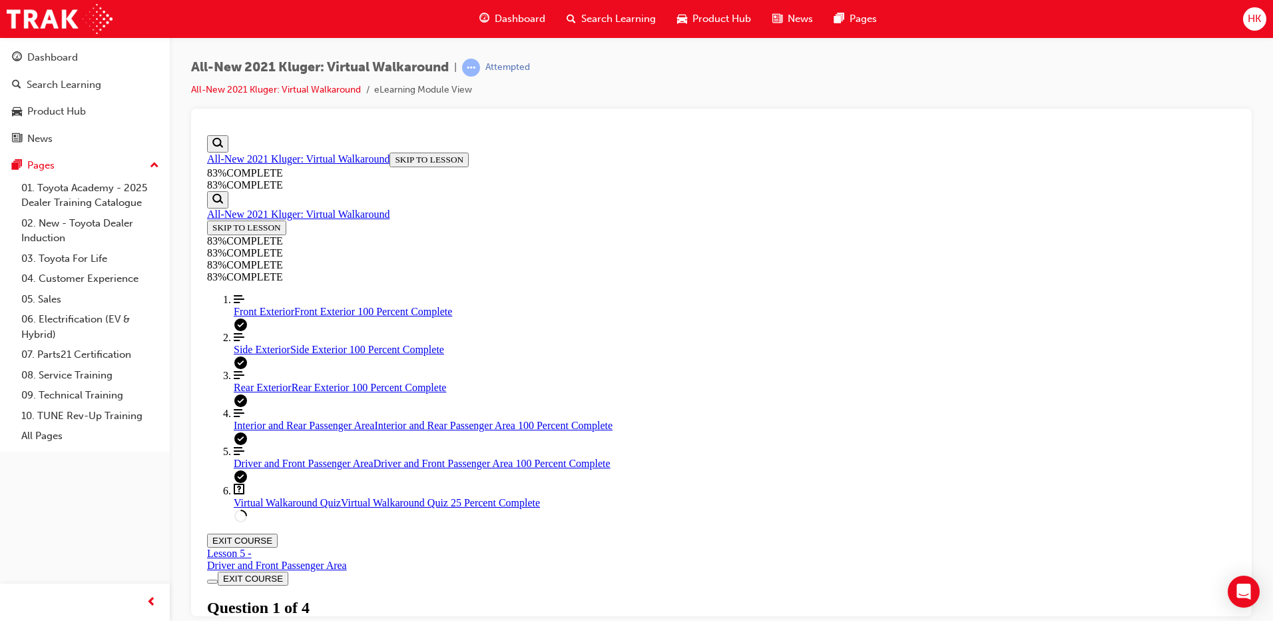
scroll to position [115, 0]
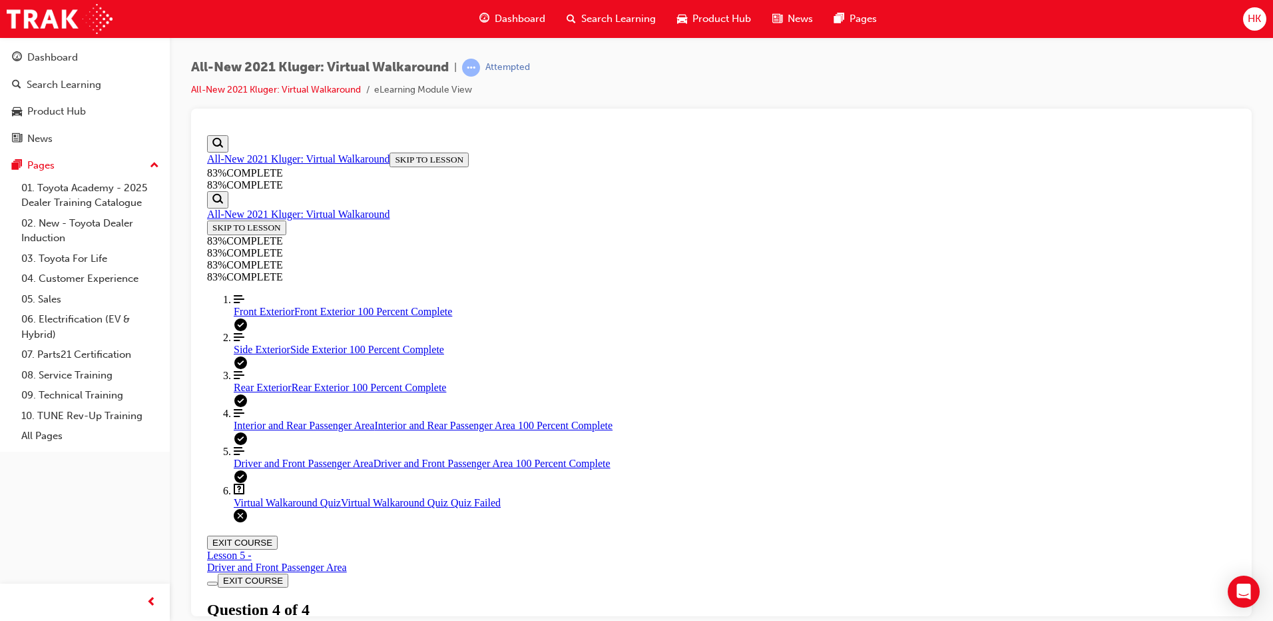
scroll to position [202, 0]
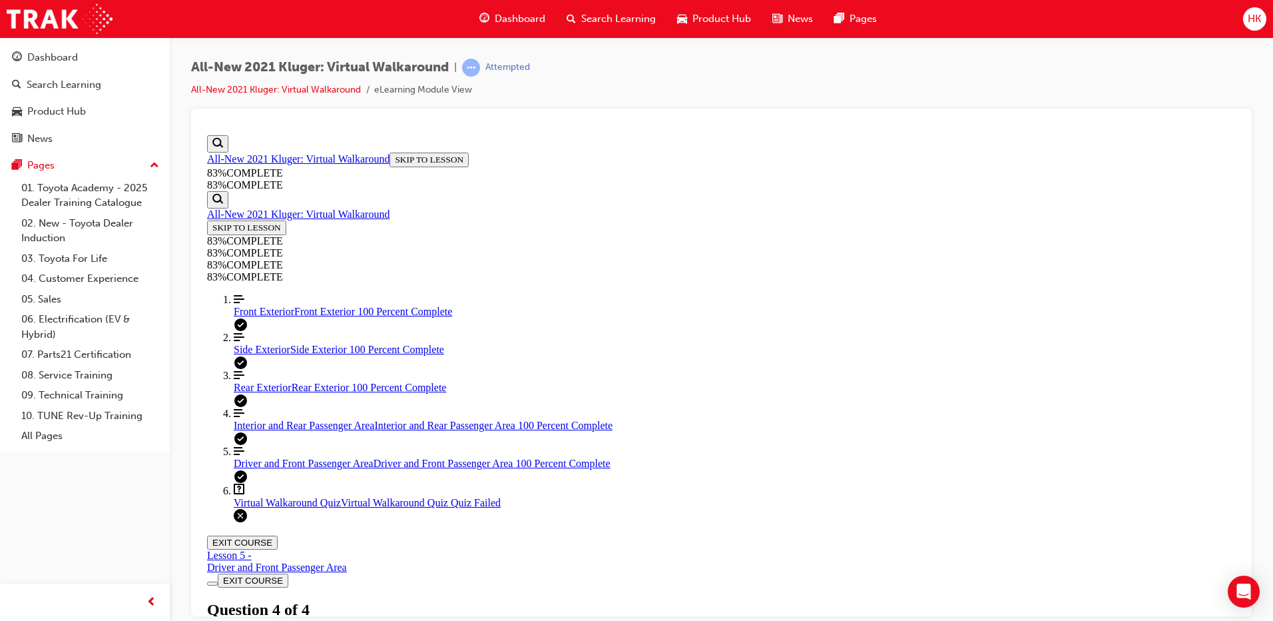
scroll to position [48, 0]
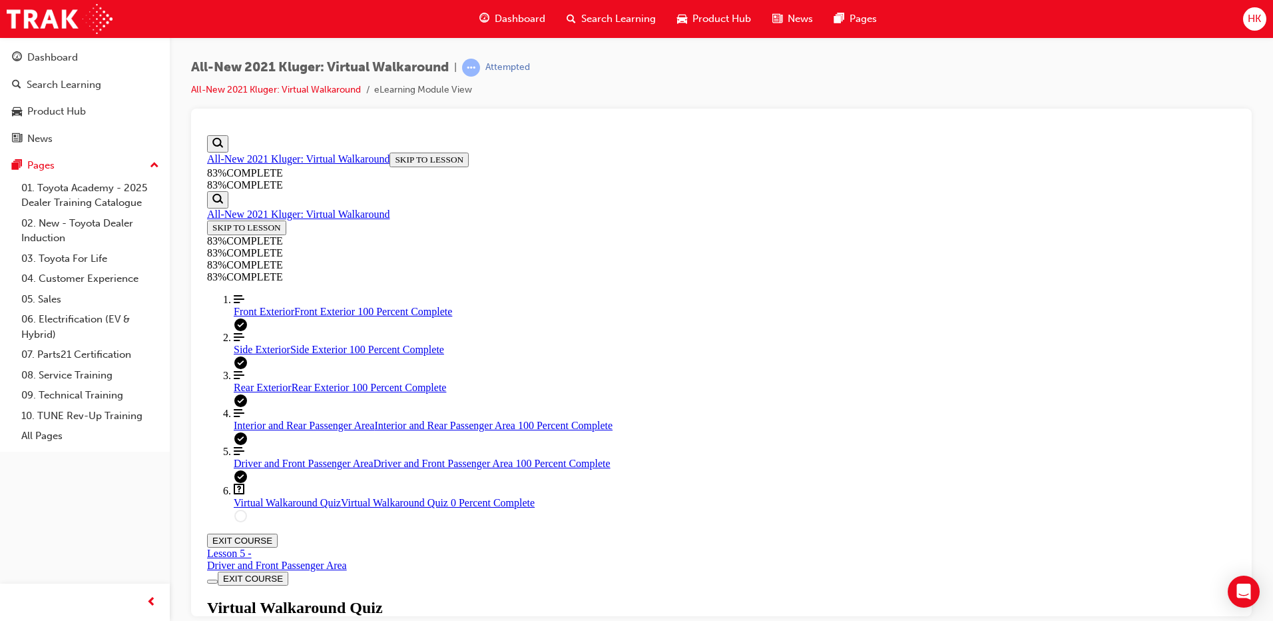
scroll to position [49, 0]
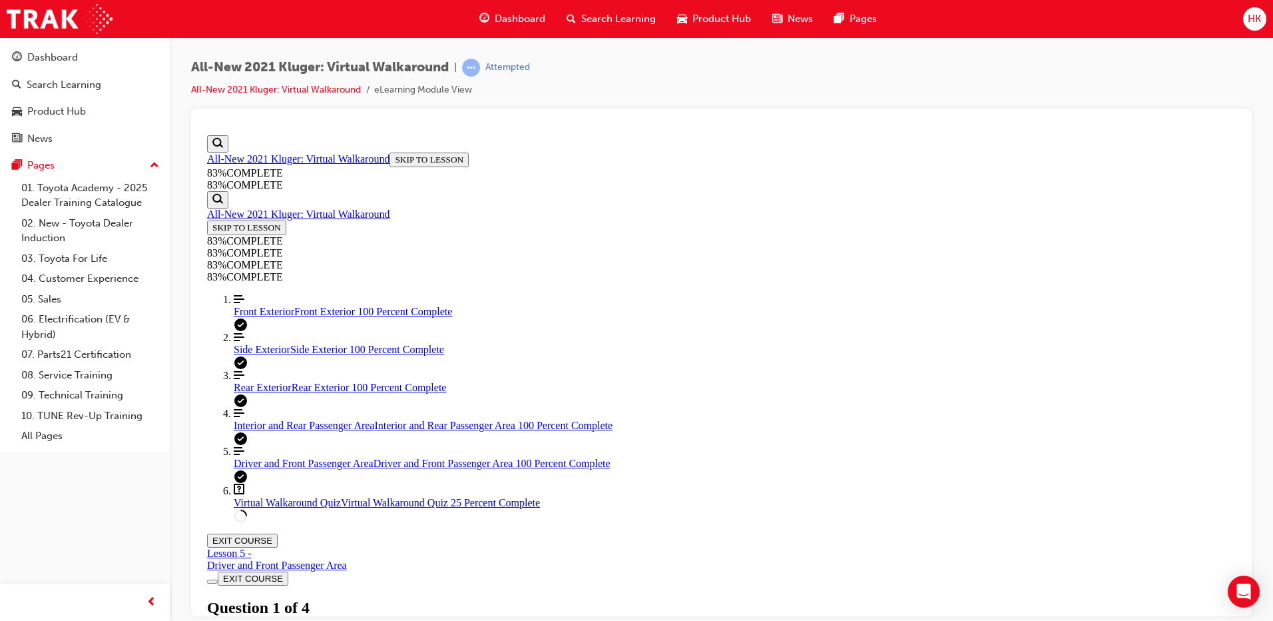
scroll to position [115, 0]
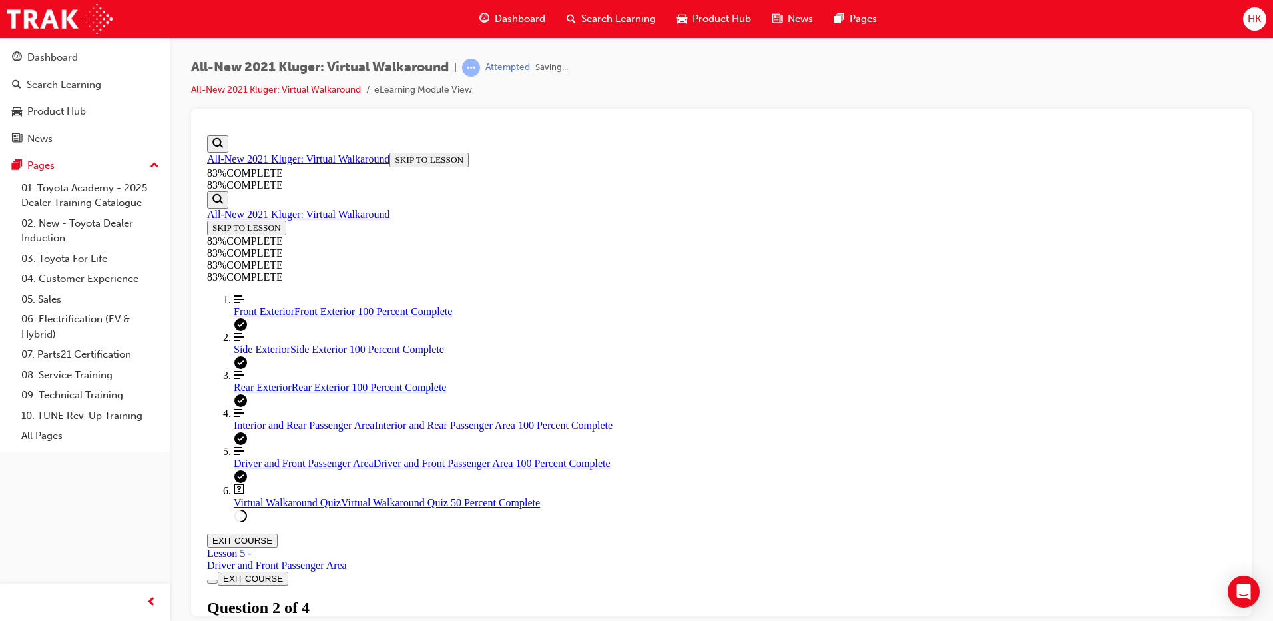
scroll to position [49, 0]
